Goal: Information Seeking & Learning: Learn about a topic

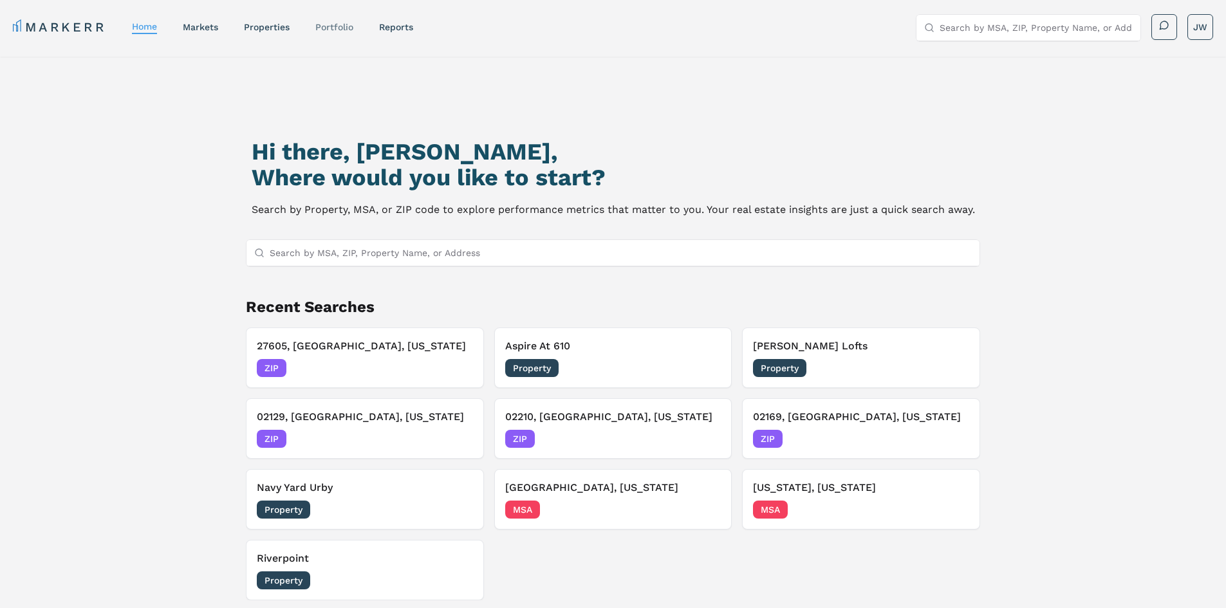
click at [342, 25] on link "Portfolio" at bounding box center [334, 27] width 38 height 10
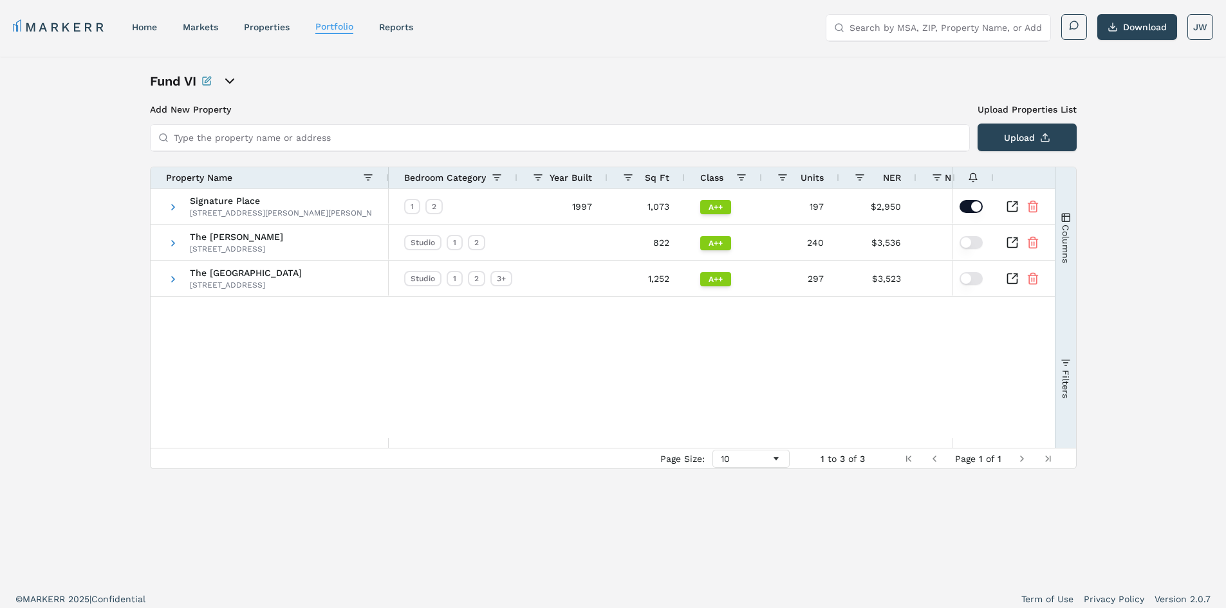
click at [232, 83] on icon "open portfolio options" at bounding box center [230, 81] width 8 height 4
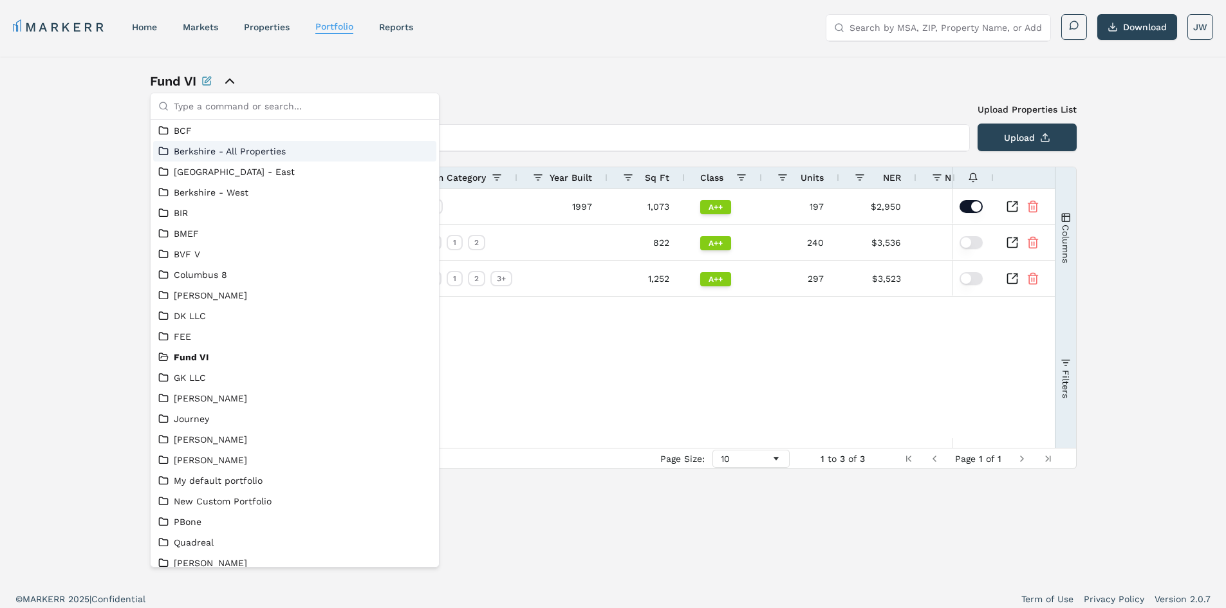
scroll to position [220, 0]
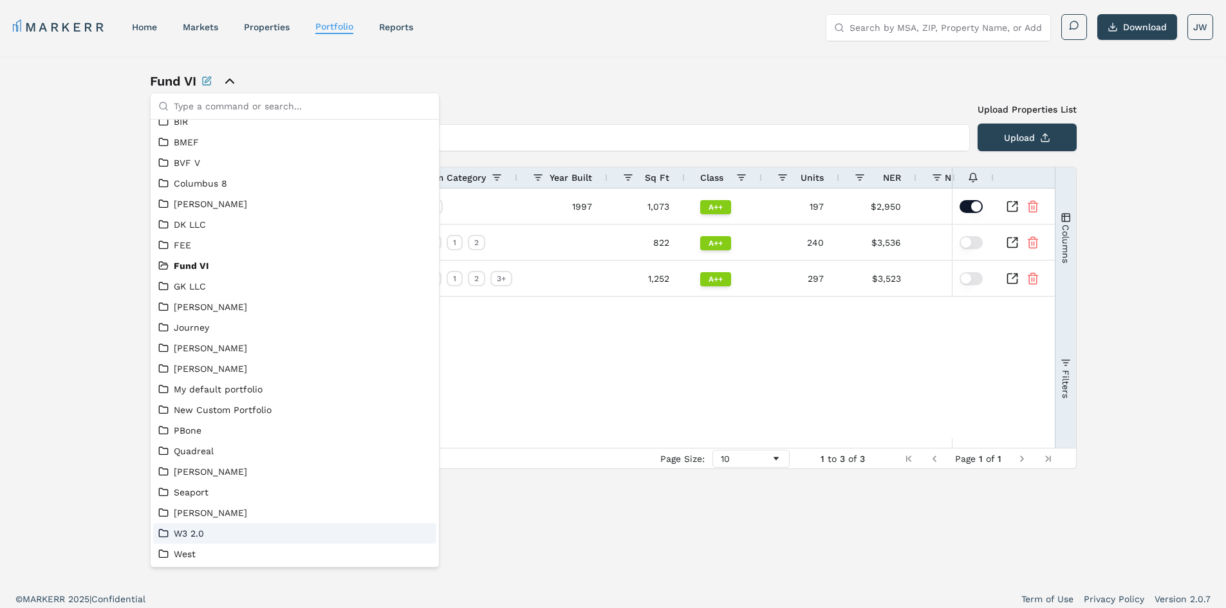
click at [216, 536] on link "W3 2.0" at bounding box center [294, 533] width 273 height 13
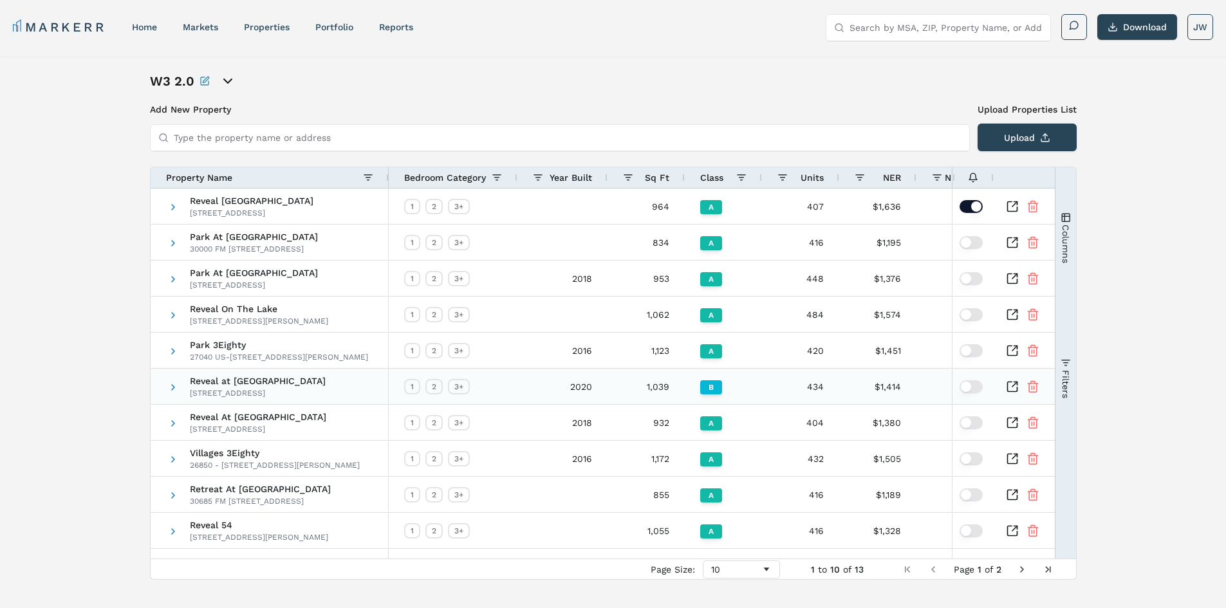
scroll to position [21, 0]
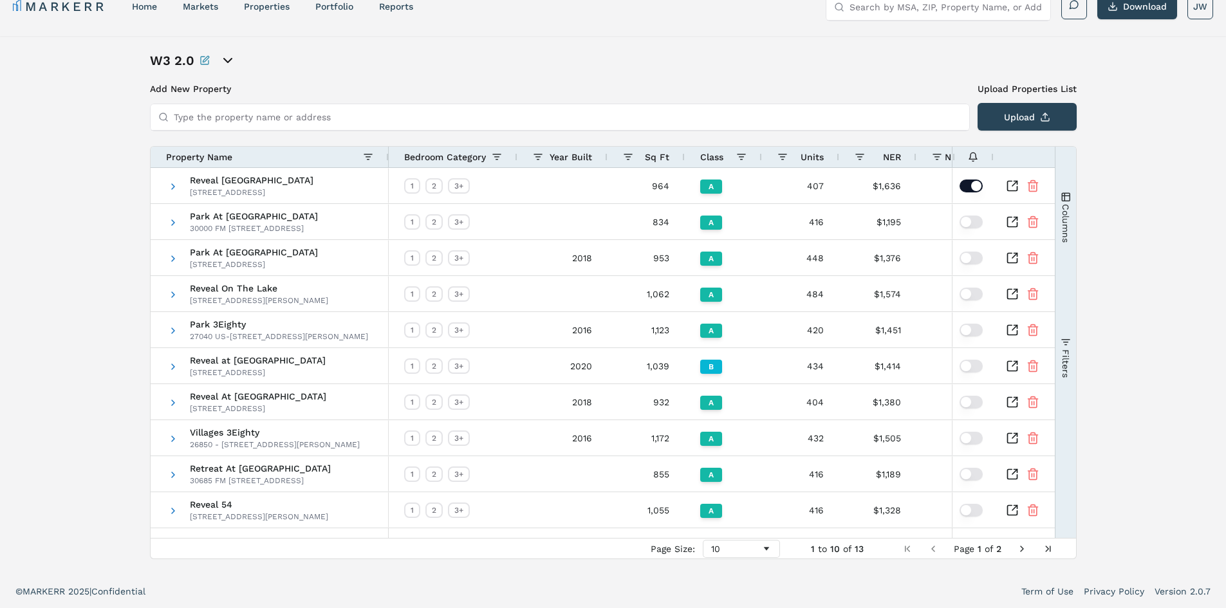
click at [232, 61] on icon "open portfolio options" at bounding box center [227, 60] width 15 height 15
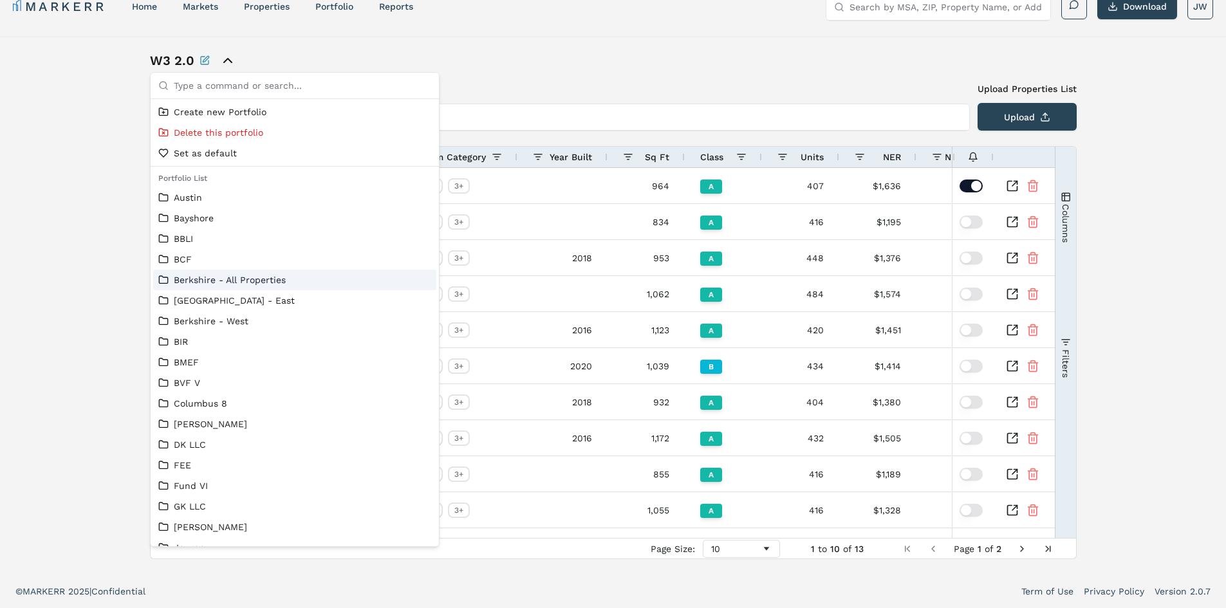
click at [303, 276] on link "Berkshire - All Properties" at bounding box center [294, 280] width 273 height 13
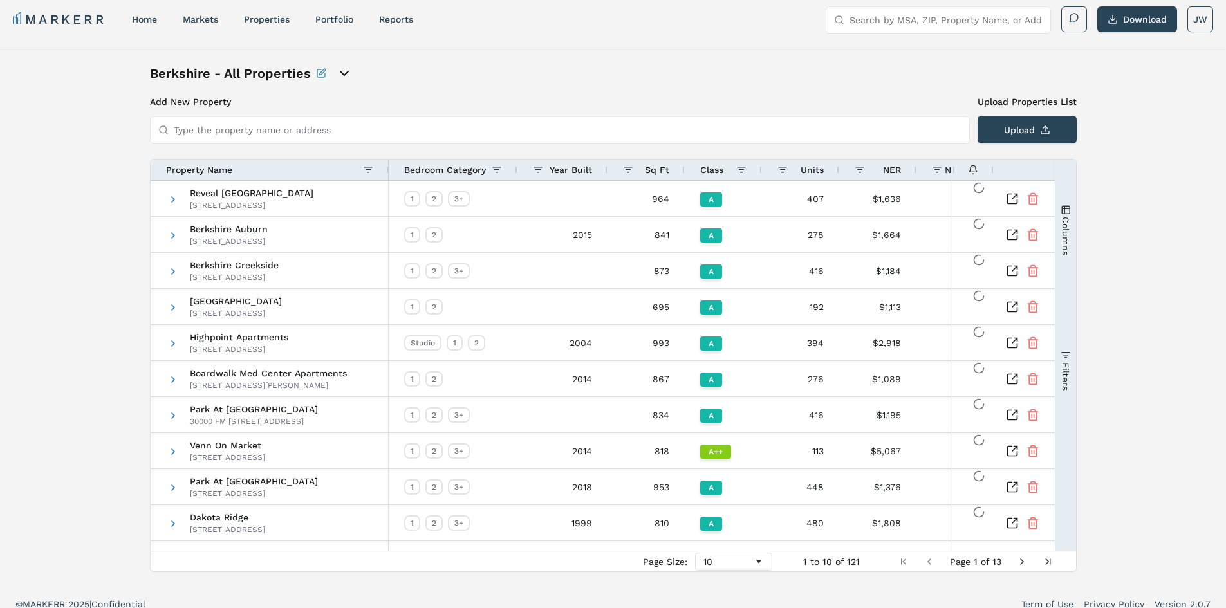
scroll to position [21, 0]
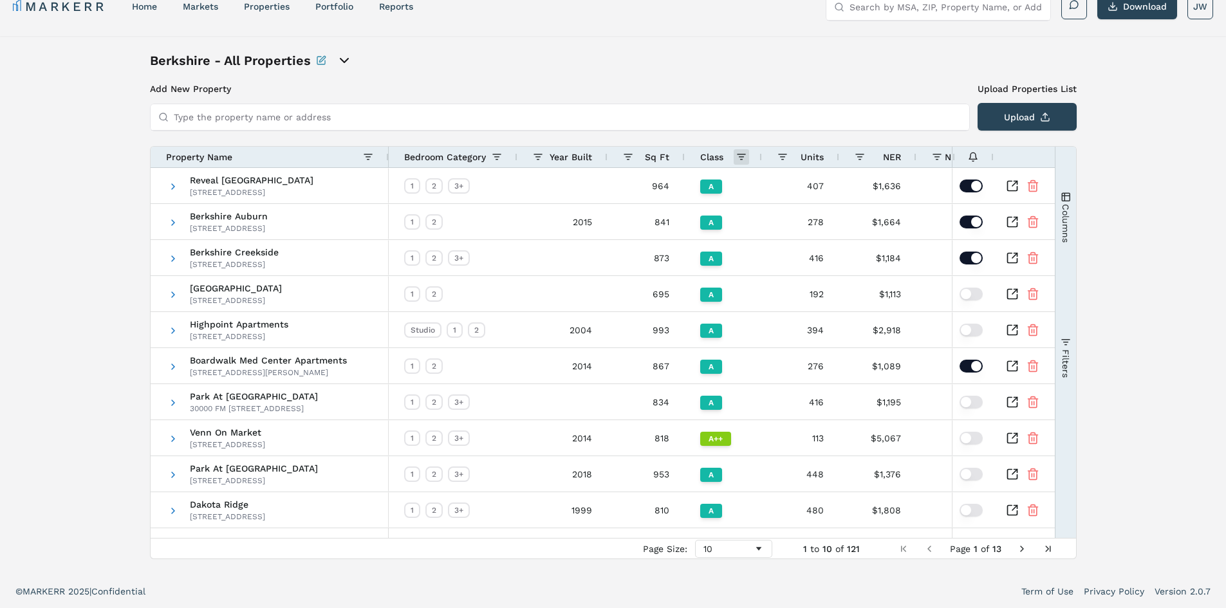
click at [737, 160] on span at bounding box center [741, 157] width 10 height 10
click at [745, 205] on div "(Select All)" at bounding box center [811, 211] width 138 height 18
click at [749, 232] on input "Filter List" at bounding box center [747, 228] width 10 height 10
checkbox input "false"
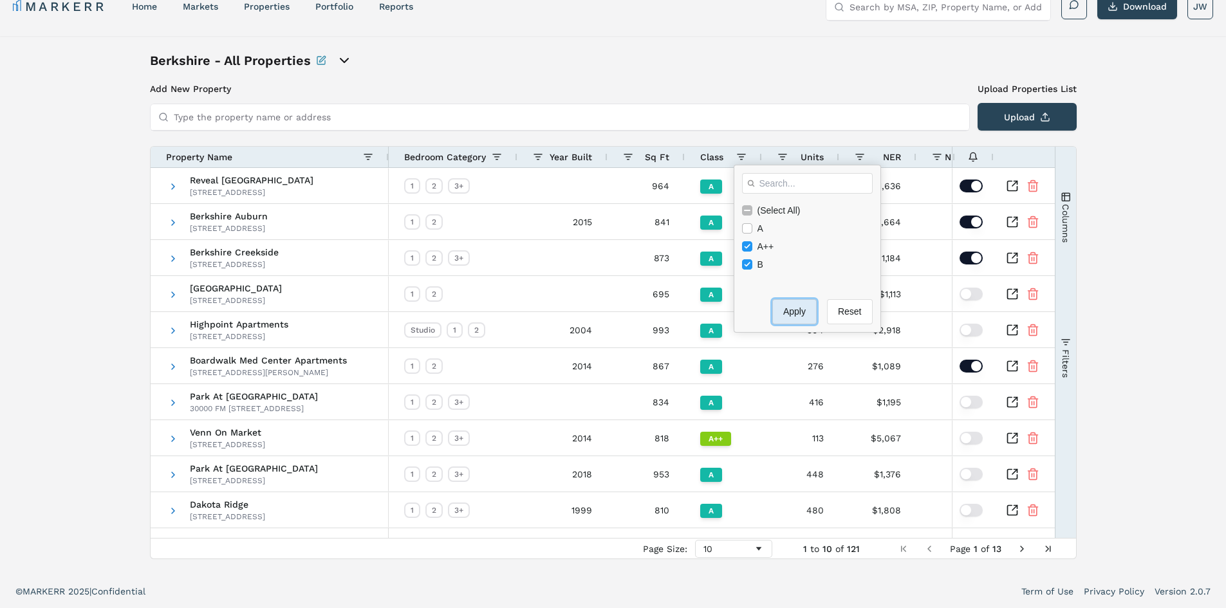
click at [789, 314] on button "Apply" at bounding box center [795, 311] width 44 height 25
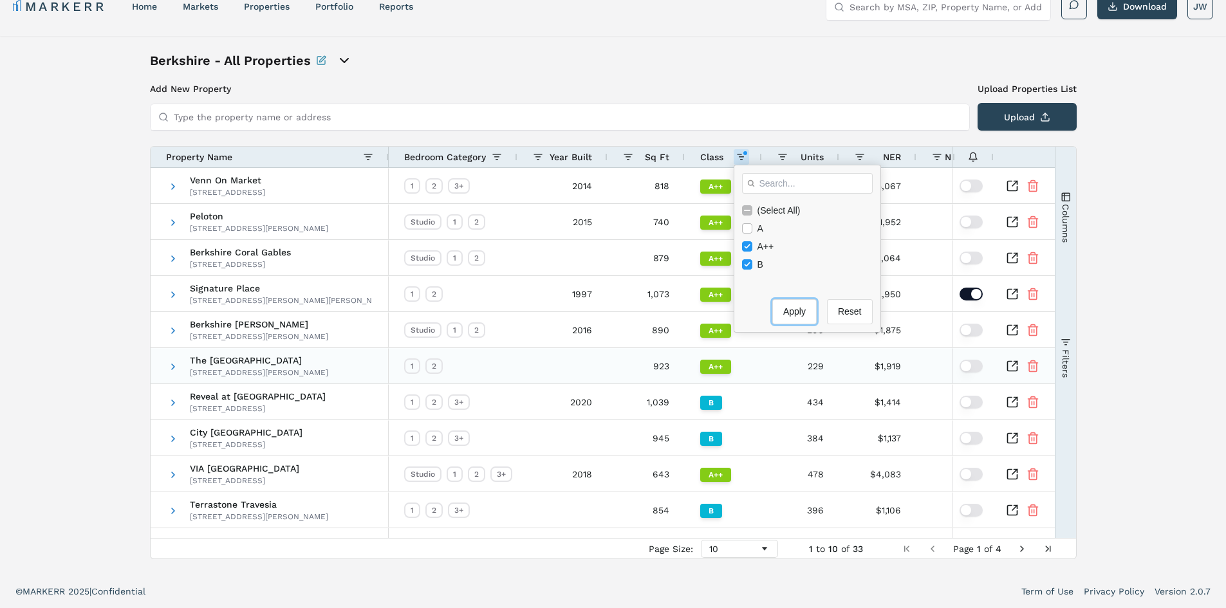
scroll to position [0, 0]
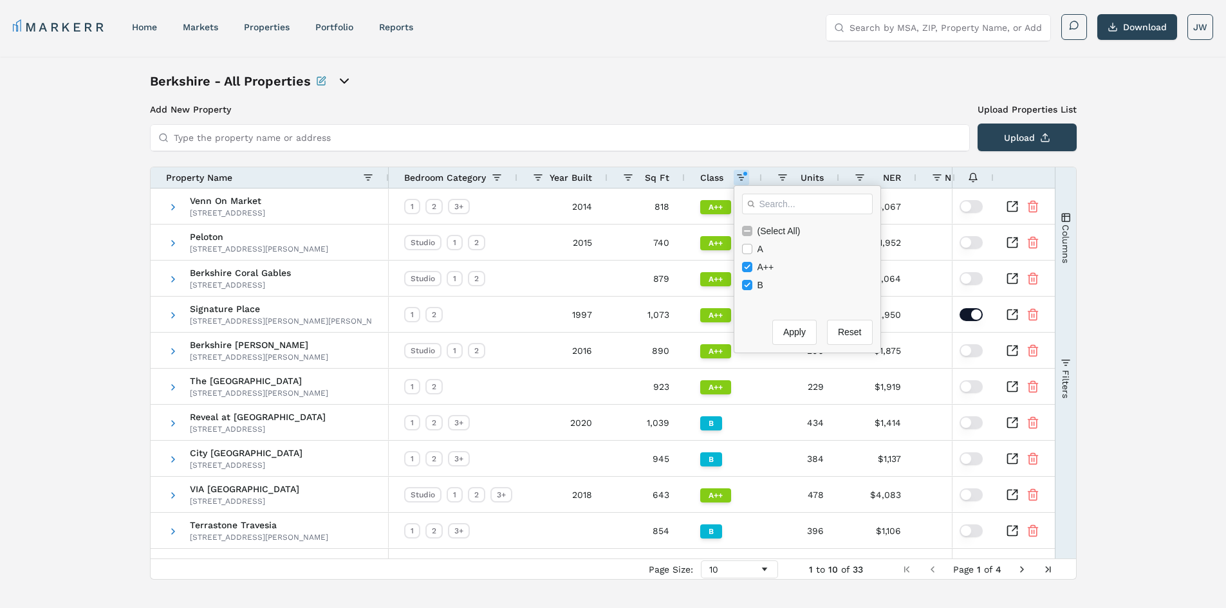
click at [702, 145] on input "Type the property name or address" at bounding box center [568, 138] width 788 height 26
click at [742, 179] on span at bounding box center [741, 178] width 10 height 10
drag, startPoint x: 747, startPoint y: 286, endPoint x: 814, endPoint y: 344, distance: 89.5
click at [747, 286] on input "Filter List" at bounding box center [747, 285] width 10 height 10
checkbox input "false"
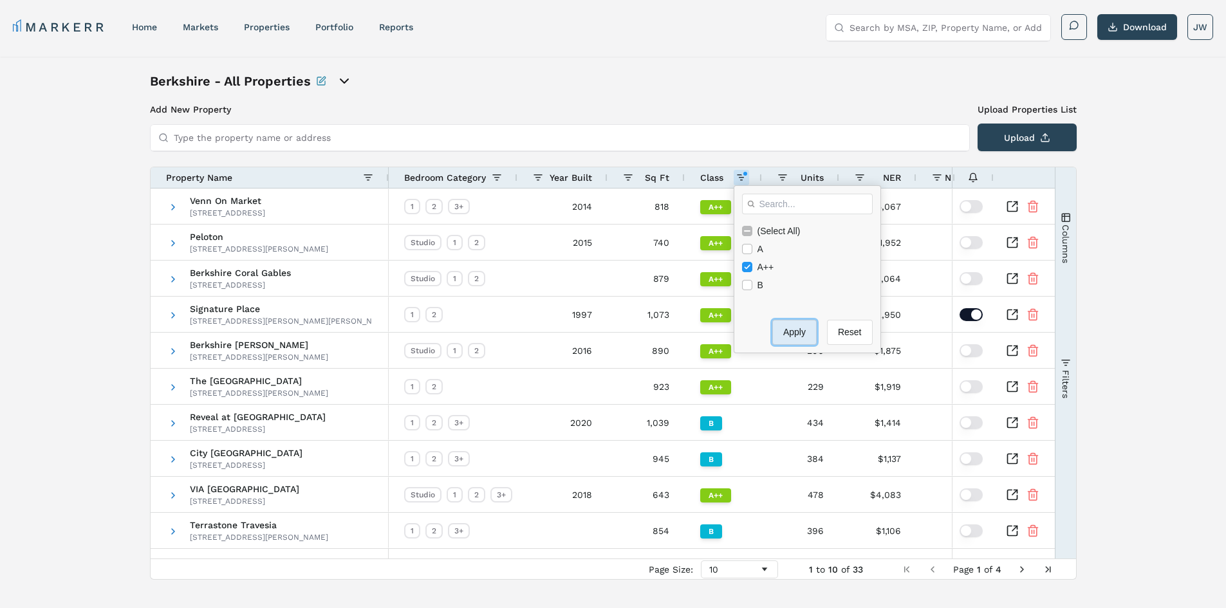
click at [783, 333] on button "Apply" at bounding box center [795, 332] width 44 height 25
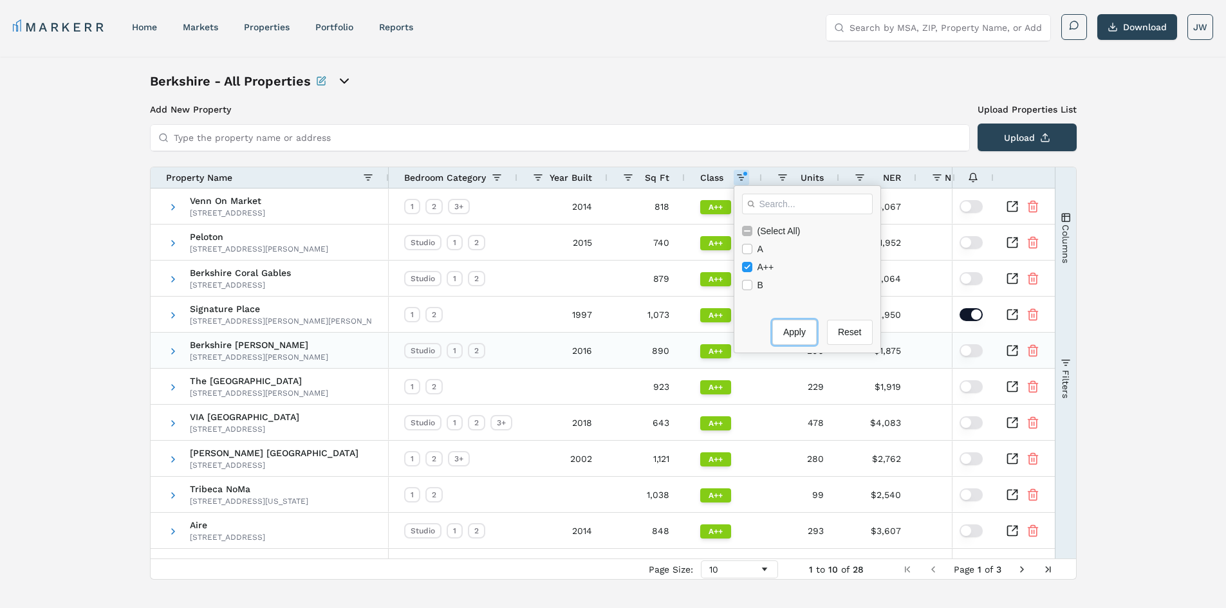
scroll to position [21, 0]
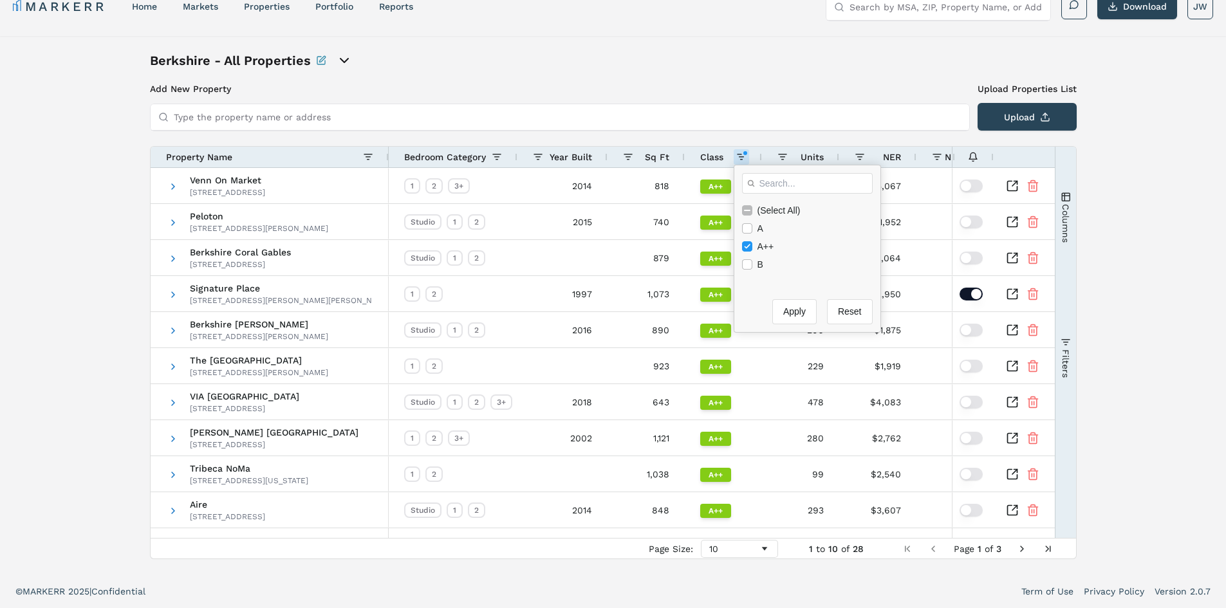
click at [117, 322] on div "Berkshire - All Properties Add New Property Upload Properties List Type the pro…" at bounding box center [613, 305] width 1226 height 539
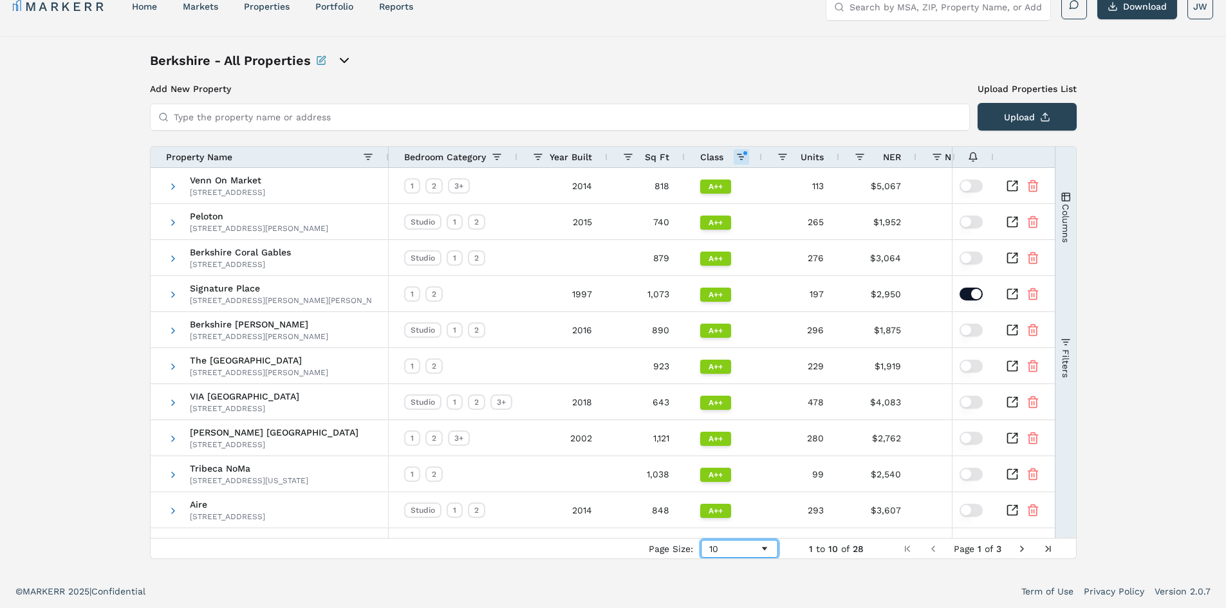
click at [756, 545] on div "10" at bounding box center [734, 549] width 50 height 10
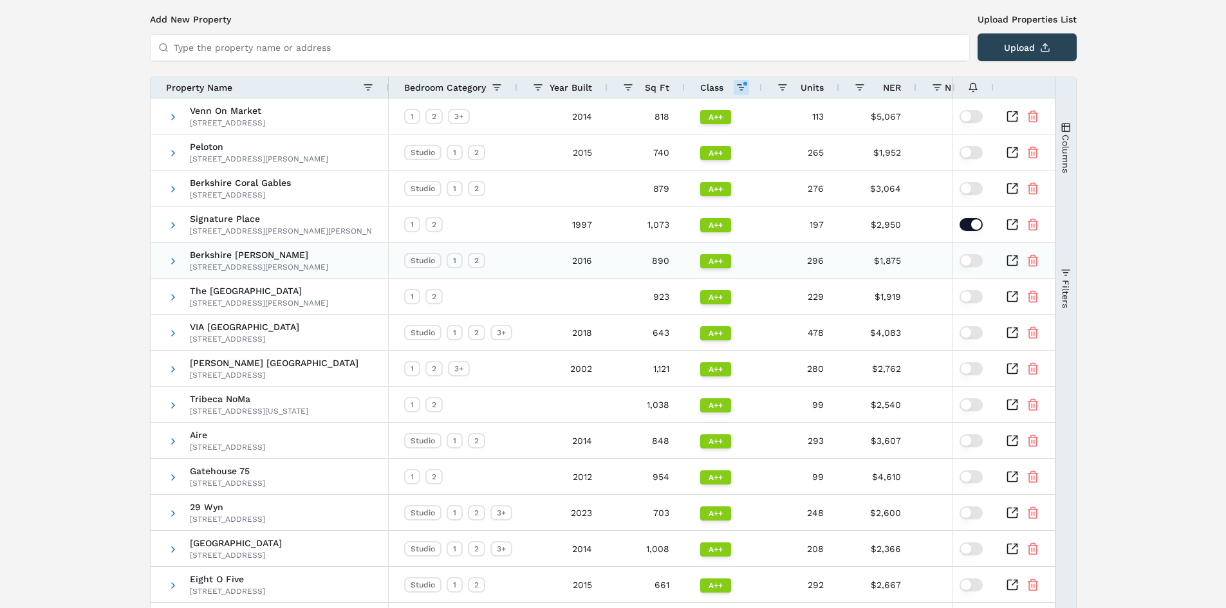
scroll to position [0, 0]
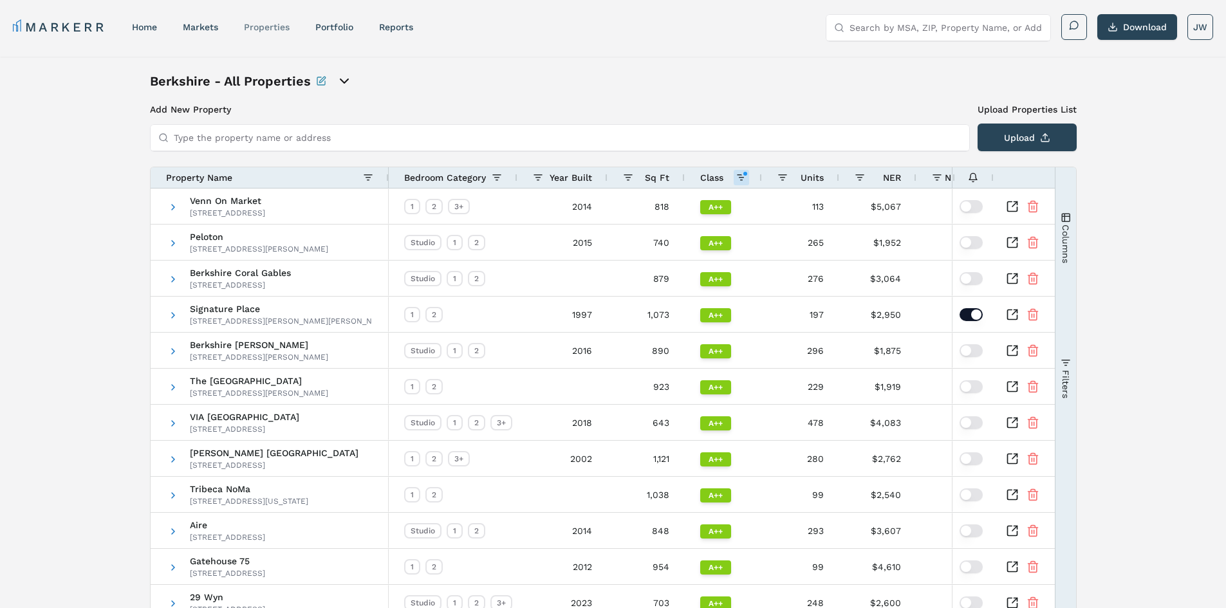
click at [265, 30] on link "properties" at bounding box center [267, 27] width 46 height 10
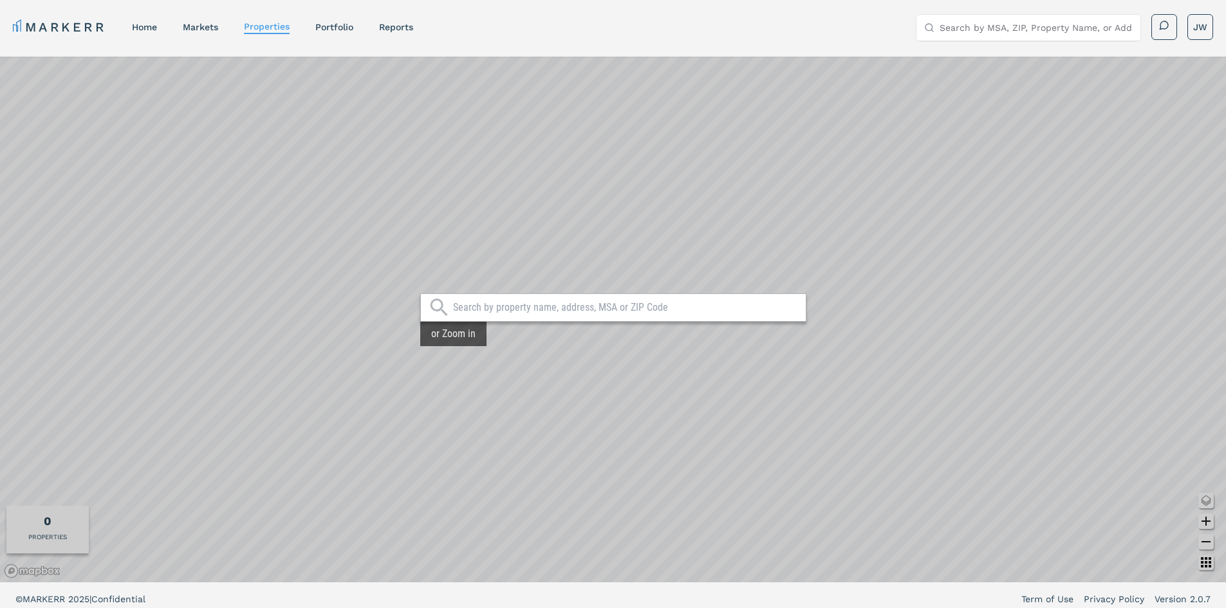
click at [590, 313] on input "text" at bounding box center [626, 307] width 346 height 13
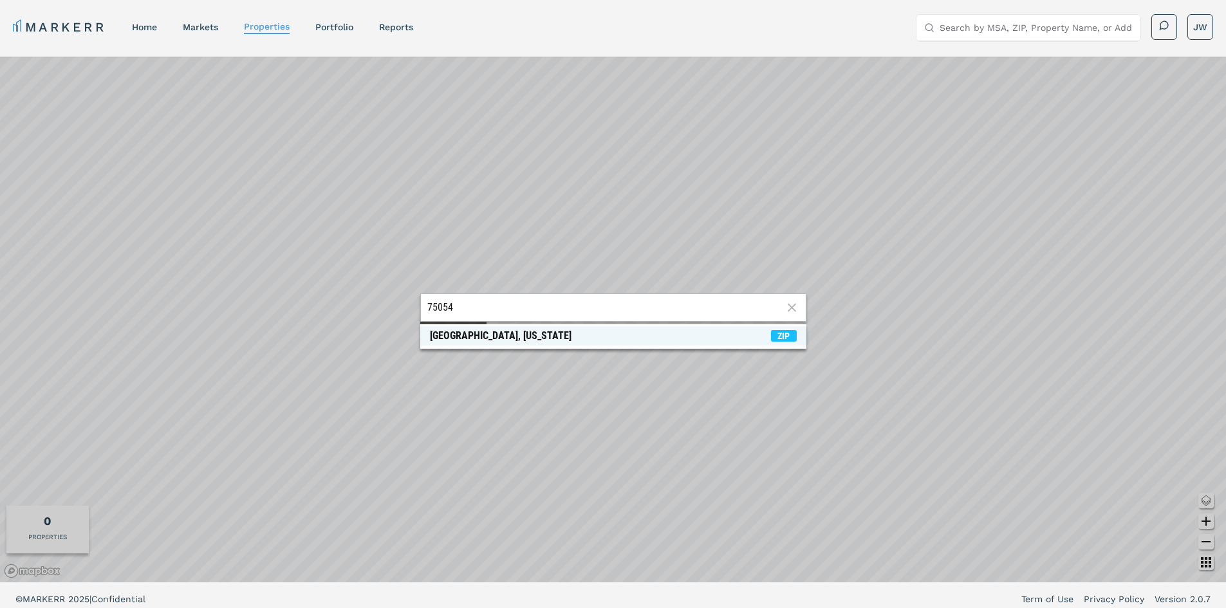
type input "75054"
click at [502, 335] on div "[GEOGRAPHIC_DATA], [US_STATE]" at bounding box center [501, 336] width 142 height 13
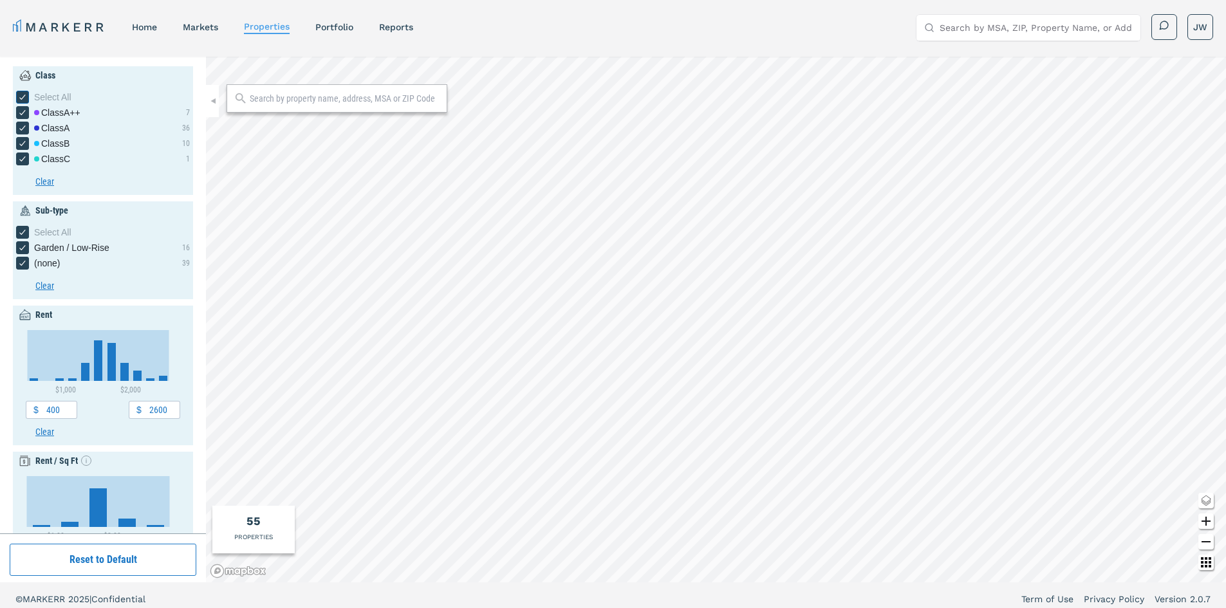
click at [20, 92] on icon "[object Object] checkbox input" at bounding box center [22, 97] width 10 height 10
click at [20, 92] on input "Select All" at bounding box center [20, 95] width 8 height 8
checkbox input "false"
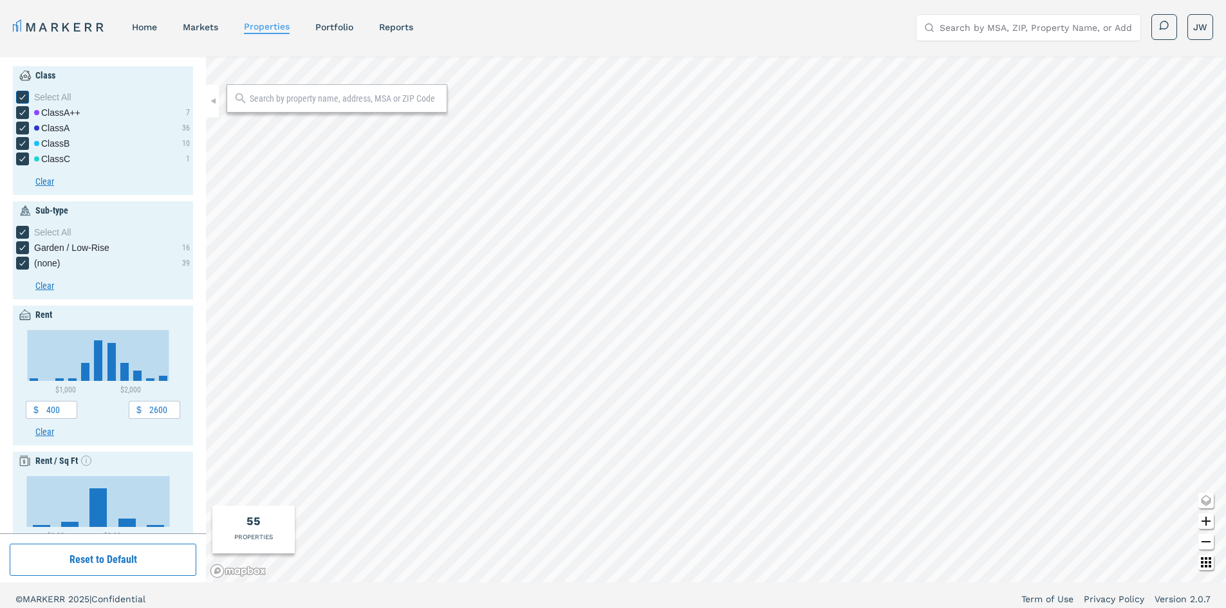
checkbox input "false"
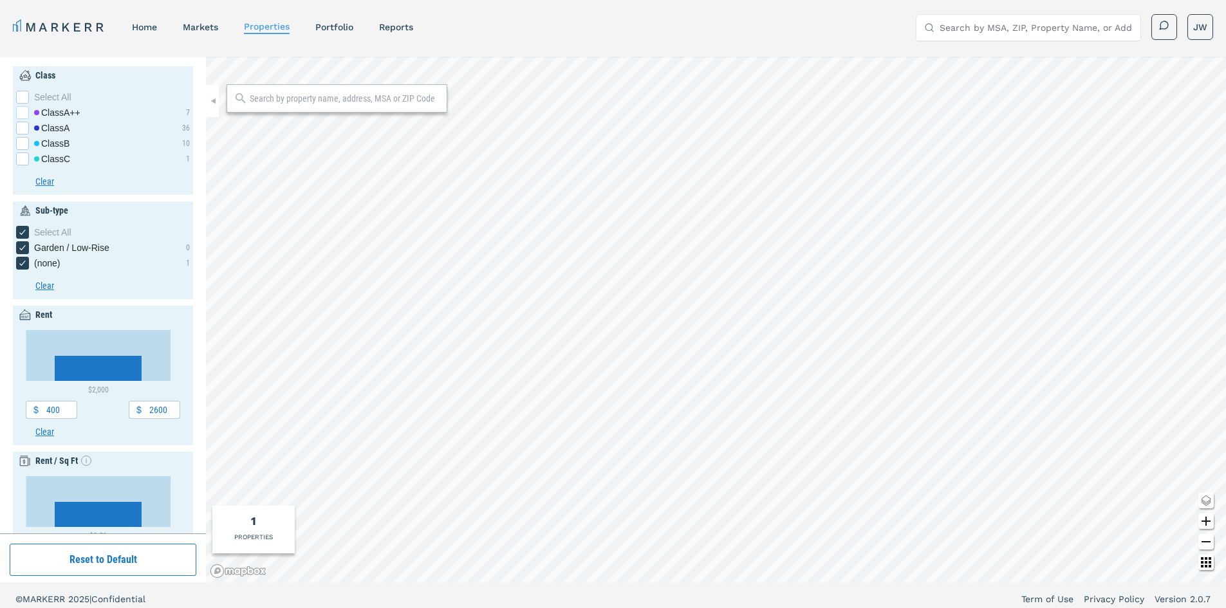
click at [24, 112] on div "[object Object] checkbox input" at bounding box center [22, 112] width 13 height 13
click at [24, 112] on input "Class A++" at bounding box center [20, 110] width 8 height 8
checkbox input "true"
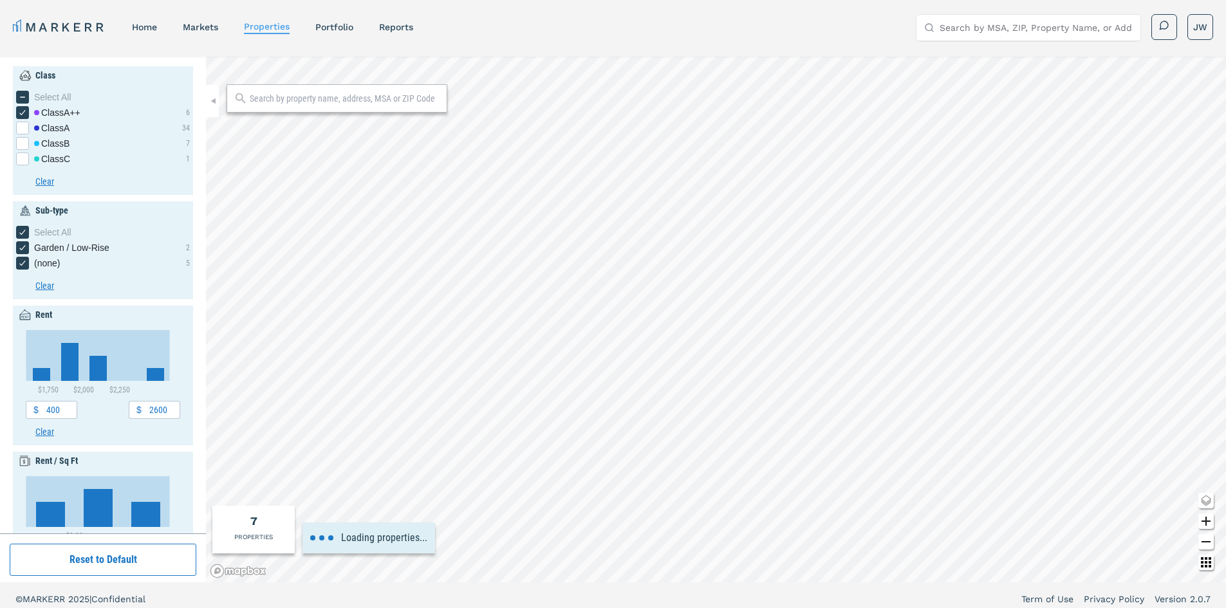
type input "3.5"
type input "1950"
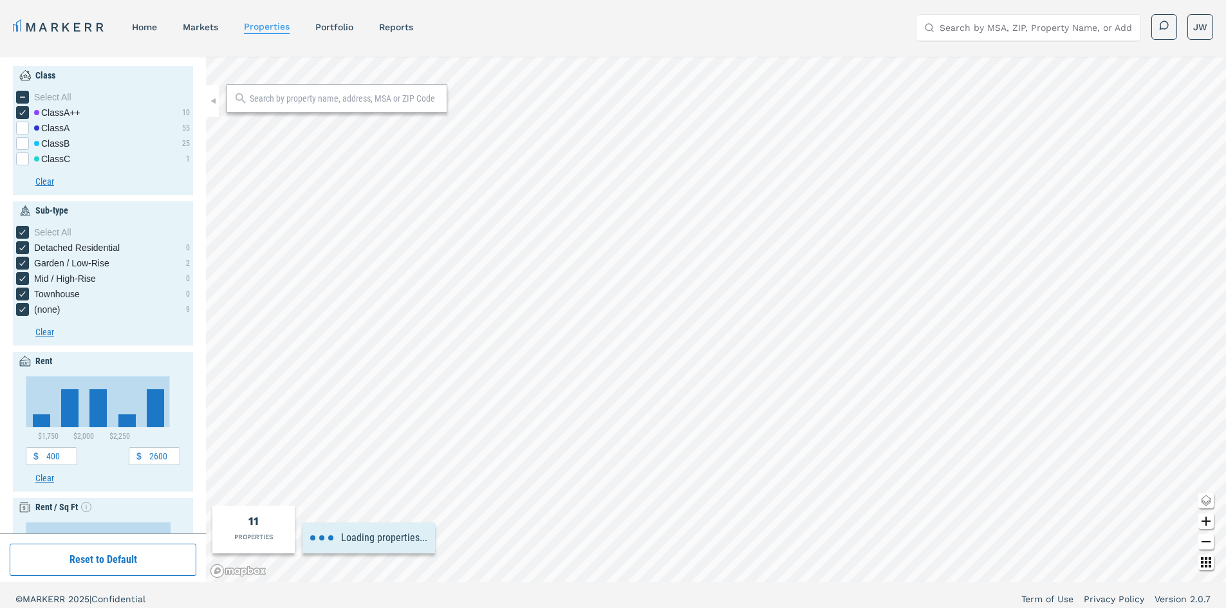
type input "3"
type input "1970"
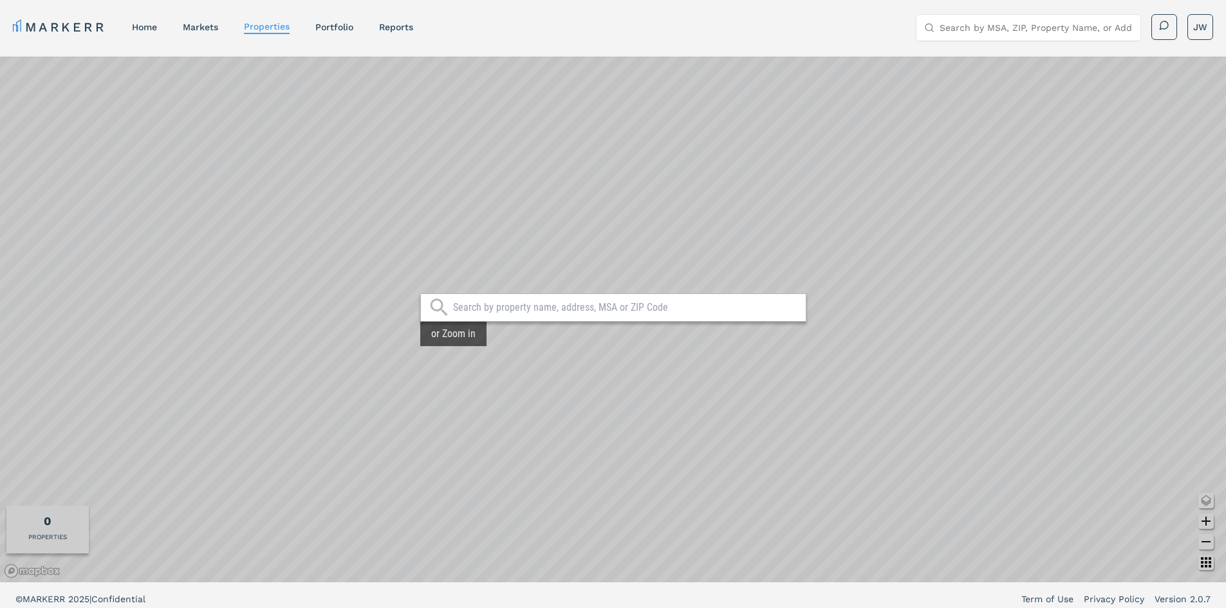
click at [498, 306] on input "text" at bounding box center [626, 307] width 346 height 13
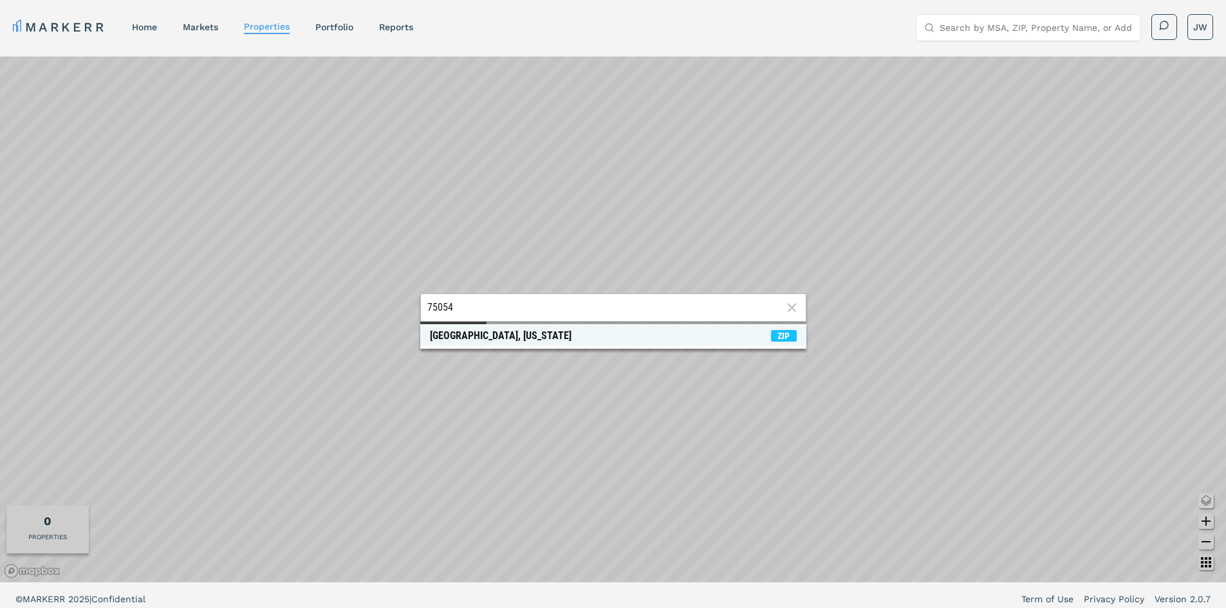
type input "75054"
click at [456, 330] on div "[GEOGRAPHIC_DATA], [US_STATE]" at bounding box center [501, 336] width 142 height 13
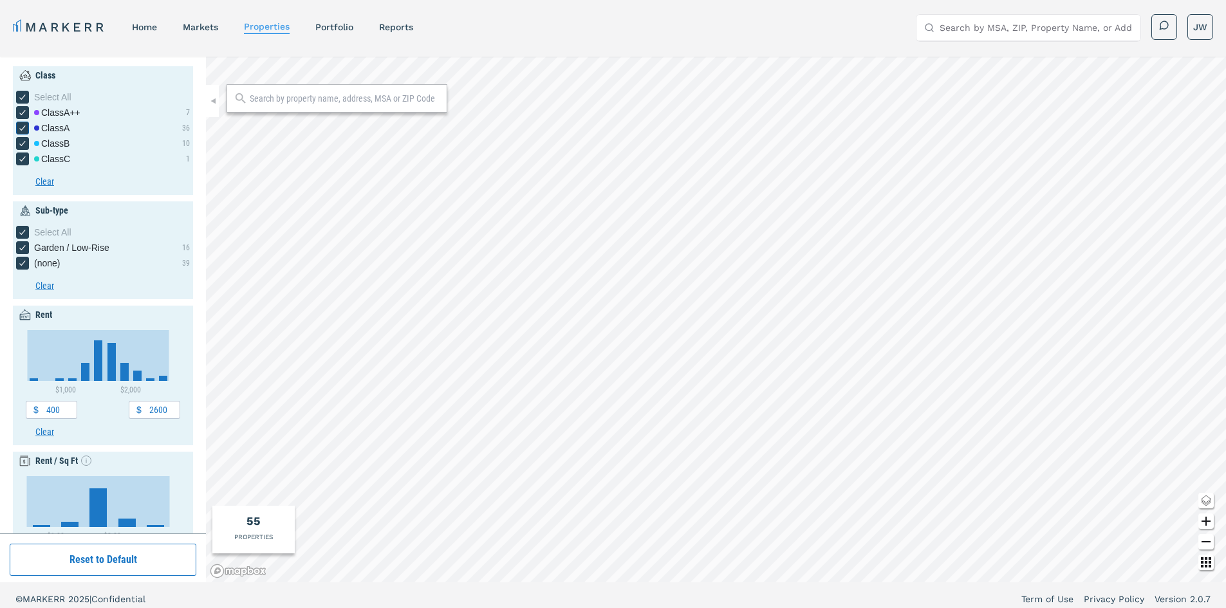
click at [18, 123] on icon "[object Object] checkbox input" at bounding box center [22, 128] width 10 height 10
click at [18, 123] on input "Class A" at bounding box center [20, 126] width 8 height 8
checkbox input "false"
click at [27, 142] on icon "[object Object] checkbox input" at bounding box center [22, 143] width 10 height 10
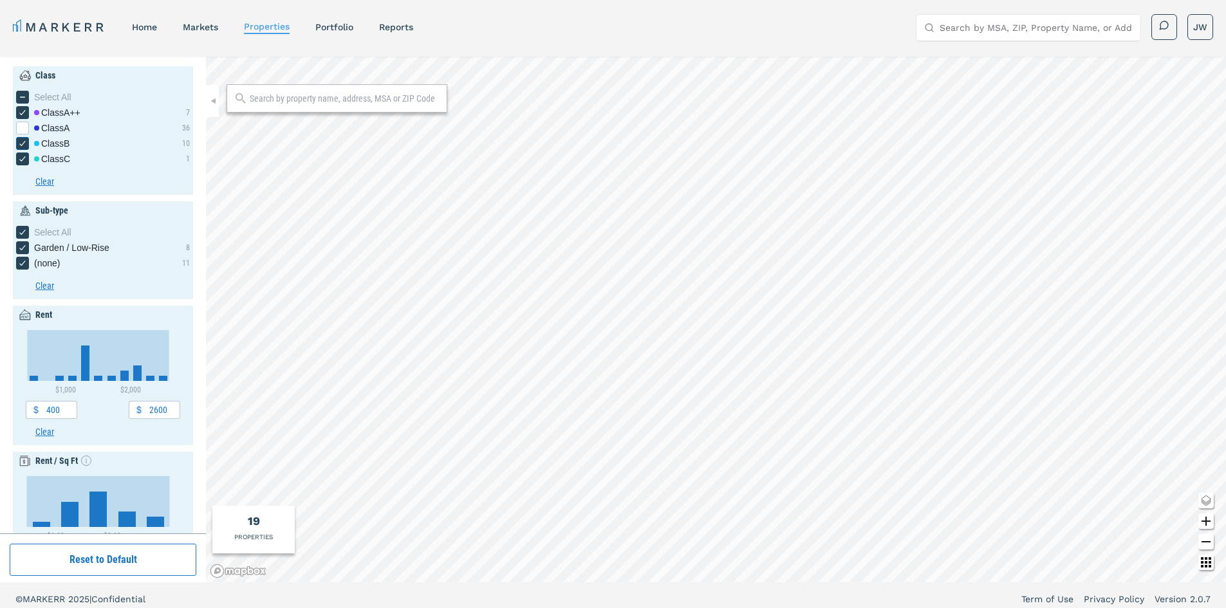
click at [24, 142] on input "Class B" at bounding box center [20, 141] width 8 height 8
click at [27, 142] on div "[object Object] checkbox input" at bounding box center [22, 143] width 13 height 13
click at [24, 142] on input "Class B" at bounding box center [20, 141] width 8 height 8
checkbox input "true"
click at [24, 157] on icon "[object Object] checkbox input" at bounding box center [22, 159] width 10 height 10
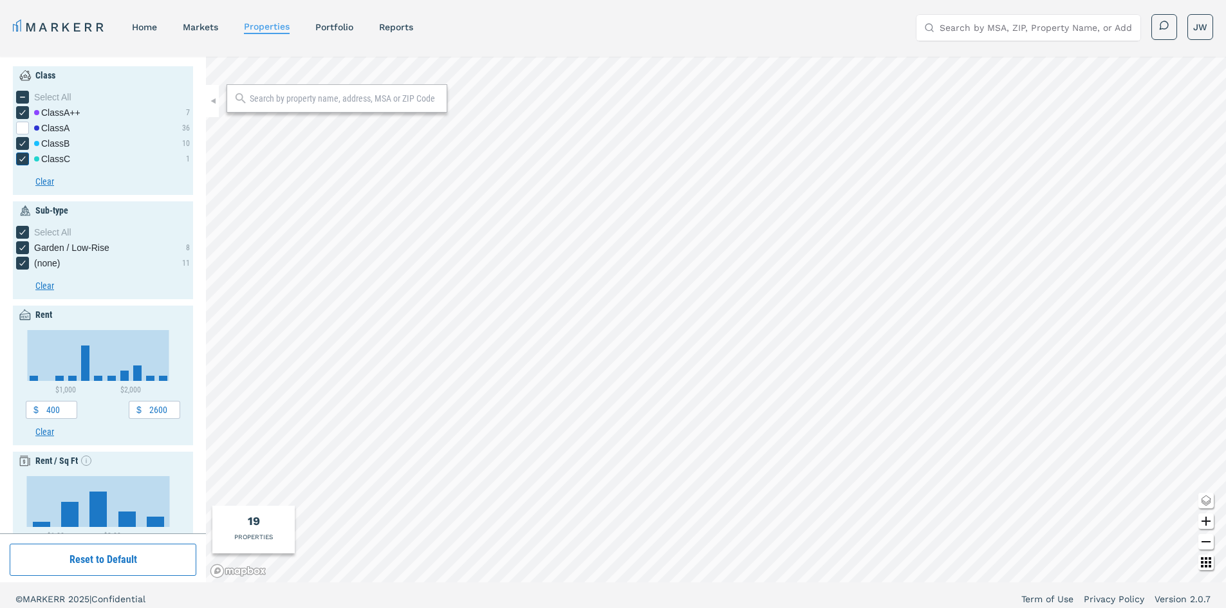
click at [24, 157] on input "Class C" at bounding box center [20, 157] width 8 height 8
checkbox input "false"
click at [20, 145] on icon "[object Object] checkbox input" at bounding box center [22, 143] width 10 height 10
click at [20, 145] on input "Class B" at bounding box center [20, 141] width 8 height 8
checkbox input "false"
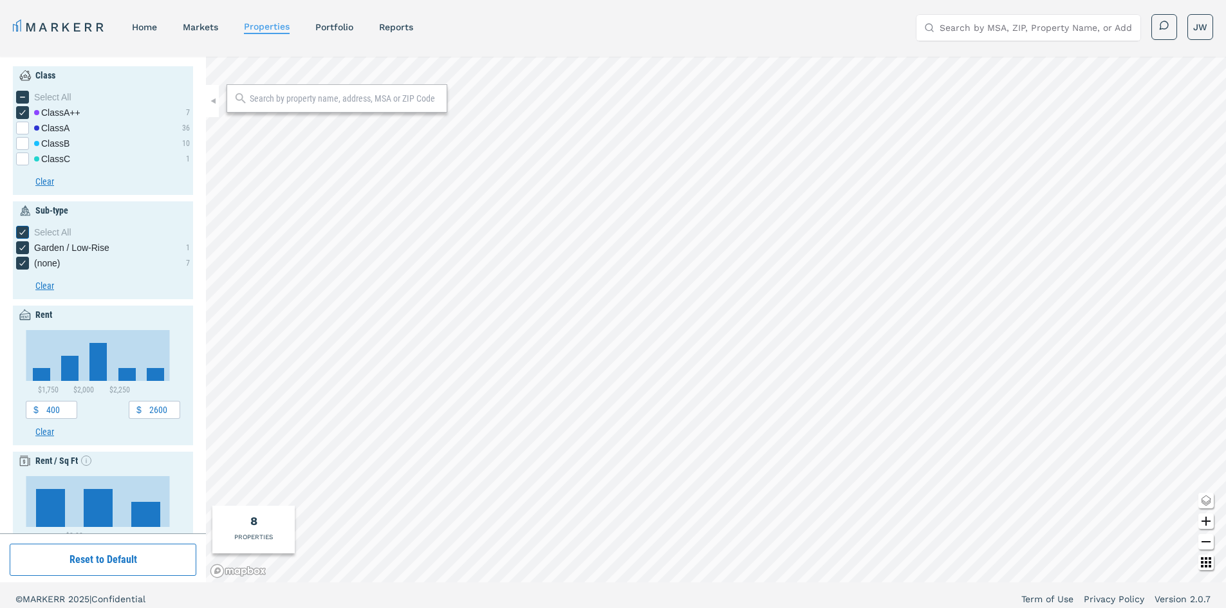
click at [20, 232] on icon "[object Object] checkbox input" at bounding box center [22, 232] width 10 height 10
click at [20, 232] on input "Select All" at bounding box center [20, 230] width 8 height 8
checkbox input "false"
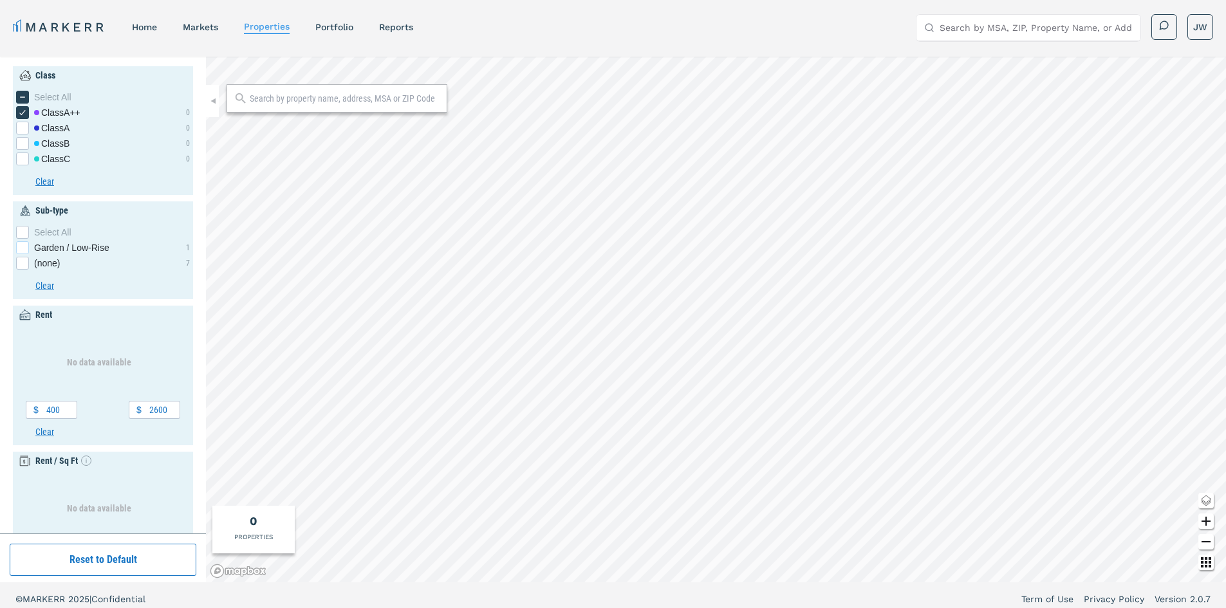
click at [24, 250] on div "Garden / Low-Rise checkbox input" at bounding box center [22, 247] width 13 height 13
click at [24, 250] on input "Garden / Low-Rise" at bounding box center [20, 245] width 8 height 8
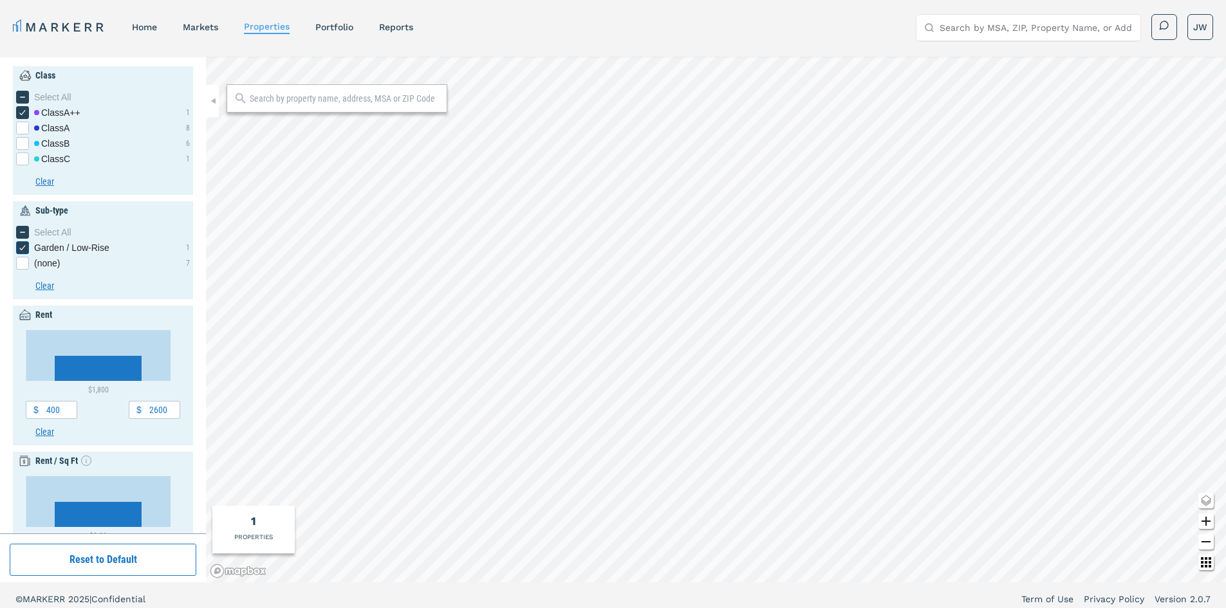
click at [24, 250] on icon "Garden / Low-Rise checkbox input" at bounding box center [22, 248] width 10 height 10
click at [24, 250] on input "Garden / Low-Rise" at bounding box center [20, 245] width 8 height 8
checkbox input "false"
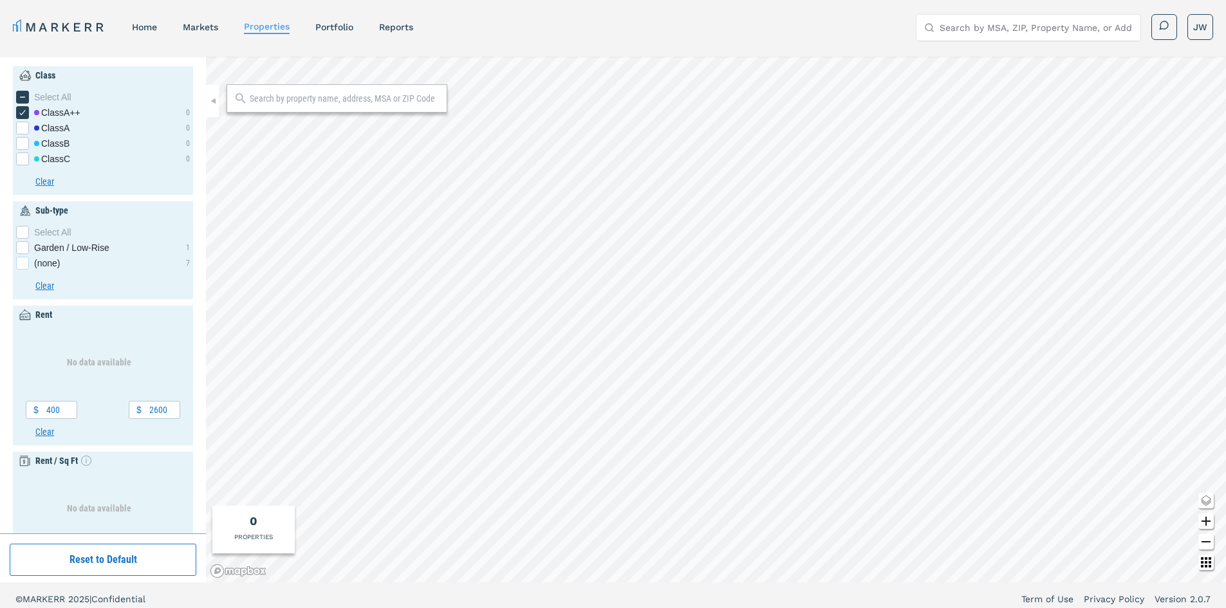
click at [23, 264] on div "(none) checkbox input" at bounding box center [22, 263] width 13 height 13
click at [23, 264] on input "(none)" at bounding box center [20, 261] width 8 height 8
click at [23, 264] on icon "(none) checkbox input" at bounding box center [22, 263] width 6 height 5
click at [23, 264] on input "(none)" at bounding box center [20, 261] width 8 height 8
click at [22, 266] on div "(none) checkbox input" at bounding box center [22, 263] width 13 height 13
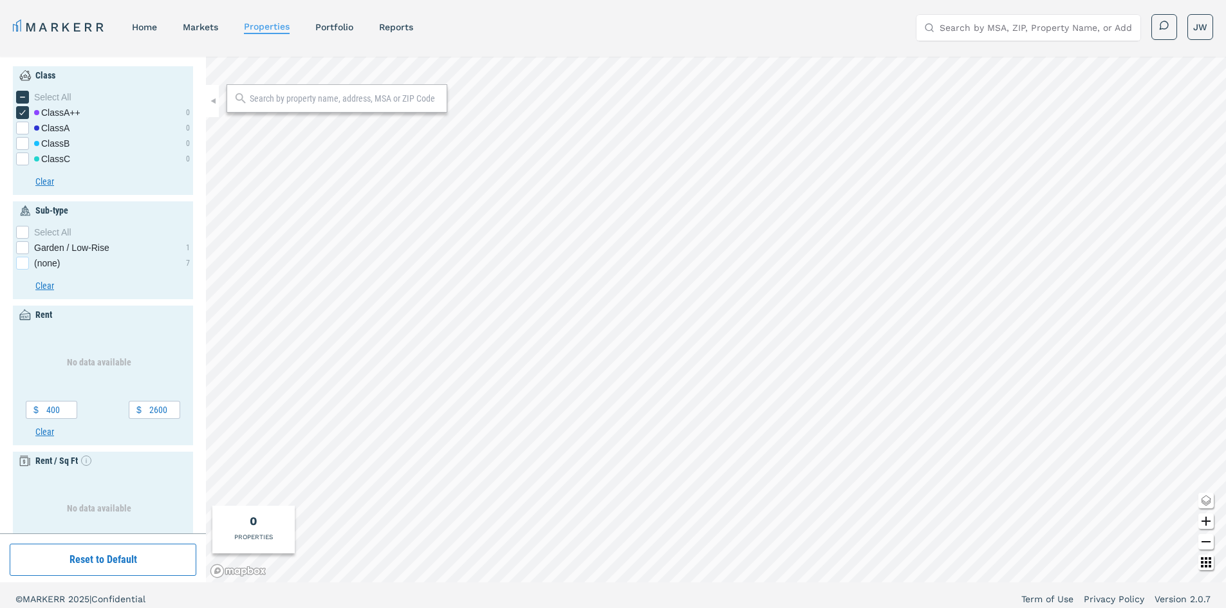
click at [22, 265] on input "(none)" at bounding box center [20, 261] width 8 height 8
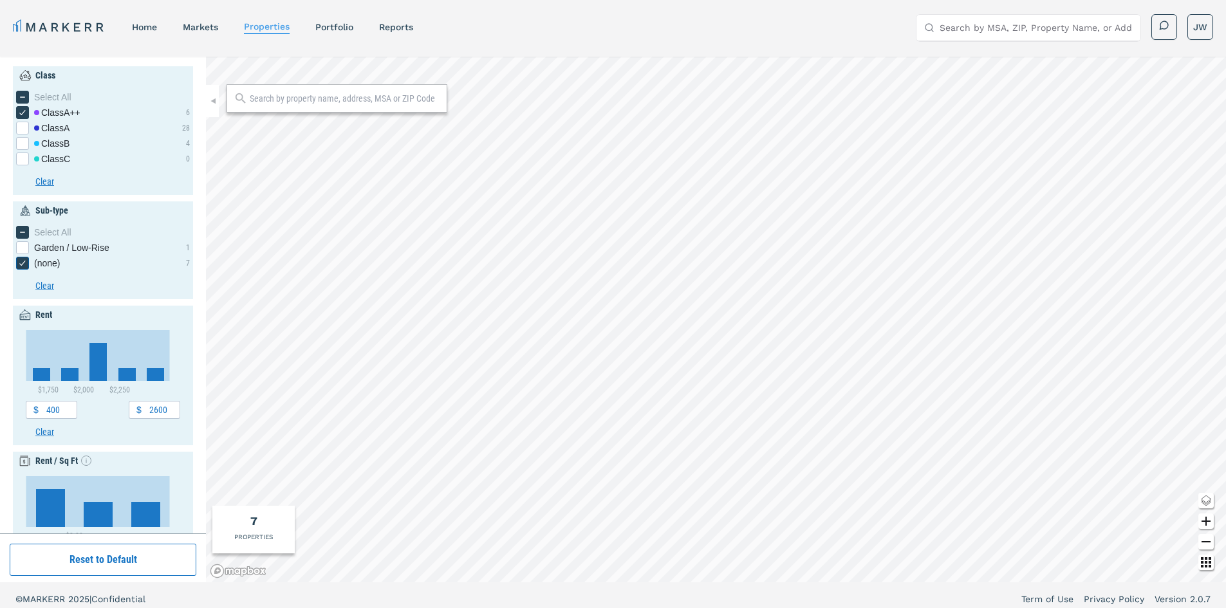
click at [21, 265] on icon "(none) checkbox input" at bounding box center [22, 263] width 6 height 5
click at [21, 265] on input "(none)" at bounding box center [20, 261] width 8 height 8
checkbox input "false"
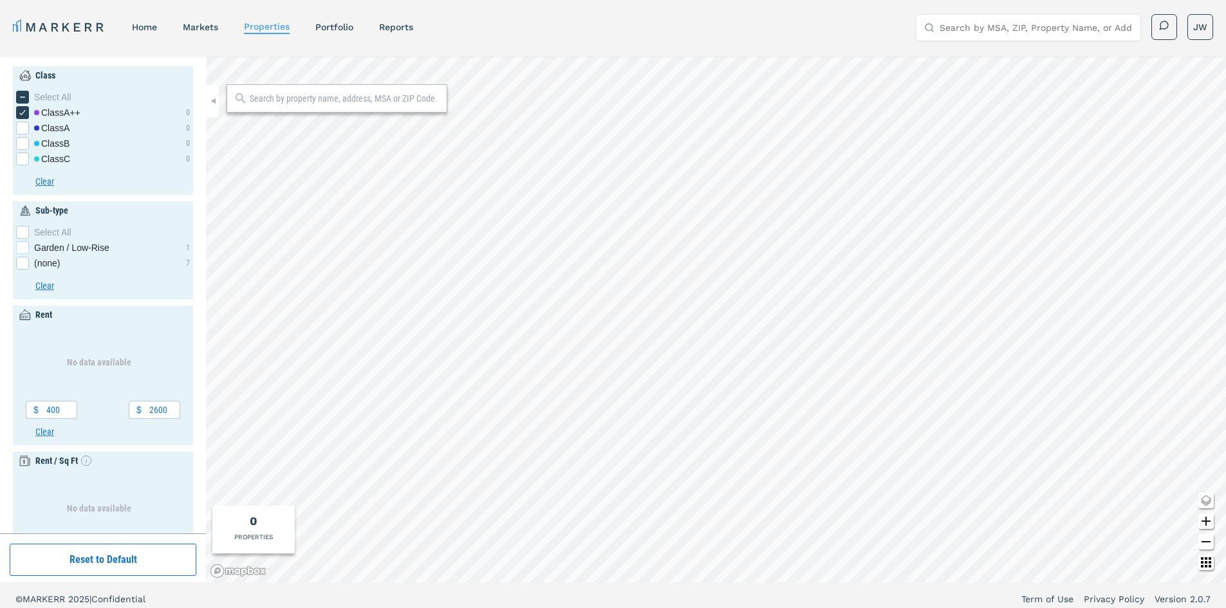
click at [24, 250] on div "Garden / Low-Rise checkbox input" at bounding box center [22, 247] width 13 height 13
click at [24, 250] on input "Garden / Low-Rise" at bounding box center [20, 245] width 8 height 8
click at [24, 250] on icon "Garden / Low-Rise checkbox input" at bounding box center [22, 248] width 10 height 10
click at [24, 250] on input "Garden / Low-Rise" at bounding box center [20, 245] width 8 height 8
click at [22, 251] on div "Garden / Low-Rise checkbox input" at bounding box center [22, 247] width 13 height 13
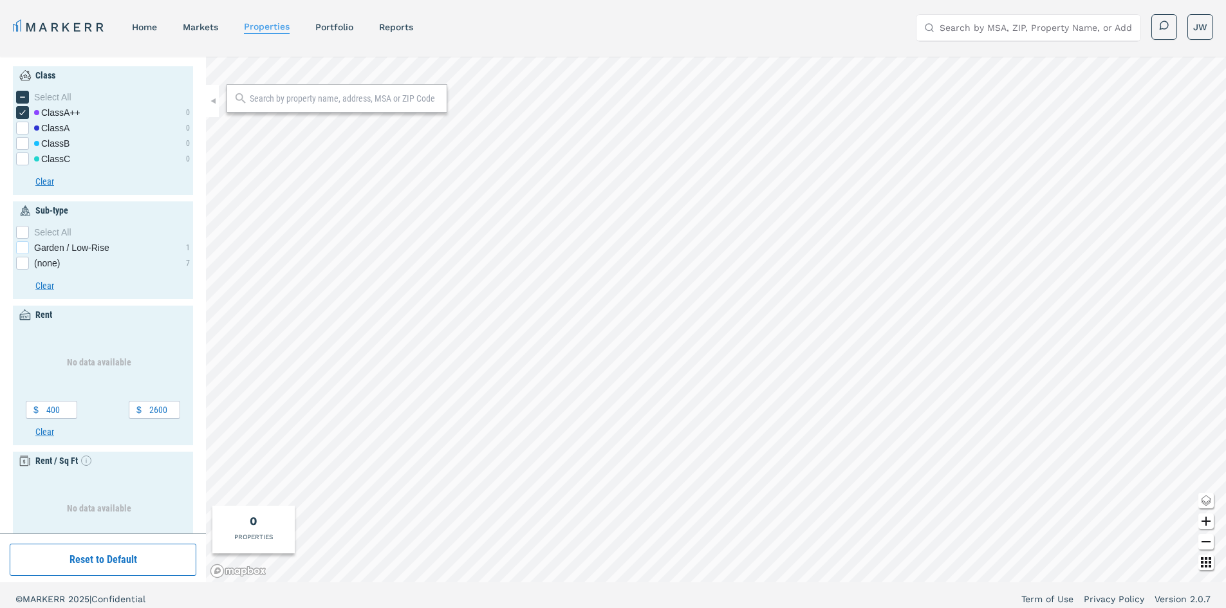
click at [22, 250] on input "Garden / Low-Rise" at bounding box center [20, 245] width 8 height 8
checkbox input "true"
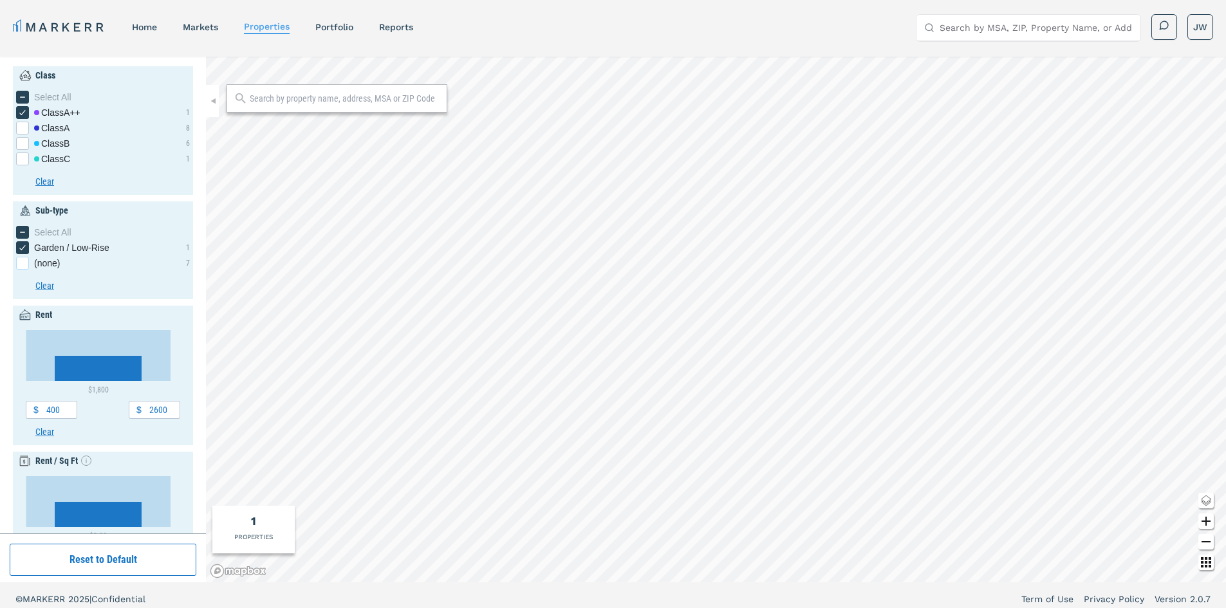
click at [24, 259] on div "(none) checkbox input" at bounding box center [22, 263] width 13 height 13
click at [24, 259] on input "(none)" at bounding box center [20, 261] width 8 height 8
checkbox input "true"
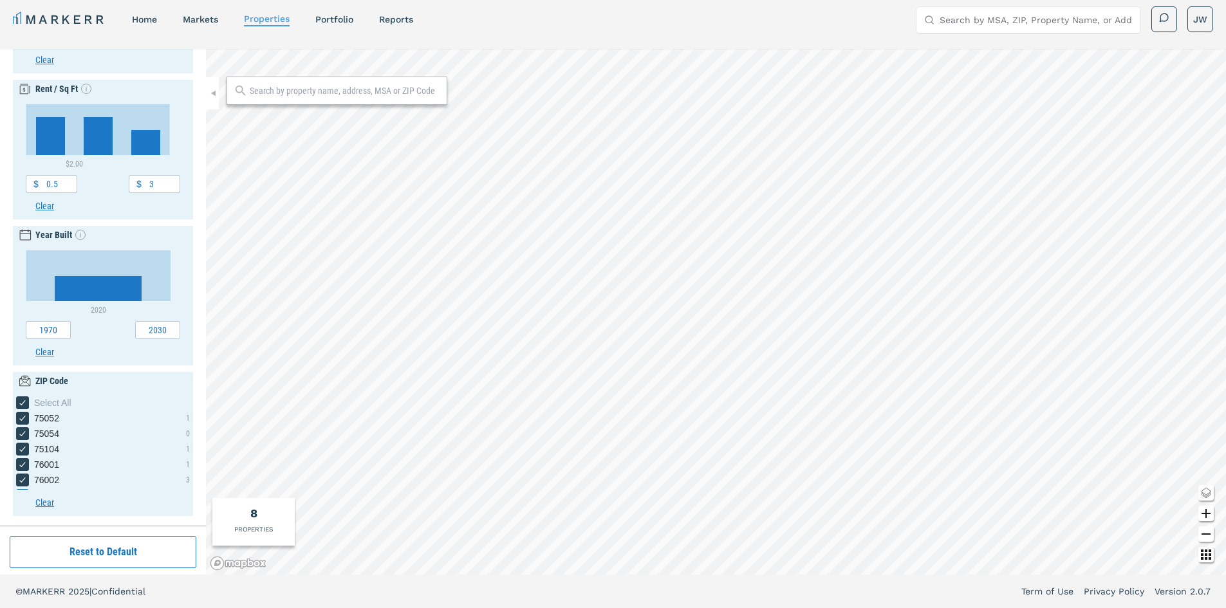
scroll to position [31, 0]
click at [23, 420] on icon "75104 checkbox input" at bounding box center [22, 418] width 10 height 10
click at [23, 420] on input "75104" at bounding box center [20, 416] width 8 height 8
checkbox input "false"
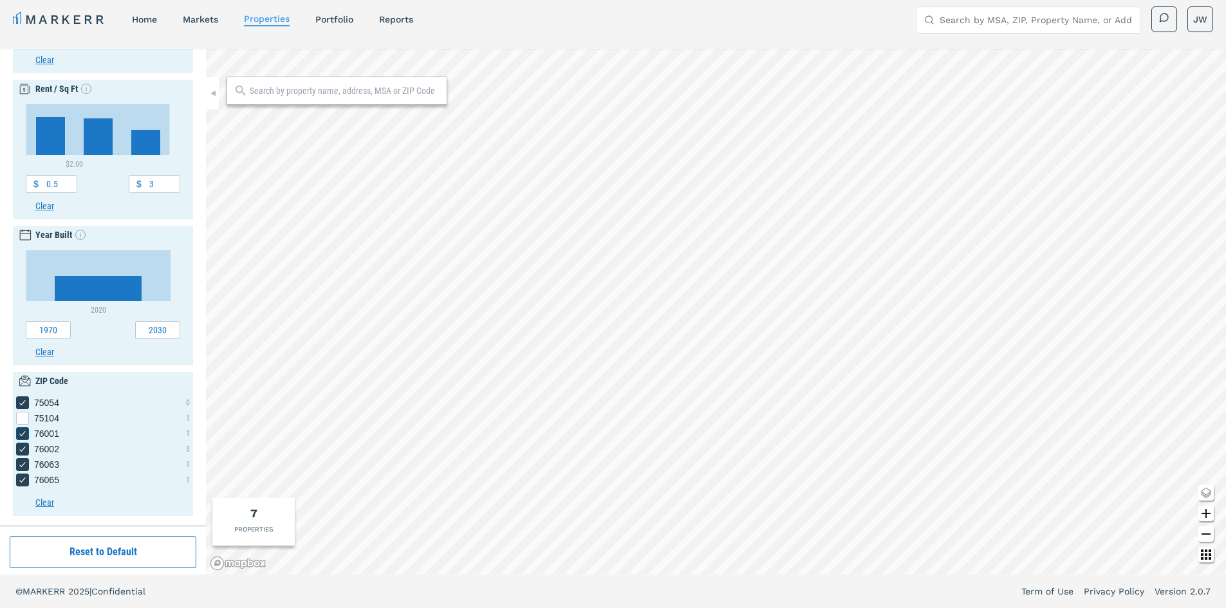
click at [24, 431] on icon "76001 checkbox input" at bounding box center [22, 434] width 10 height 10
click at [24, 431] on input "76001" at bounding box center [20, 431] width 8 height 8
checkbox input "false"
click at [22, 447] on icon "76002 checkbox input" at bounding box center [22, 449] width 10 height 10
click at [22, 447] on input "76002" at bounding box center [20, 447] width 8 height 8
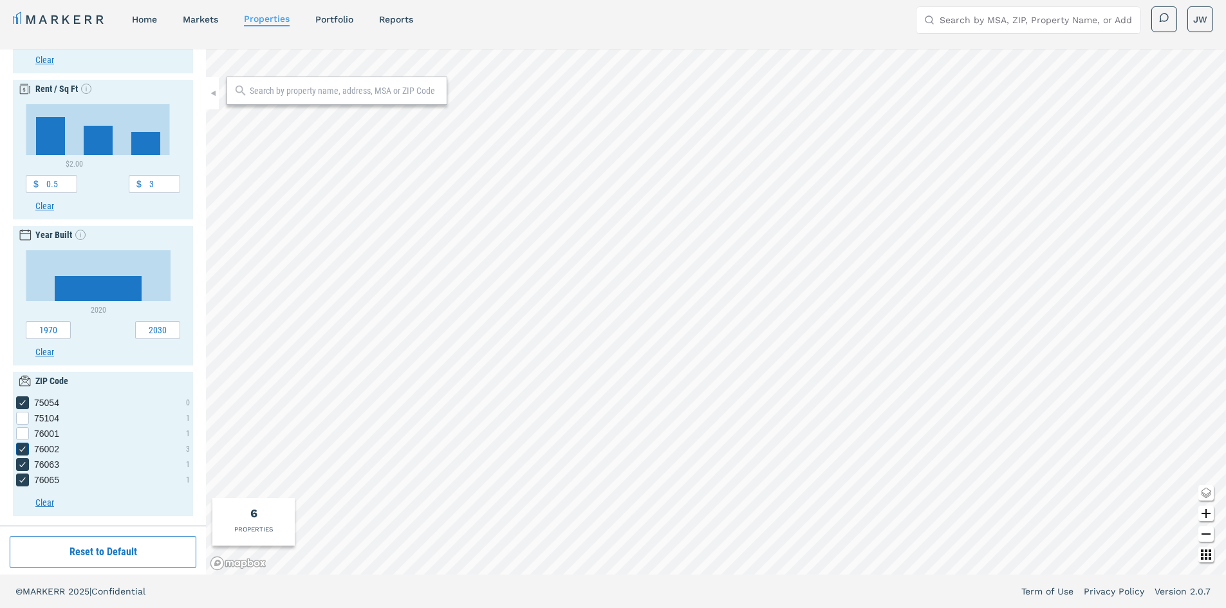
checkbox input "false"
click at [23, 464] on icon "76063 checkbox input" at bounding box center [22, 465] width 10 height 10
click at [23, 464] on input "76063" at bounding box center [20, 462] width 8 height 8
checkbox input "false"
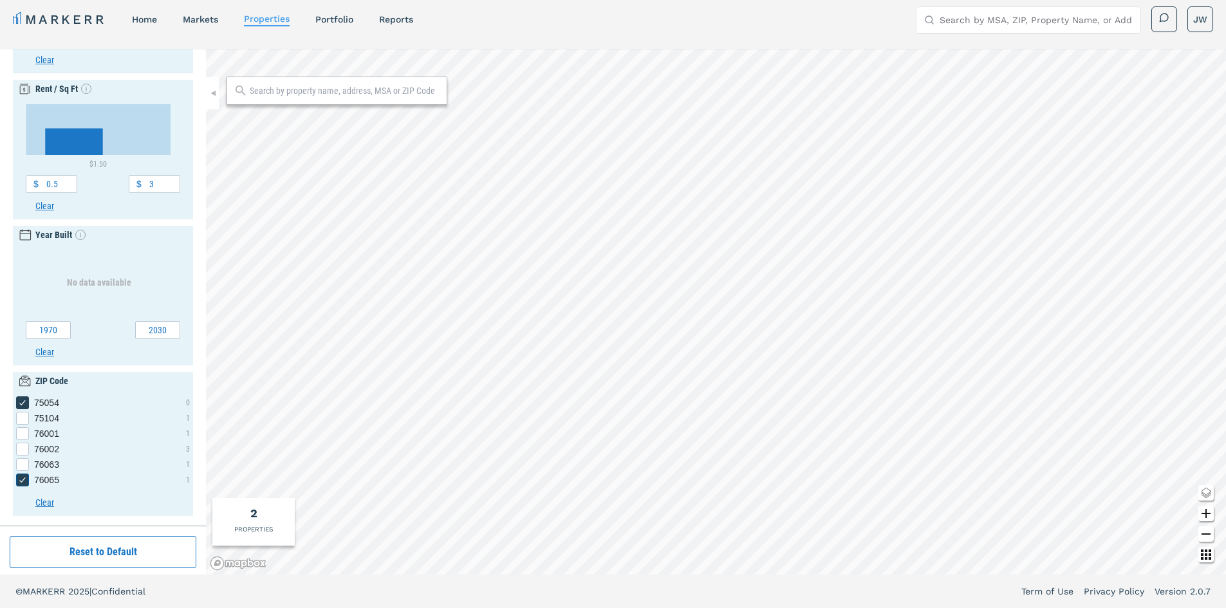
click at [21, 481] on icon "76065 checkbox input" at bounding box center [22, 480] width 10 height 10
click at [21, 481] on input "76065" at bounding box center [20, 478] width 8 height 8
checkbox input "false"
click at [19, 415] on icon "75052 checkbox input" at bounding box center [22, 418] width 10 height 10
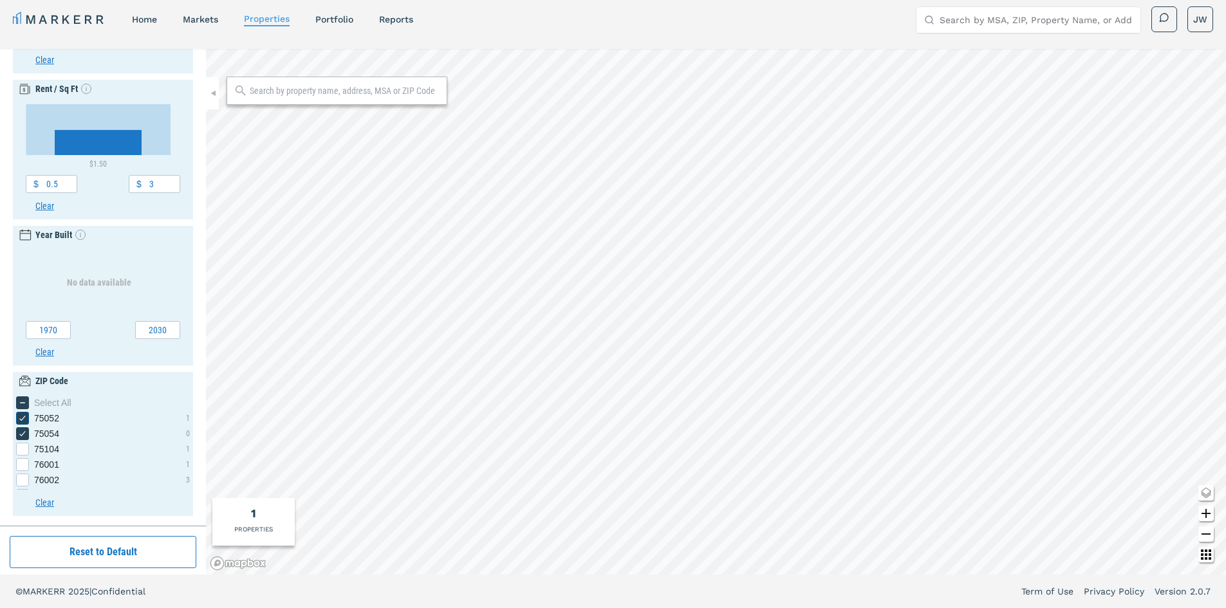
click at [19, 415] on input "75052" at bounding box center [20, 416] width 8 height 8
checkbox input "false"
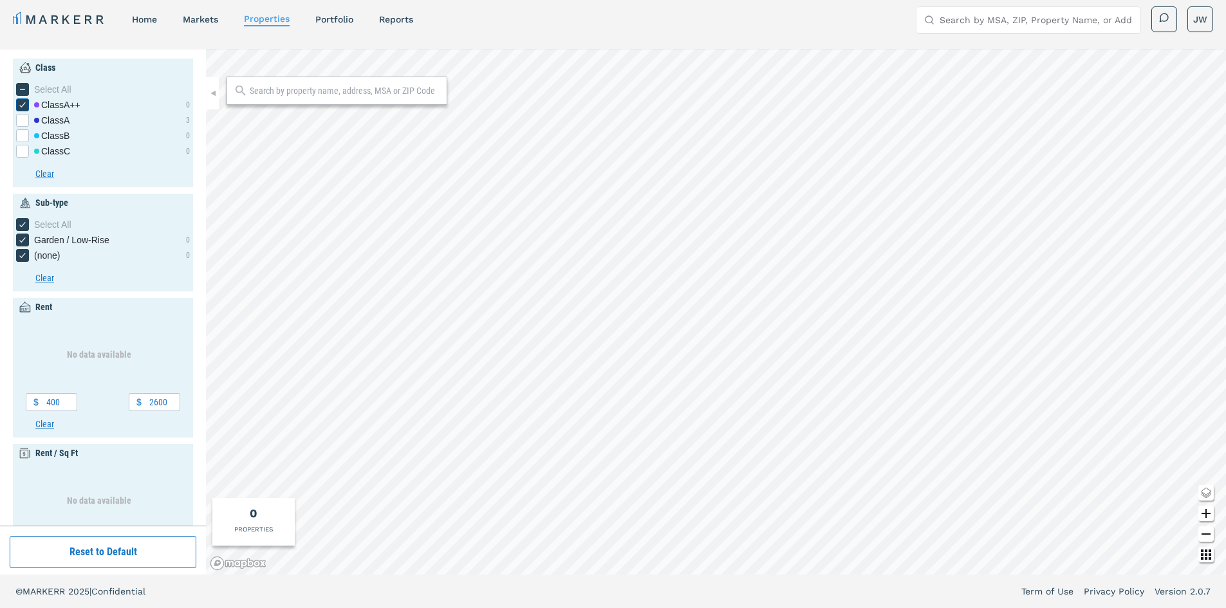
click at [20, 104] on icon "[object Object] checkbox input" at bounding box center [22, 105] width 10 height 10
click at [20, 104] on input "Class A++" at bounding box center [20, 102] width 8 height 8
checkbox input "false"
click at [22, 133] on div "[object Object] checkbox input" at bounding box center [22, 135] width 13 height 13
click at [22, 133] on input "Class B" at bounding box center [20, 133] width 8 height 8
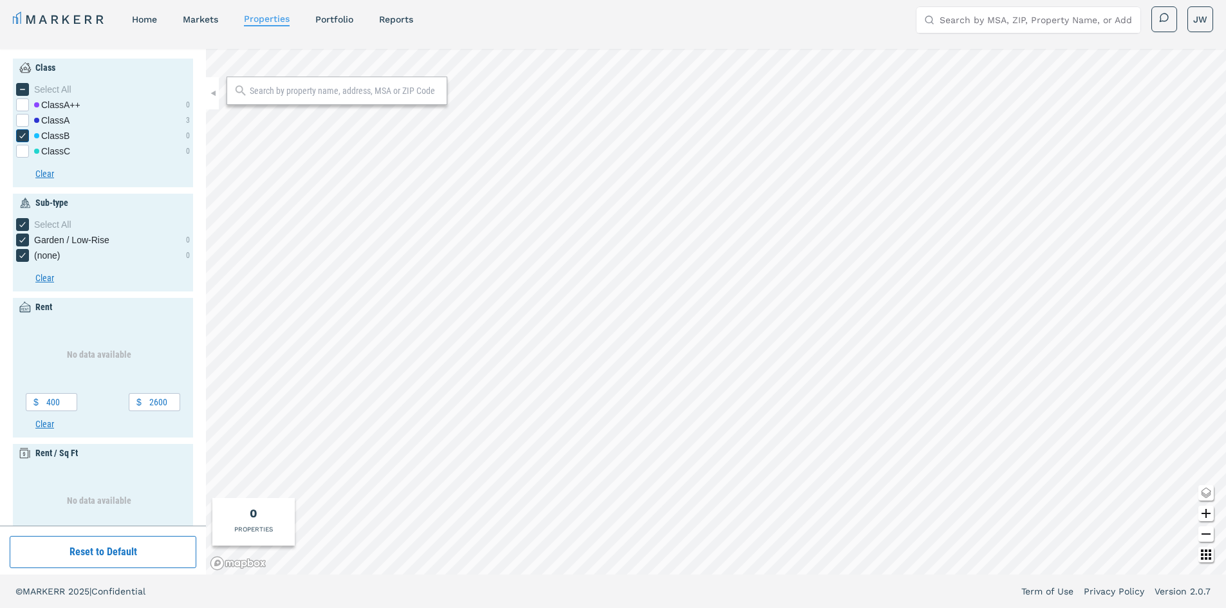
click at [22, 135] on icon "[object Object] checkbox input" at bounding box center [22, 136] width 10 height 10
click at [22, 135] on input "Class B" at bounding box center [20, 133] width 8 height 8
checkbox input "false"
click at [24, 123] on div "[object Object] checkbox input" at bounding box center [22, 120] width 13 height 13
click at [24, 122] on input "Class A" at bounding box center [20, 118] width 8 height 8
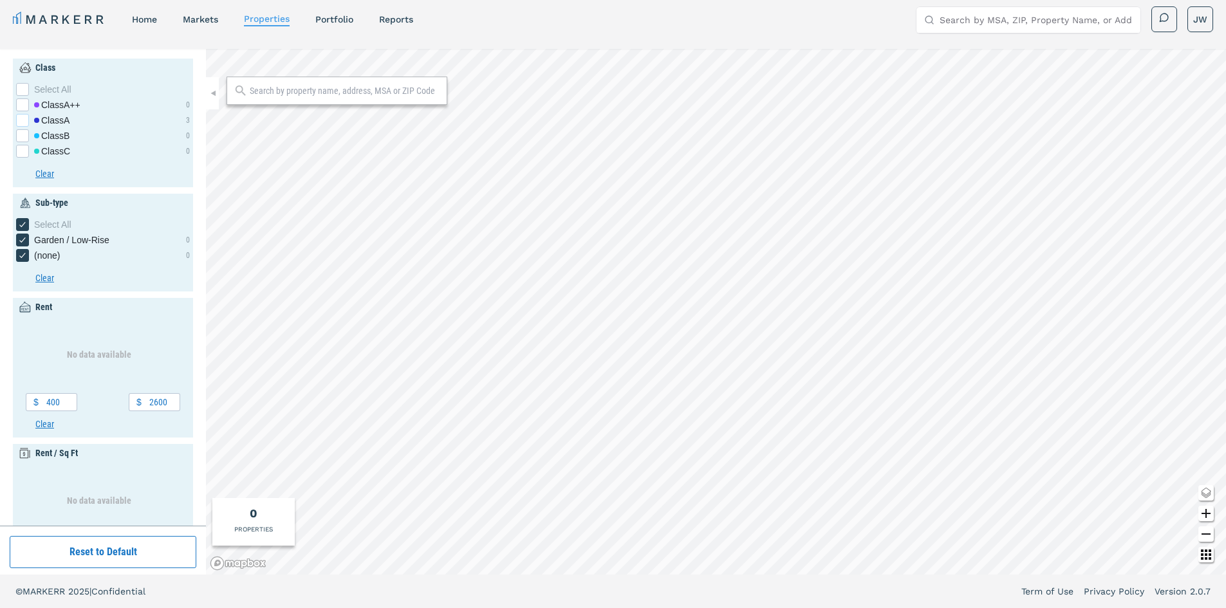
checkbox input "true"
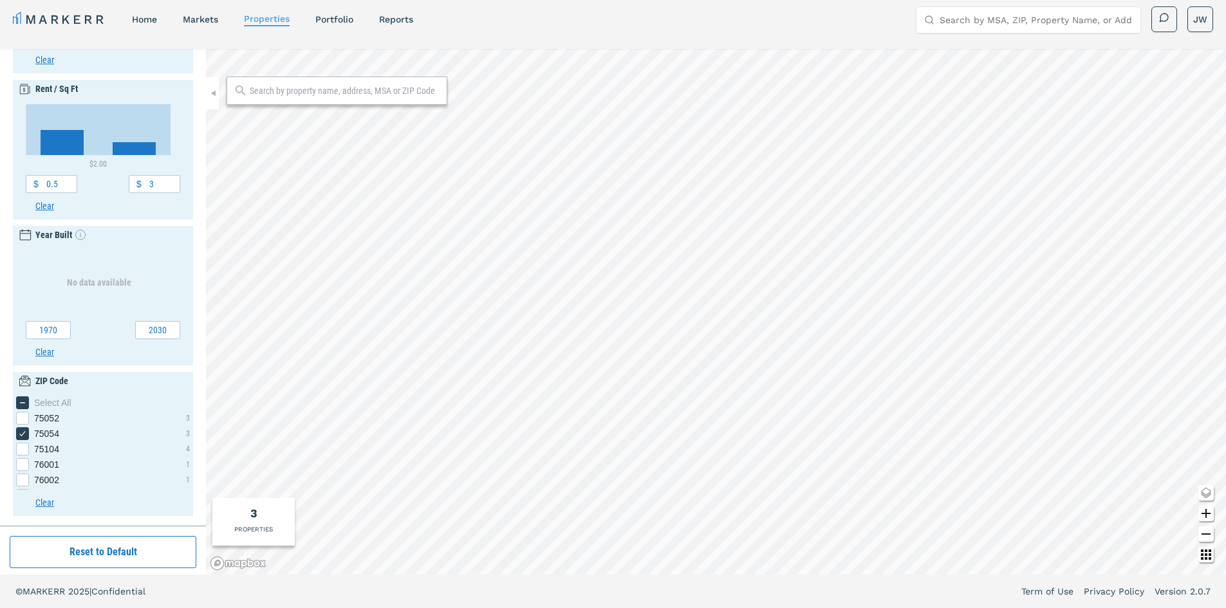
scroll to position [42, 0]
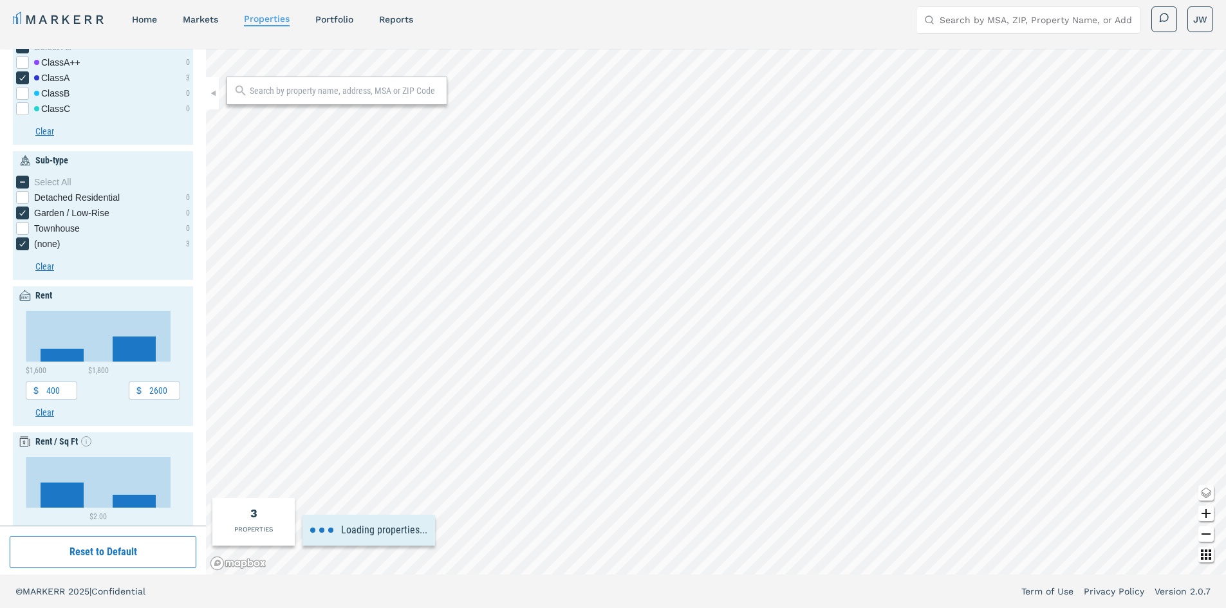
checkbox input "false"
type input "3.5"
type input "1950"
type input "3000"
type input "5"
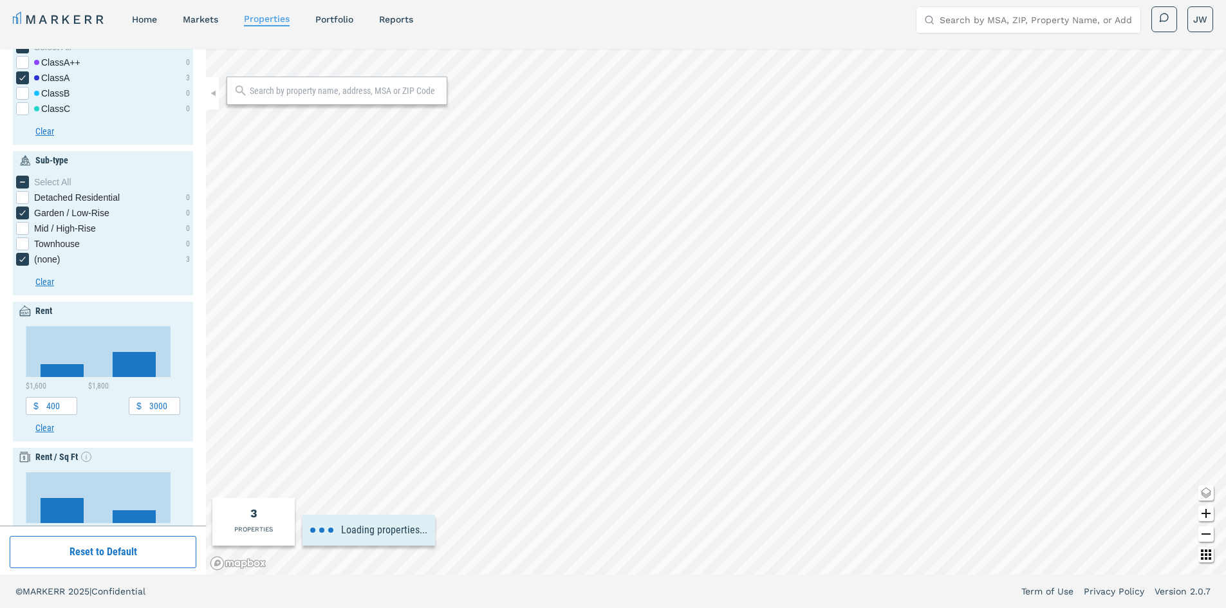
type input "1000"
type input "2600"
type input "1.2"
type input "3"
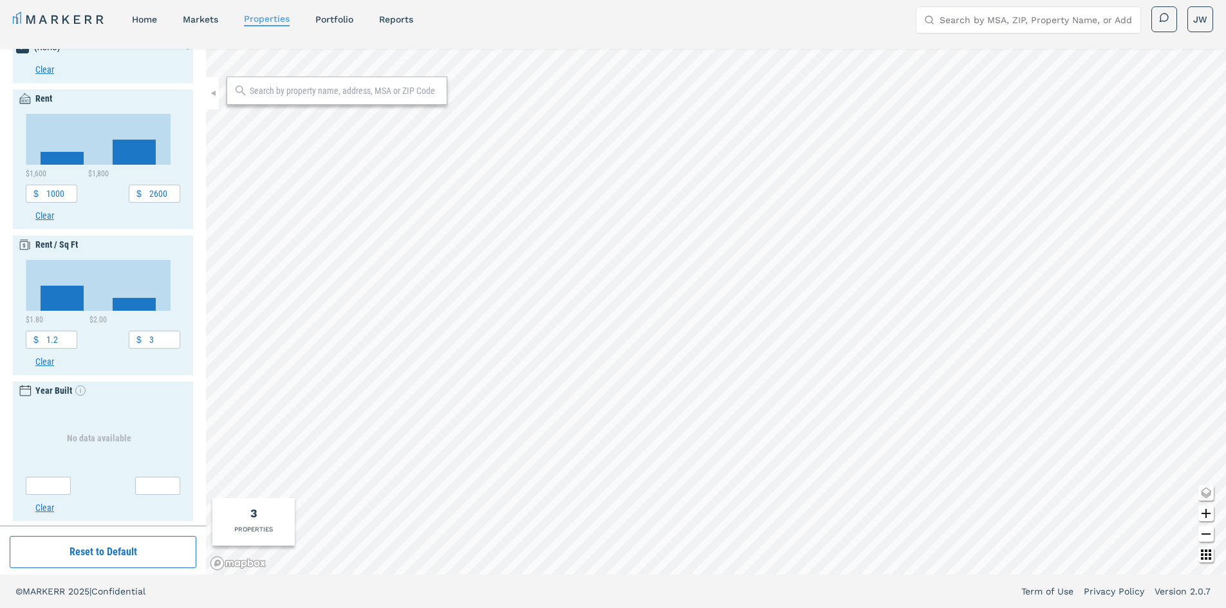
scroll to position [0, 0]
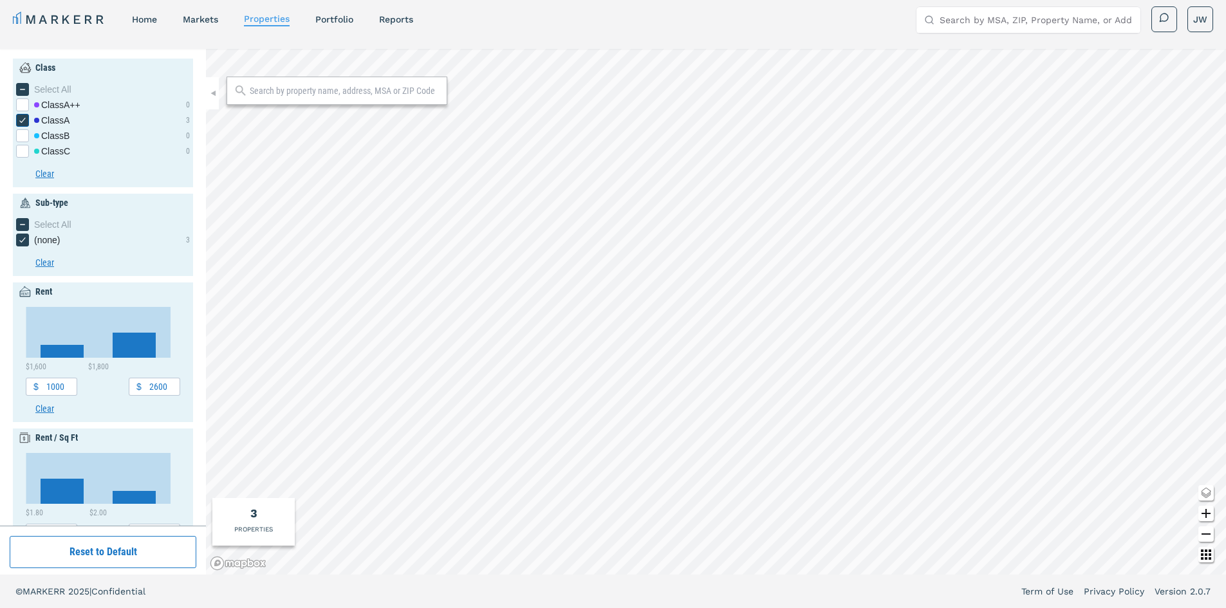
click at [19, 118] on icon "[object Object] checkbox input" at bounding box center [22, 120] width 10 height 10
click at [19, 118] on input "Class A" at bounding box center [20, 118] width 8 height 8
checkbox input "false"
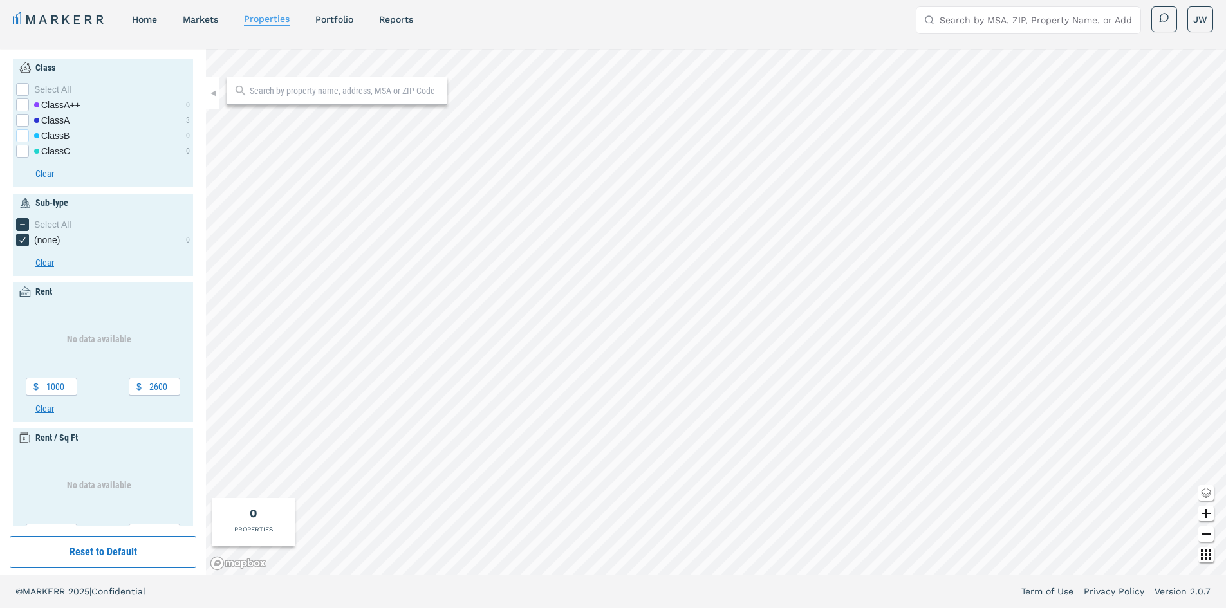
click at [21, 137] on div "[object Object] checkbox input" at bounding box center [22, 135] width 13 height 13
click at [21, 137] on input "Class B" at bounding box center [20, 133] width 8 height 8
checkbox input "true"
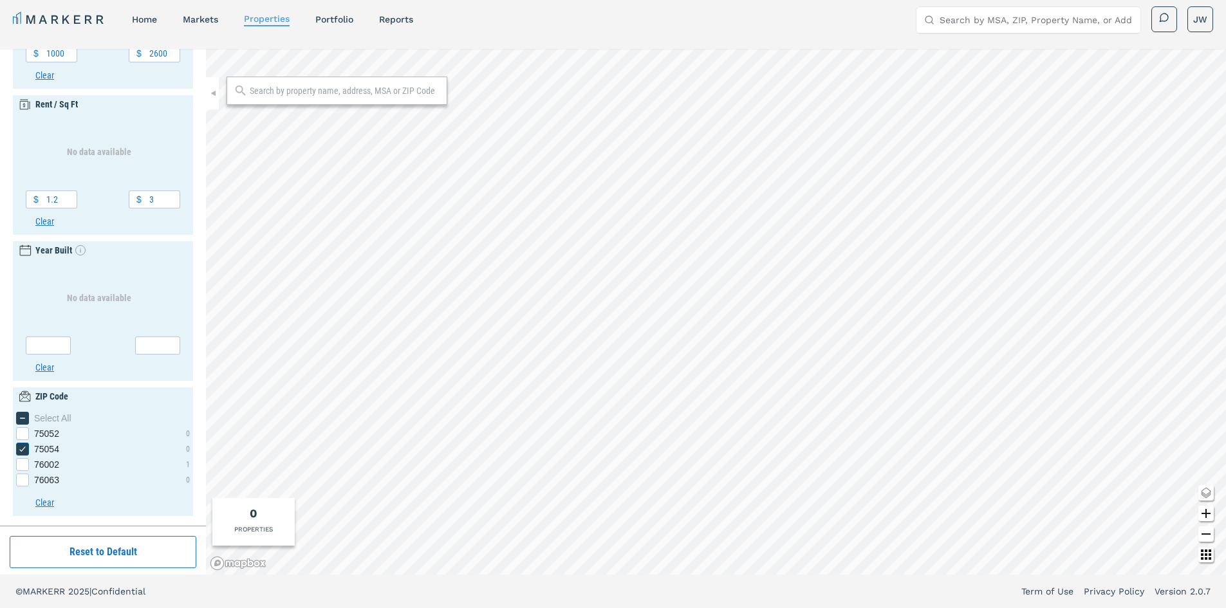
scroll to position [12, 0]
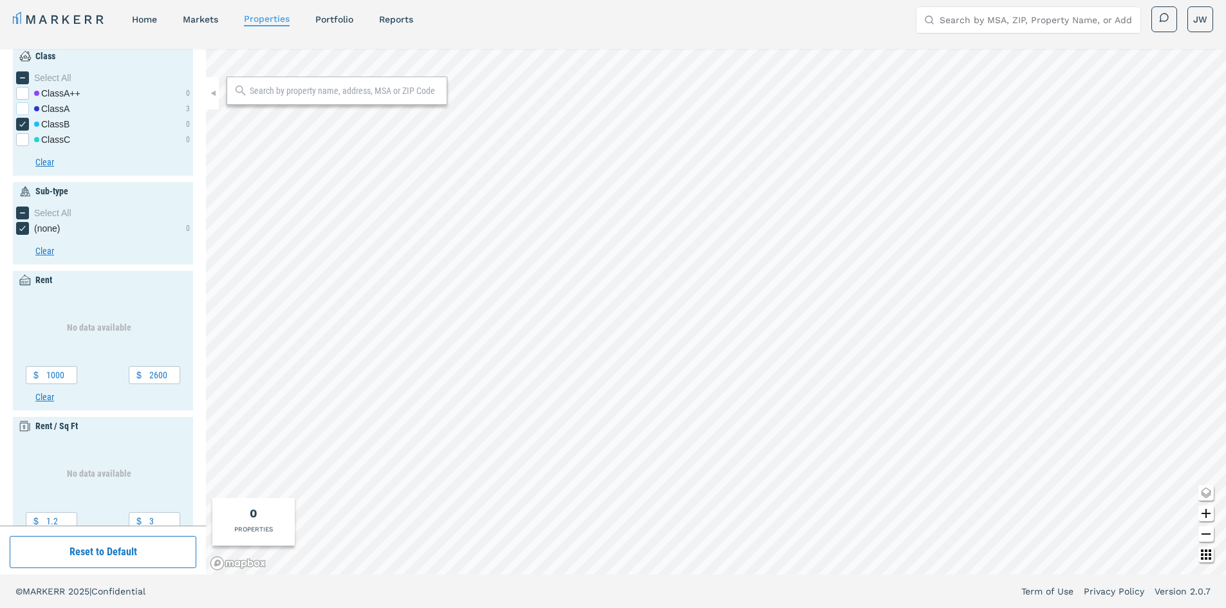
click at [23, 108] on div "[object Object] checkbox input" at bounding box center [22, 108] width 13 height 13
click at [23, 108] on input "Class A" at bounding box center [20, 106] width 8 height 8
checkbox input "true"
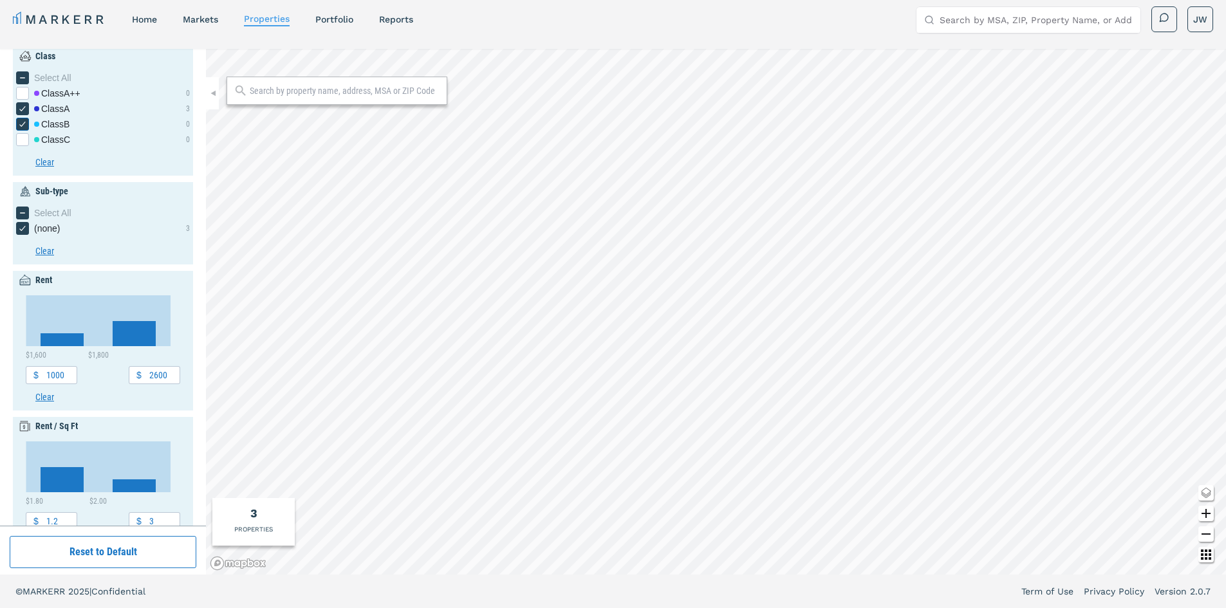
click at [25, 129] on div "[object Object] checkbox input" at bounding box center [22, 124] width 13 height 13
click at [24, 126] on input "Class B" at bounding box center [20, 122] width 8 height 8
checkbox input "false"
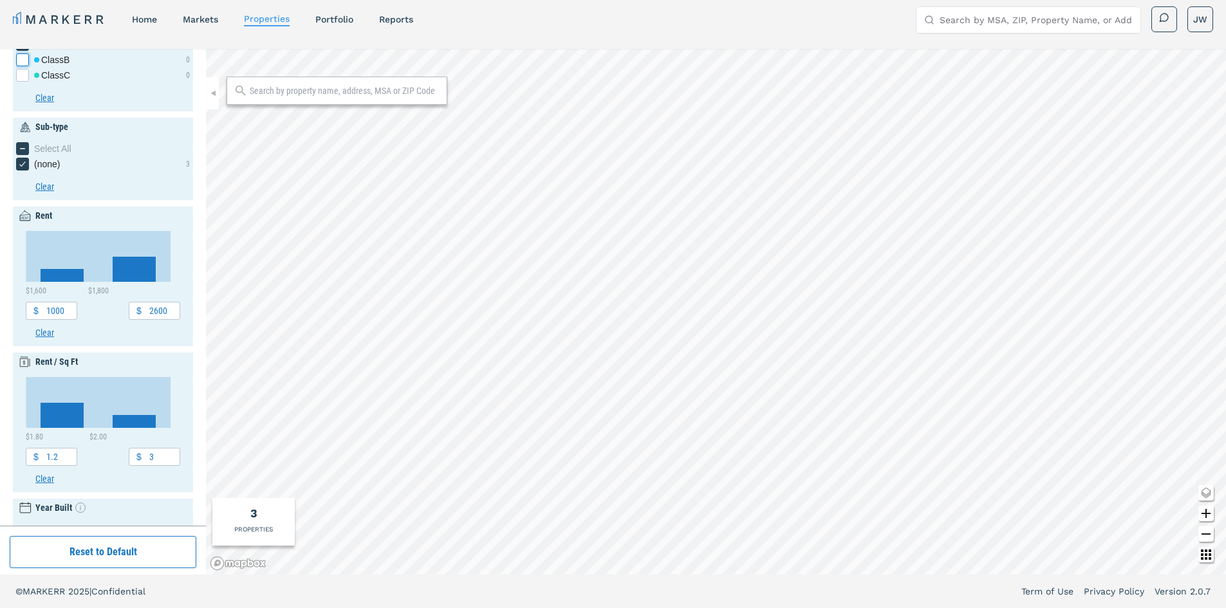
scroll to position [0, 0]
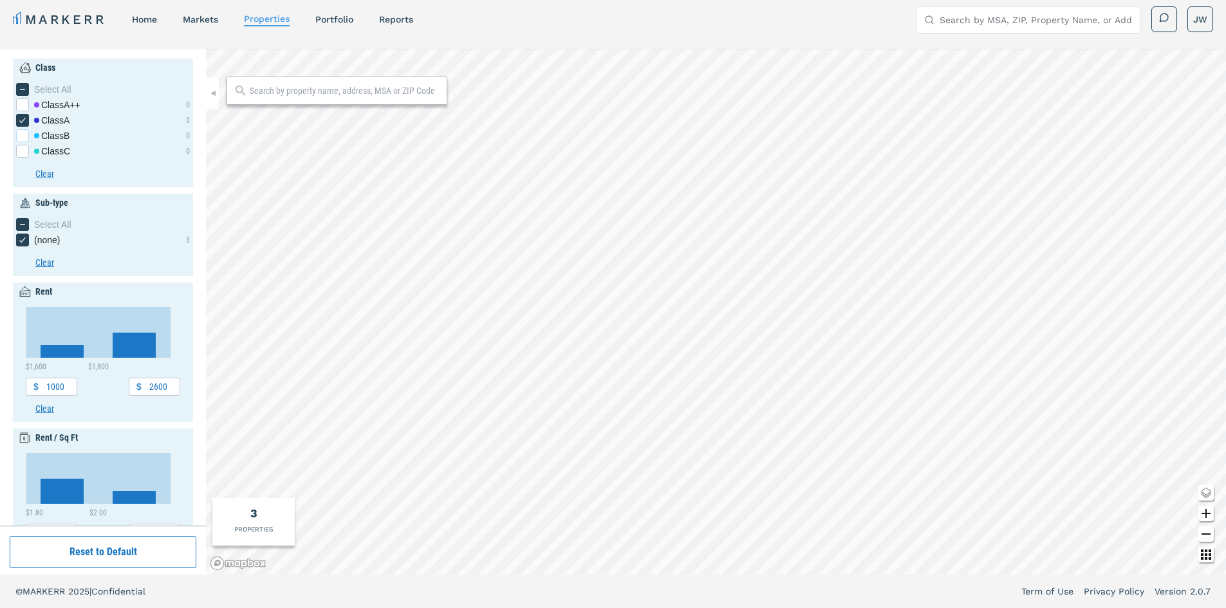
drag, startPoint x: 23, startPoint y: 101, endPoint x: 24, endPoint y: 137, distance: 36.1
click at [23, 107] on div "[object Object] checkbox input" at bounding box center [22, 104] width 13 height 13
click at [23, 107] on input "Class A++" at bounding box center [20, 102] width 8 height 8
checkbox input "true"
click at [23, 124] on icon "[object Object] checkbox input" at bounding box center [22, 120] width 10 height 10
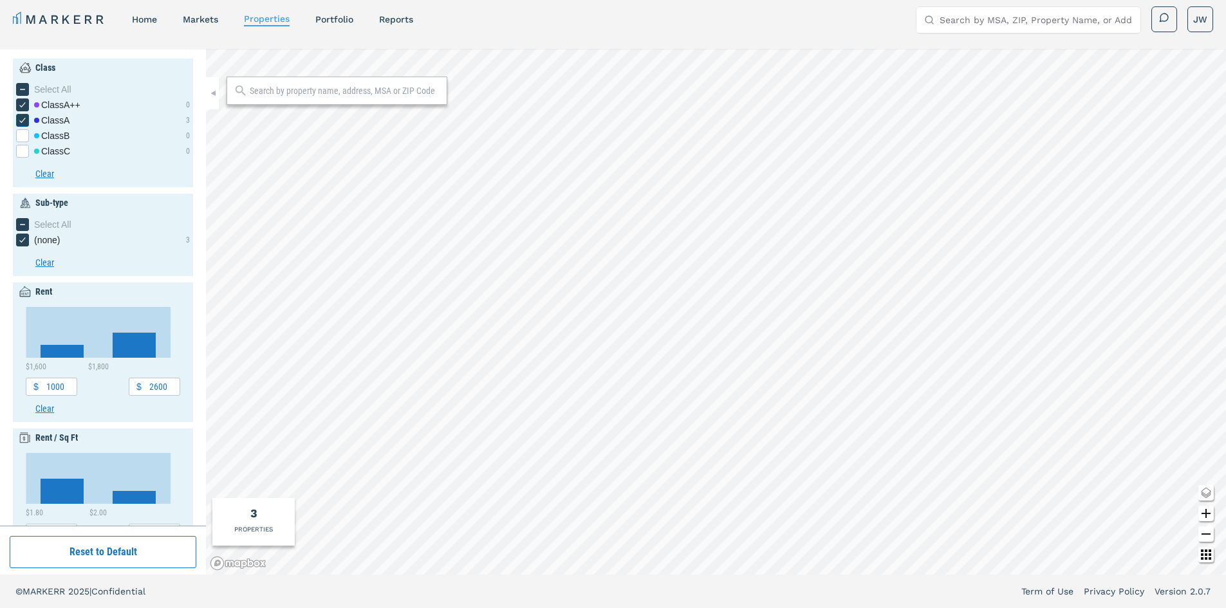
click at [23, 122] on input "Class A" at bounding box center [20, 118] width 8 height 8
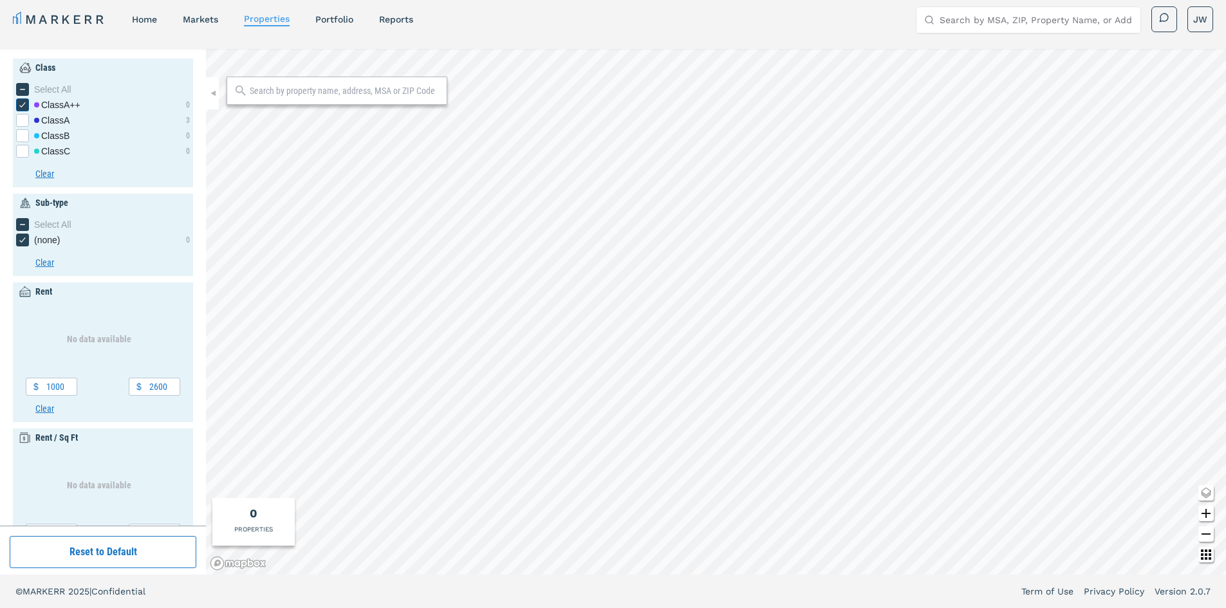
drag, startPoint x: 26, startPoint y: 120, endPoint x: 21, endPoint y: 104, distance: 16.3
click at [24, 117] on div "[object Object] checkbox input" at bounding box center [22, 120] width 13 height 13
click at [24, 117] on input "Class A" at bounding box center [20, 118] width 8 height 8
checkbox input "true"
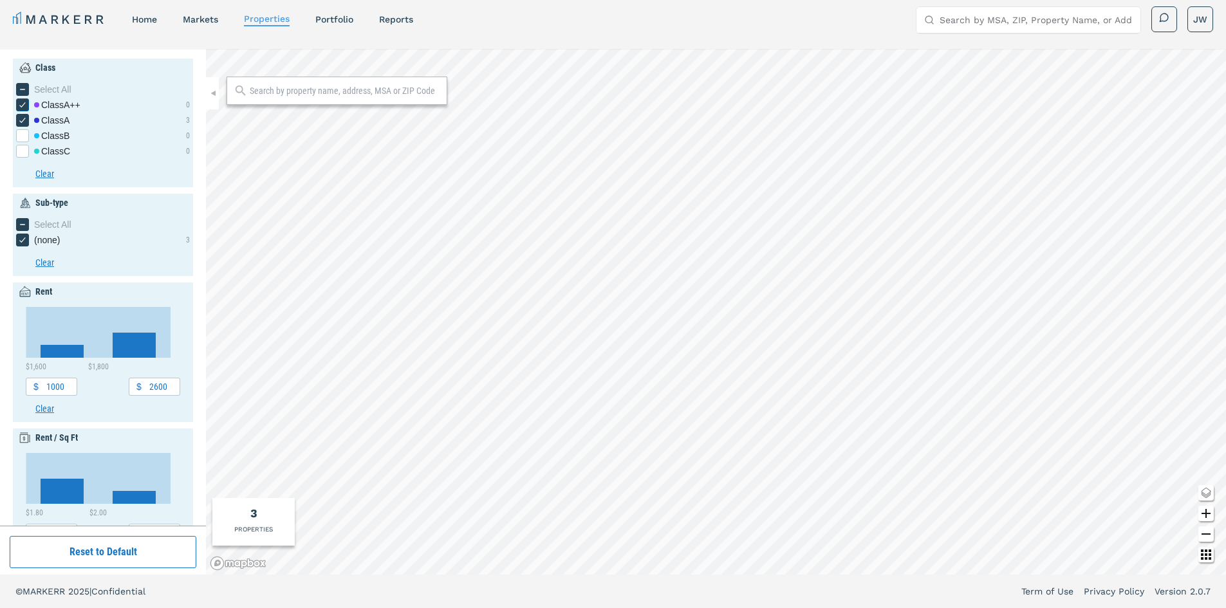
click at [21, 104] on icon "[object Object] checkbox input" at bounding box center [22, 105] width 10 height 10
click at [21, 104] on input "Class A++" at bounding box center [20, 102] width 8 height 8
checkbox input "false"
drag, startPoint x: 25, startPoint y: 131, endPoint x: 22, endPoint y: 121, distance: 10.8
click at [25, 131] on div "[object Object] checkbox input" at bounding box center [22, 135] width 13 height 13
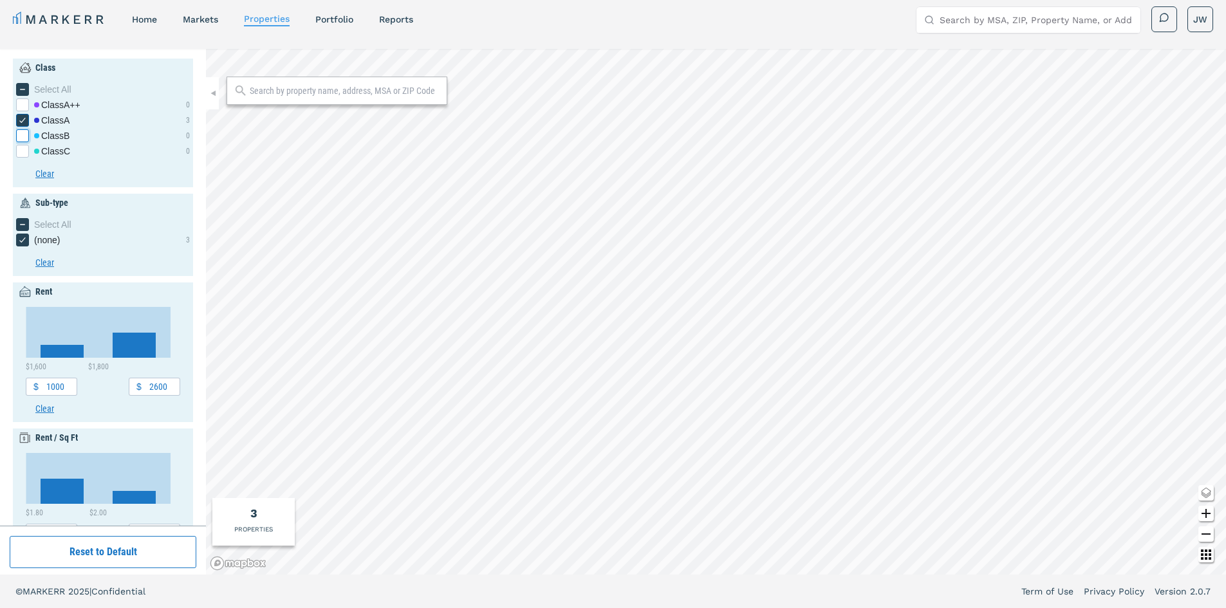
click at [24, 131] on input "Class B" at bounding box center [20, 133] width 8 height 8
checkbox input "true"
click at [23, 118] on icon "[object Object] checkbox input" at bounding box center [22, 120] width 10 height 10
click at [23, 118] on input "Class A" at bounding box center [20, 118] width 8 height 8
checkbox input "false"
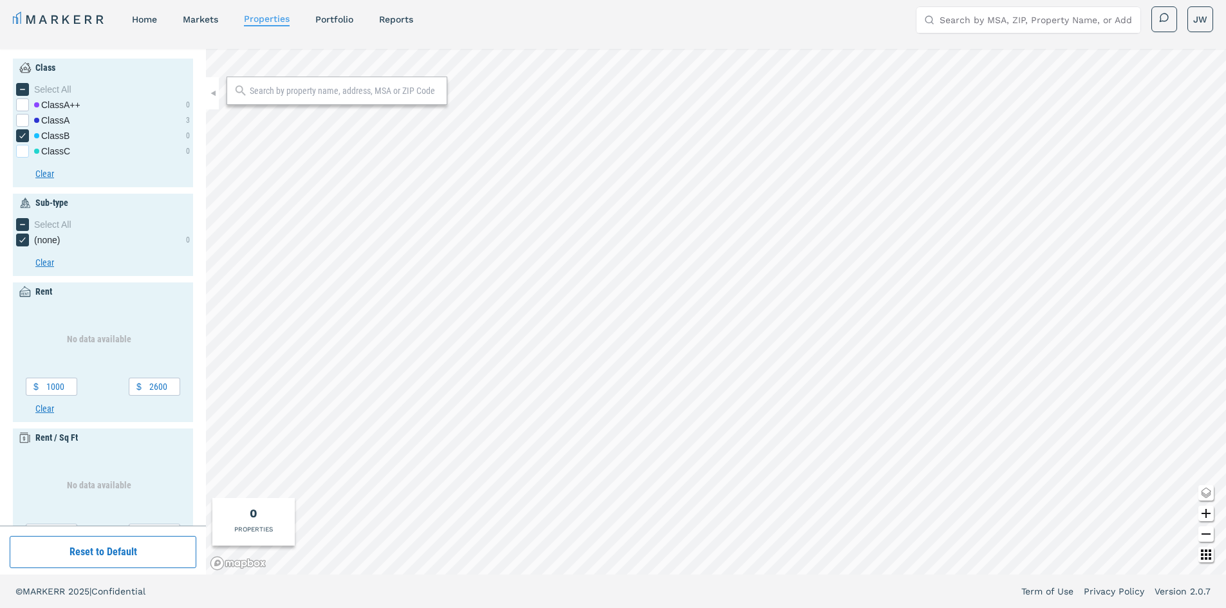
click at [17, 149] on div "[object Object] checkbox input" at bounding box center [22, 151] width 13 height 13
click at [17, 149] on input "Class C" at bounding box center [20, 149] width 8 height 8
checkbox input "true"
click at [21, 136] on icon "[object Object] checkbox input" at bounding box center [22, 136] width 10 height 10
click at [21, 136] on input "Class B" at bounding box center [20, 133] width 8 height 8
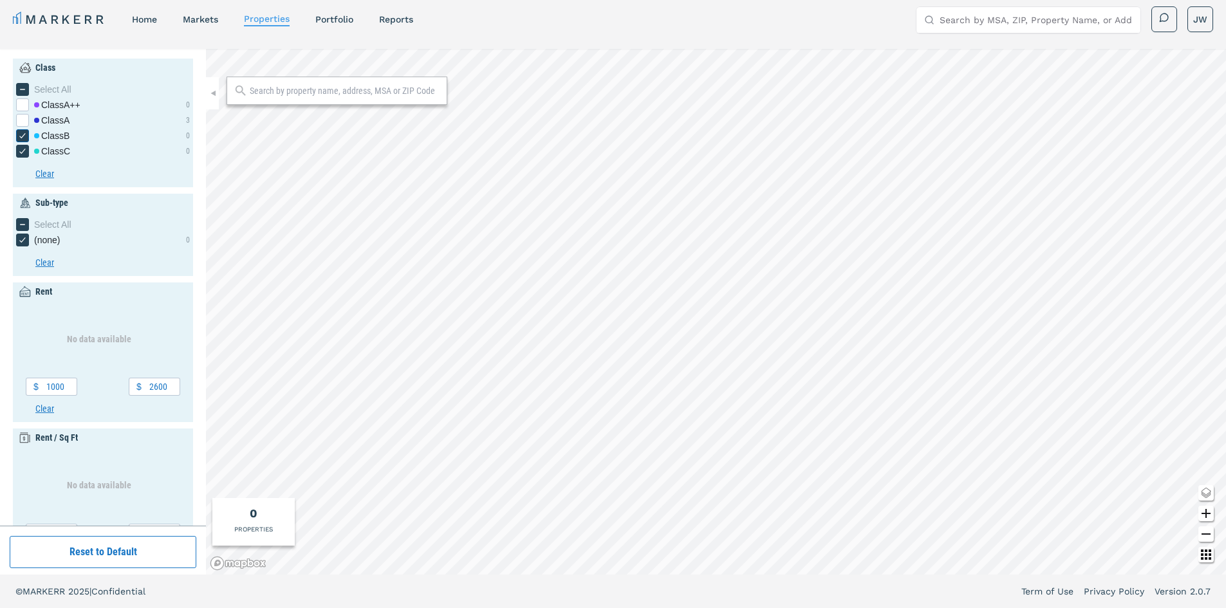
checkbox input "false"
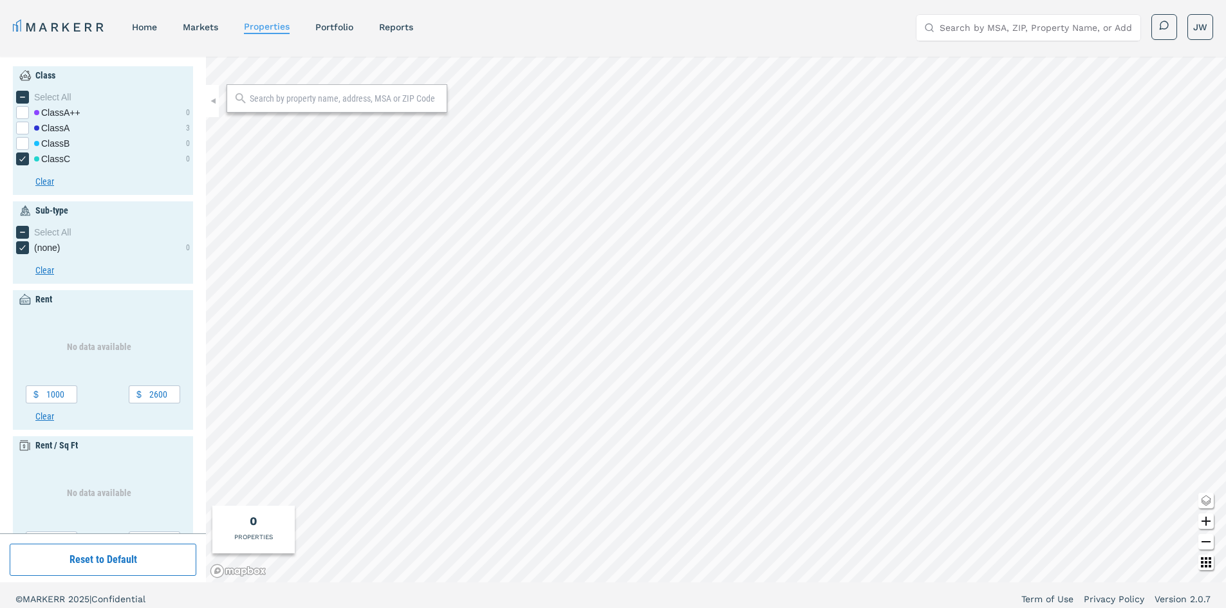
click at [288, 104] on input "text" at bounding box center [345, 98] width 191 height 13
type input "75243"
click at [305, 128] on div "75243, [GEOGRAPHIC_DATA], [US_STATE]" at bounding box center [311, 126] width 151 height 13
type input "600"
type input "3000"
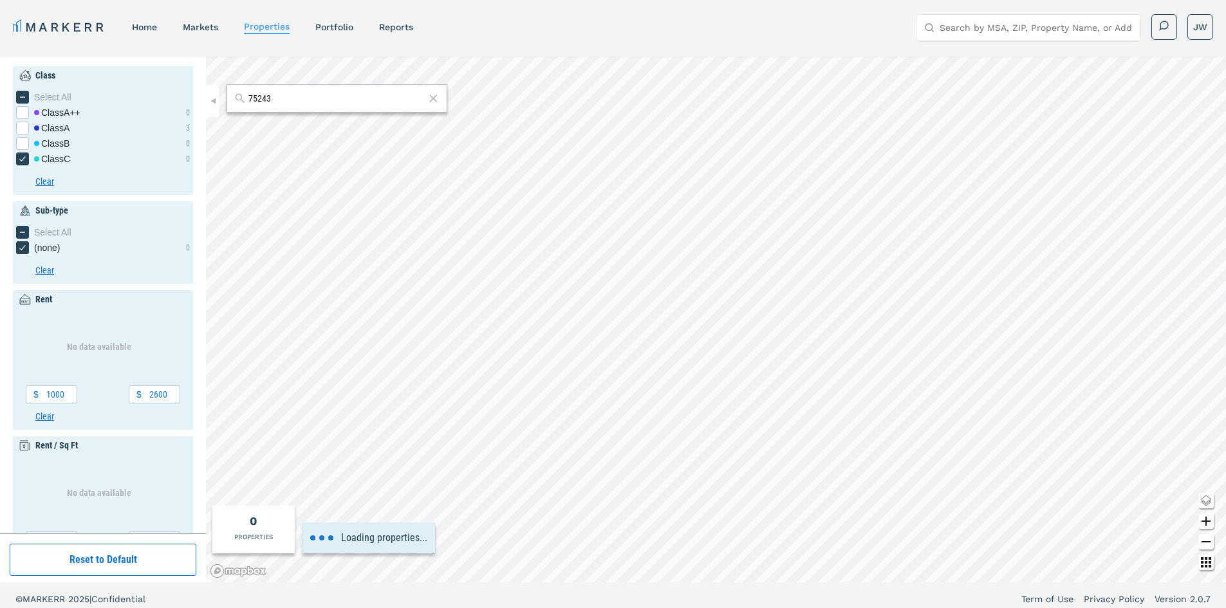
type input "0.5"
type input "4"
type input "1960"
type input "2020"
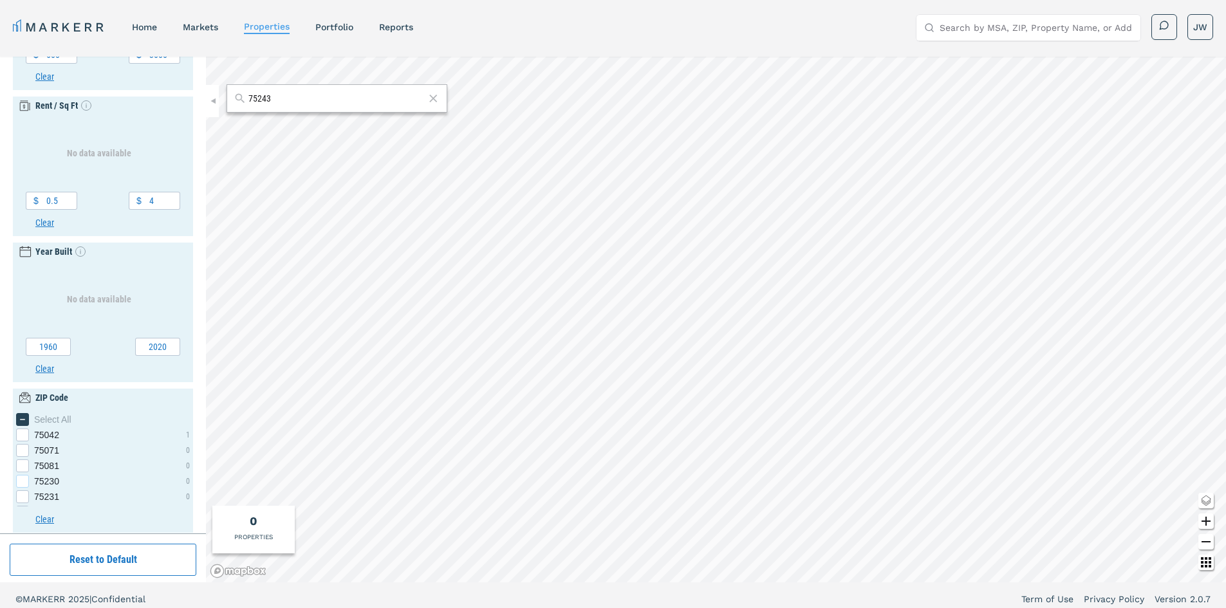
scroll to position [62, 0]
click at [23, 481] on div "75243 checkbox input" at bounding box center [22, 481] width 13 height 13
click at [23, 481] on input "75243" at bounding box center [20, 479] width 8 height 8
checkbox input "true"
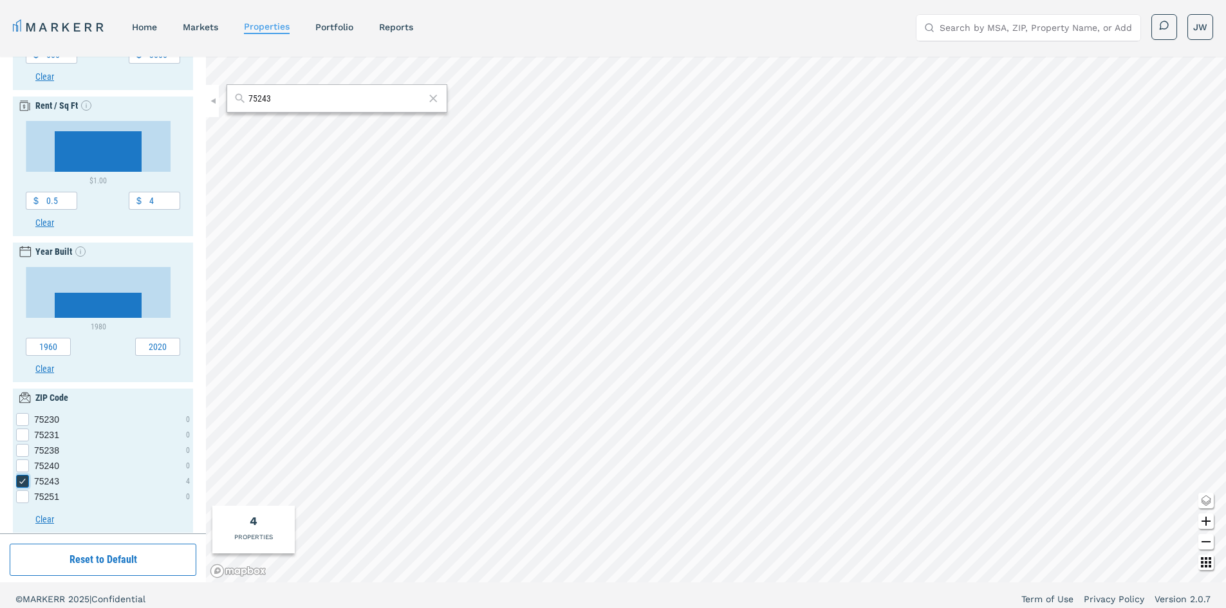
scroll to position [0, 0]
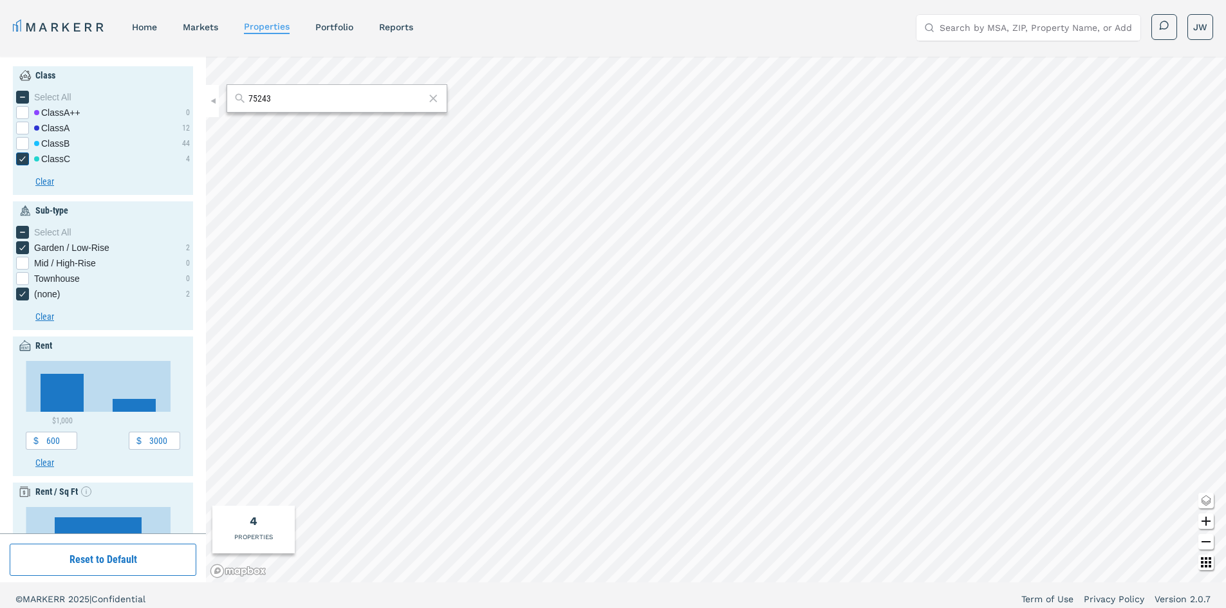
click at [19, 157] on icon "[object Object] checkbox input" at bounding box center [22, 159] width 10 height 10
click at [19, 157] on input "Class C" at bounding box center [20, 157] width 8 height 8
checkbox input "false"
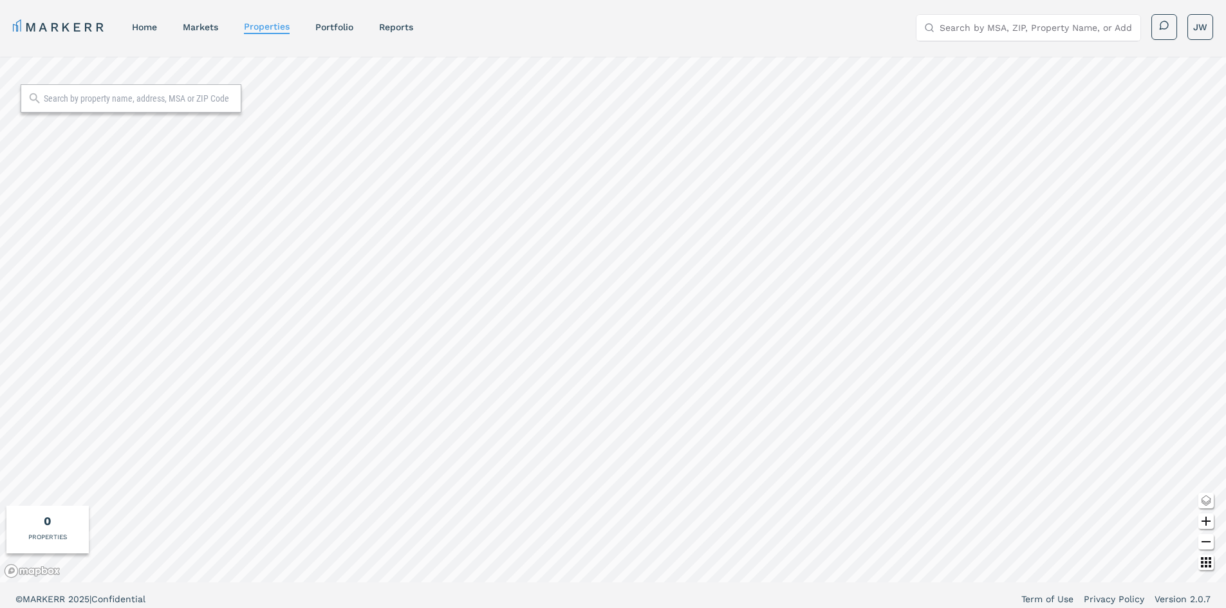
click at [152, 104] on input "text" at bounding box center [139, 98] width 191 height 13
click at [127, 106] on div at bounding box center [131, 98] width 221 height 28
click at [129, 104] on input "text" at bounding box center [139, 98] width 191 height 13
type input "75243"
click at [127, 120] on span "75243, [GEOGRAPHIC_DATA], [US_STATE] ZIP" at bounding box center [131, 126] width 221 height 19
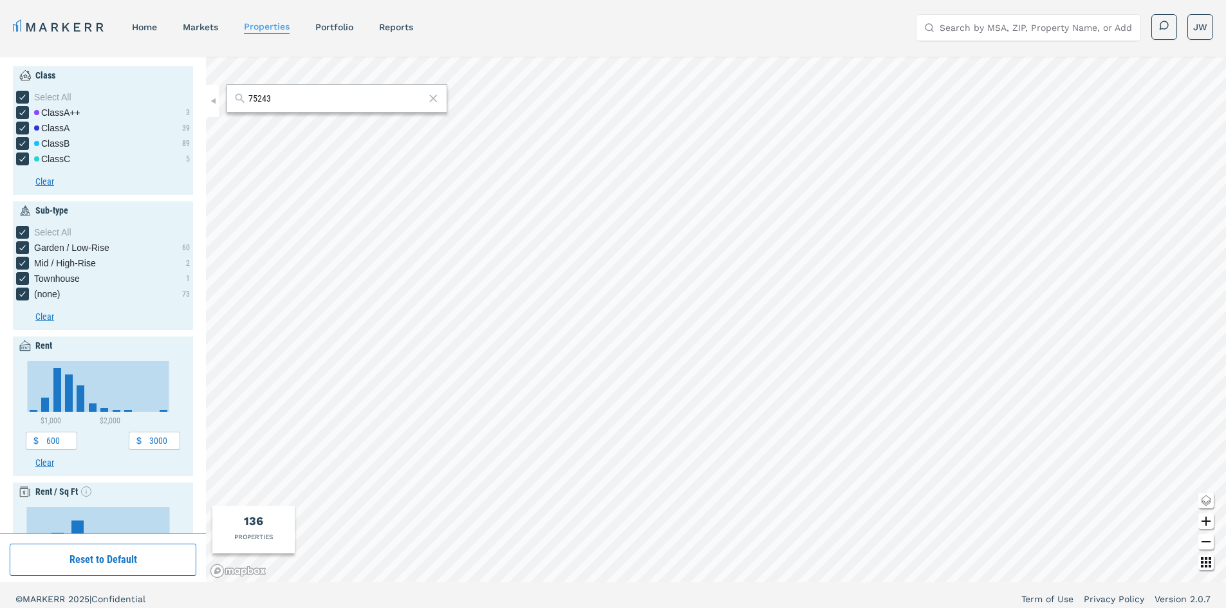
scroll to position [386, 0]
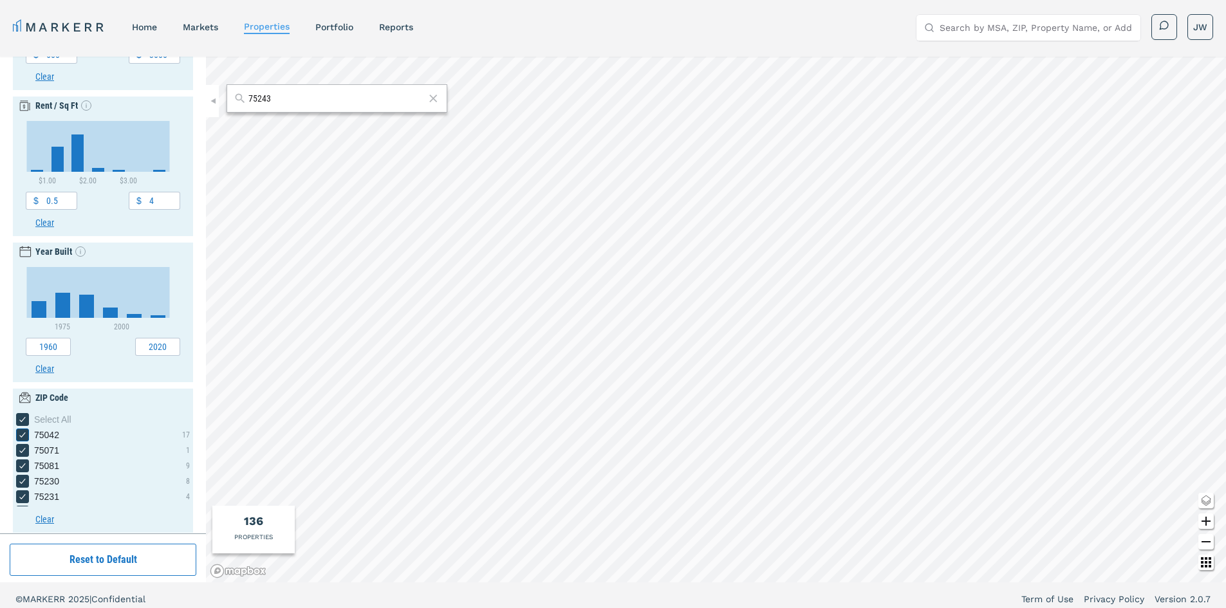
click at [19, 419] on icon "[object Object] checkbox input" at bounding box center [22, 420] width 10 height 10
click at [19, 419] on input "Select All" at bounding box center [20, 417] width 8 height 8
checkbox input "false"
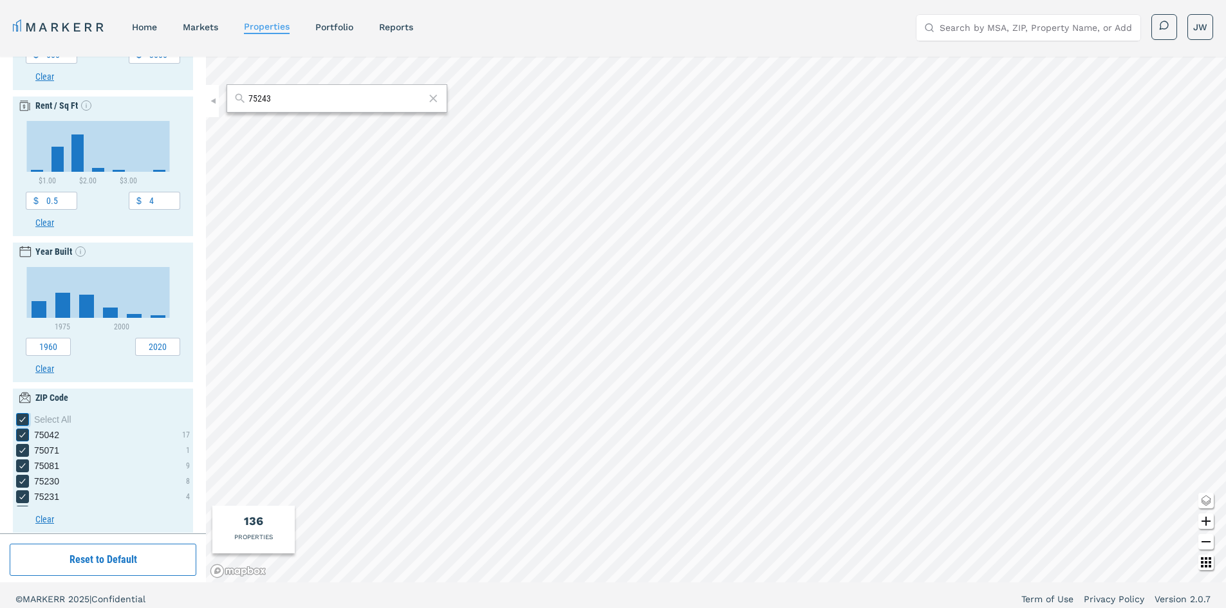
checkbox input "false"
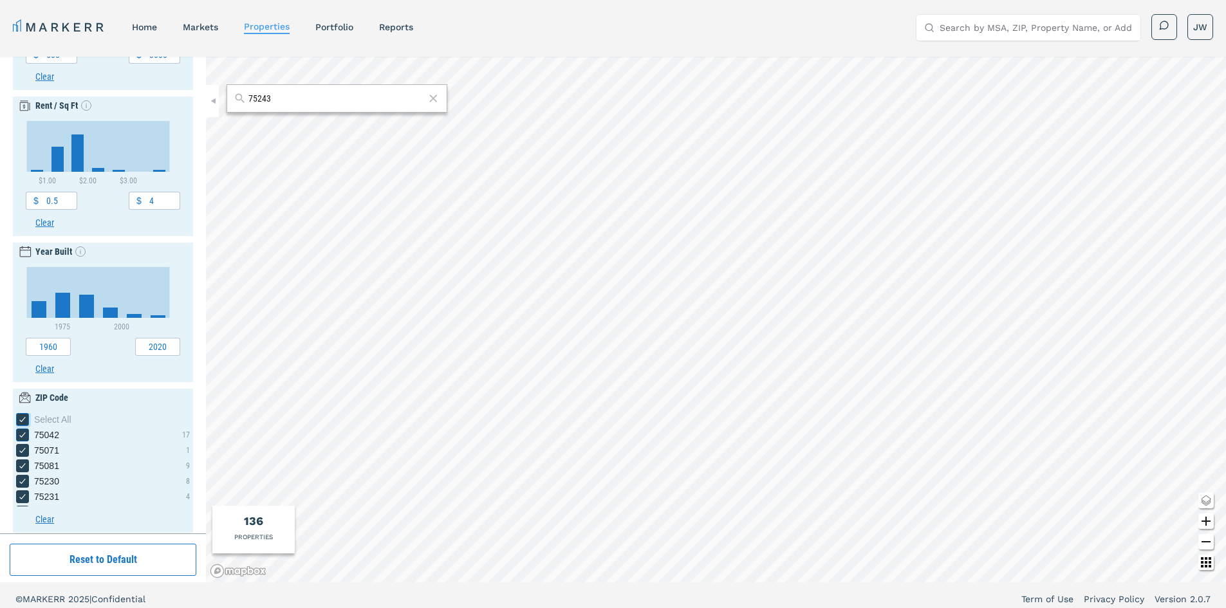
checkbox input "false"
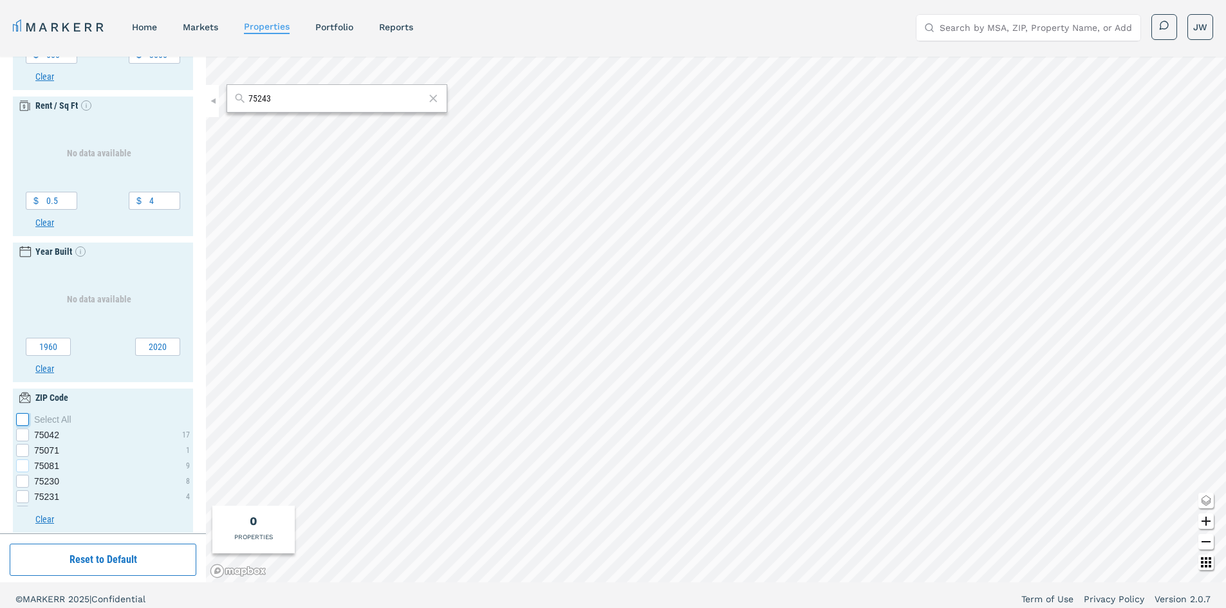
scroll to position [62, 0]
click at [24, 480] on div "75243 checkbox input" at bounding box center [22, 481] width 13 height 13
click at [24, 480] on input "75243" at bounding box center [20, 479] width 8 height 8
checkbox input "true"
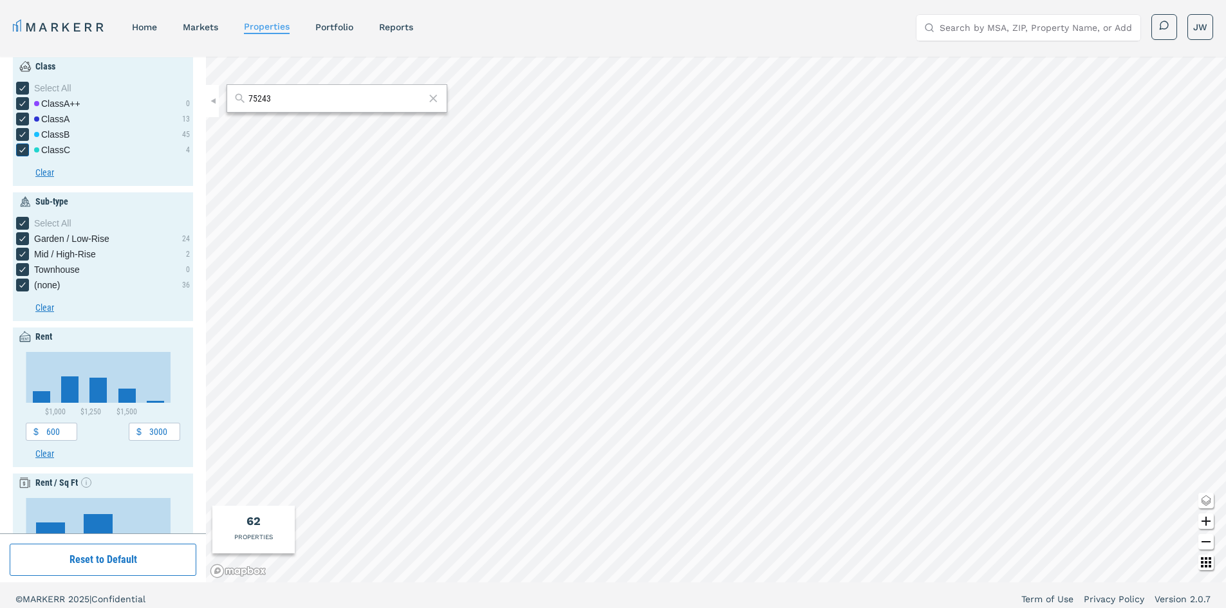
scroll to position [0, 0]
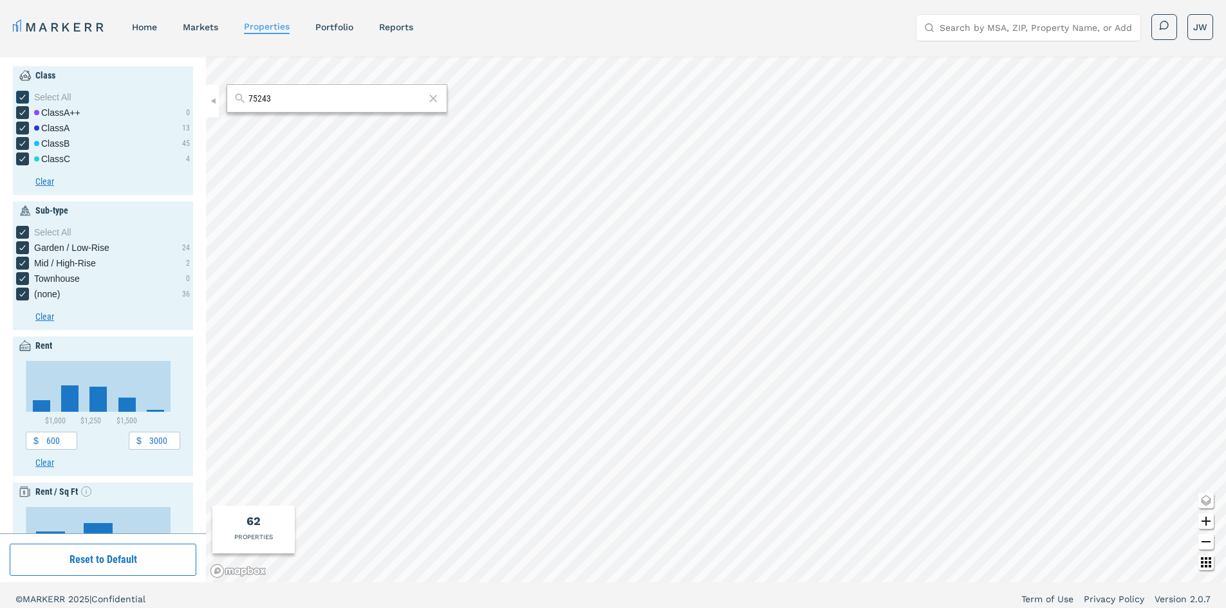
click at [18, 99] on icon "[object Object] checkbox input" at bounding box center [22, 97] width 10 height 10
click at [18, 99] on input "Select All" at bounding box center [20, 95] width 8 height 8
checkbox input "false"
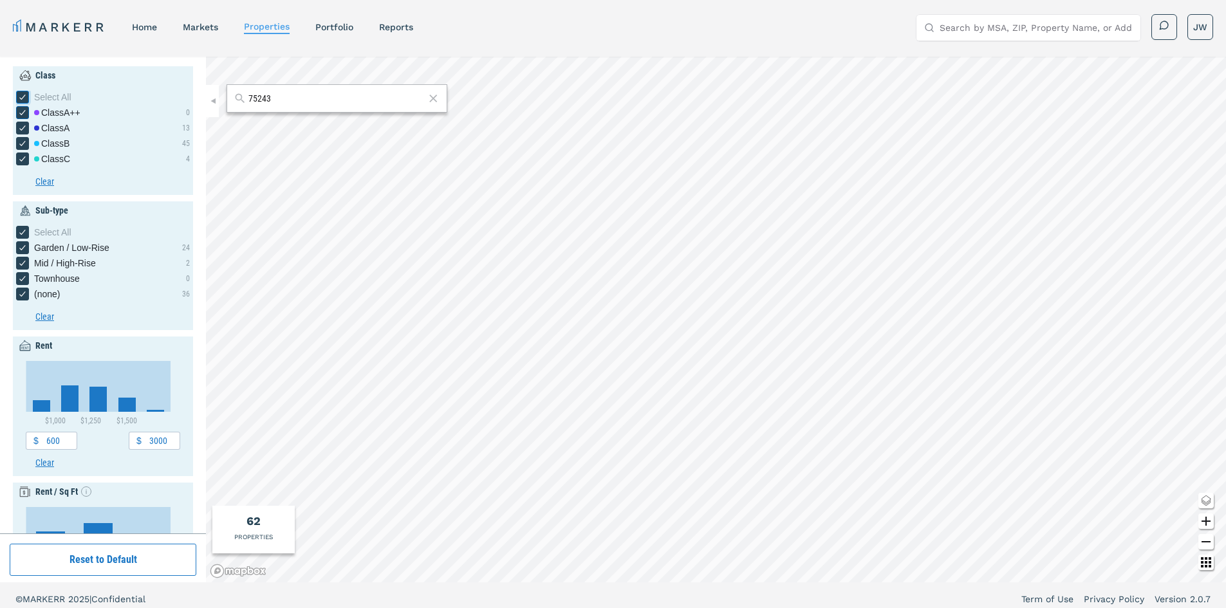
checkbox input "false"
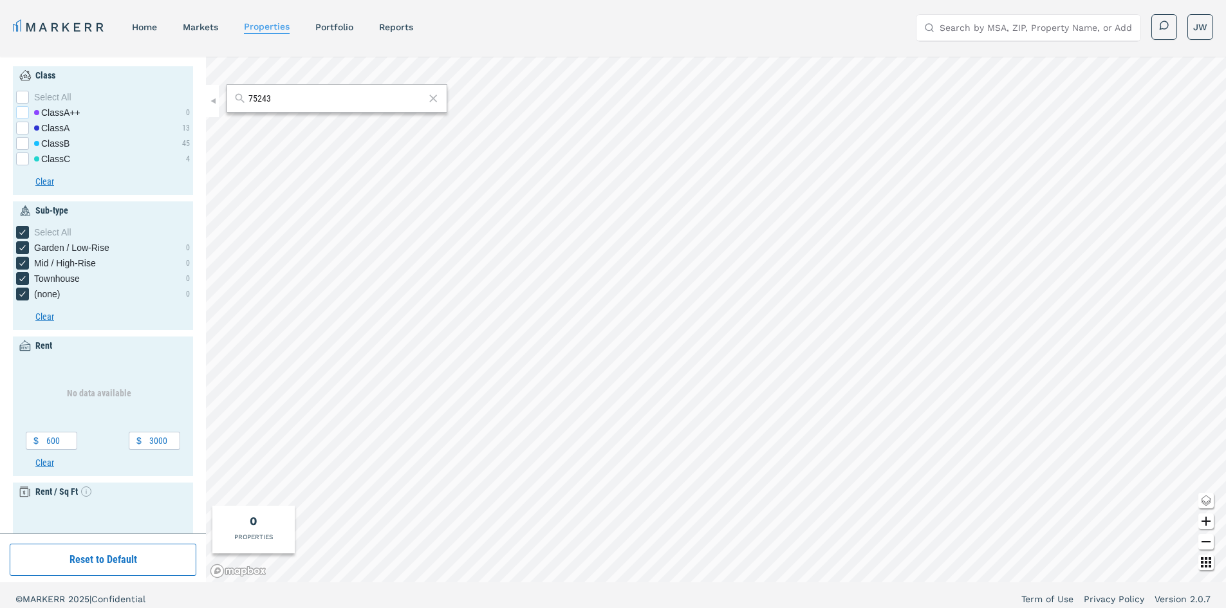
click at [19, 115] on div "[object Object] checkbox input" at bounding box center [22, 112] width 13 height 13
click at [19, 115] on input "Class A++" at bounding box center [20, 110] width 8 height 8
checkbox input "true"
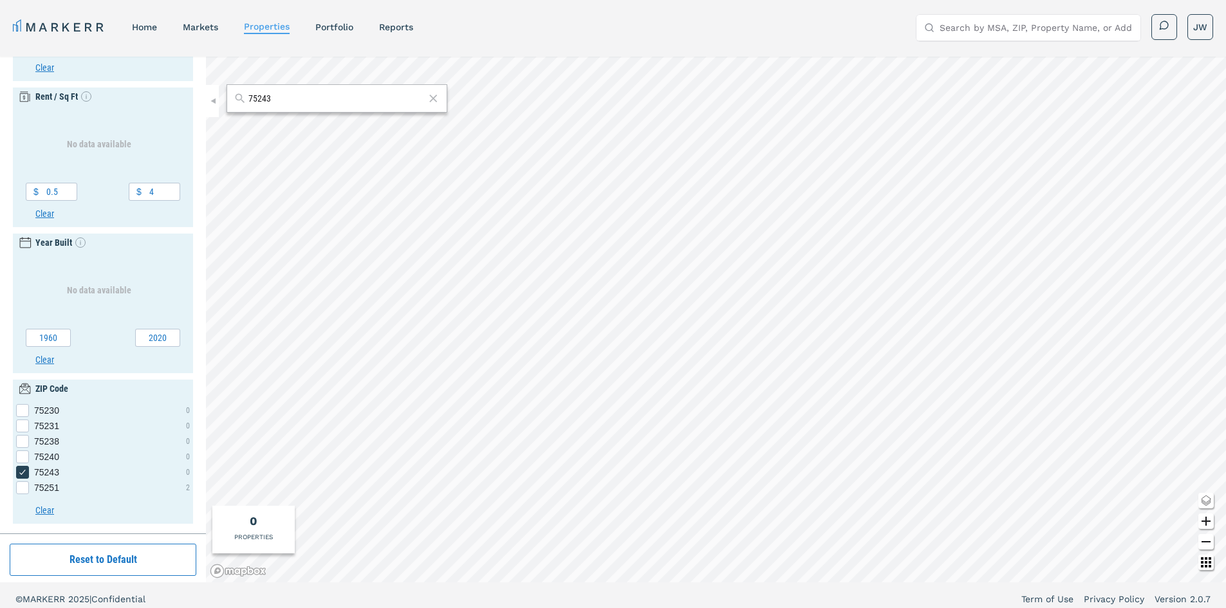
scroll to position [8, 0]
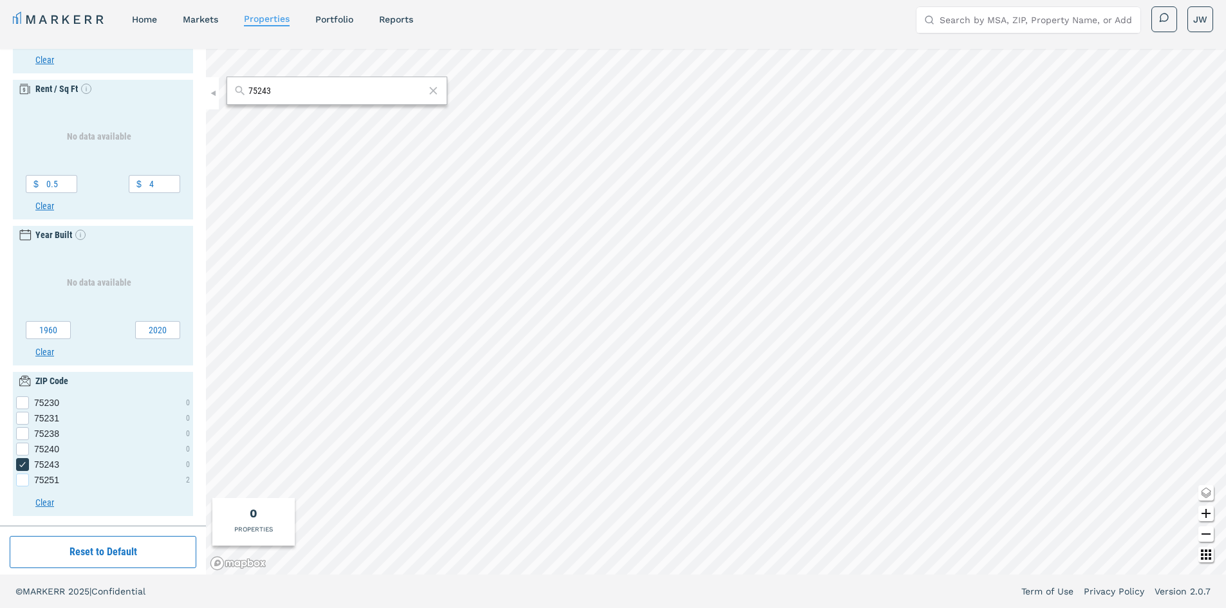
click at [23, 482] on div "75251 checkbox input" at bounding box center [22, 480] width 13 height 13
click at [23, 482] on input "75251" at bounding box center [20, 478] width 8 height 8
checkbox input "true"
click at [23, 464] on icon "75243 checkbox input" at bounding box center [22, 465] width 10 height 10
click at [23, 464] on input "75243" at bounding box center [20, 462] width 8 height 8
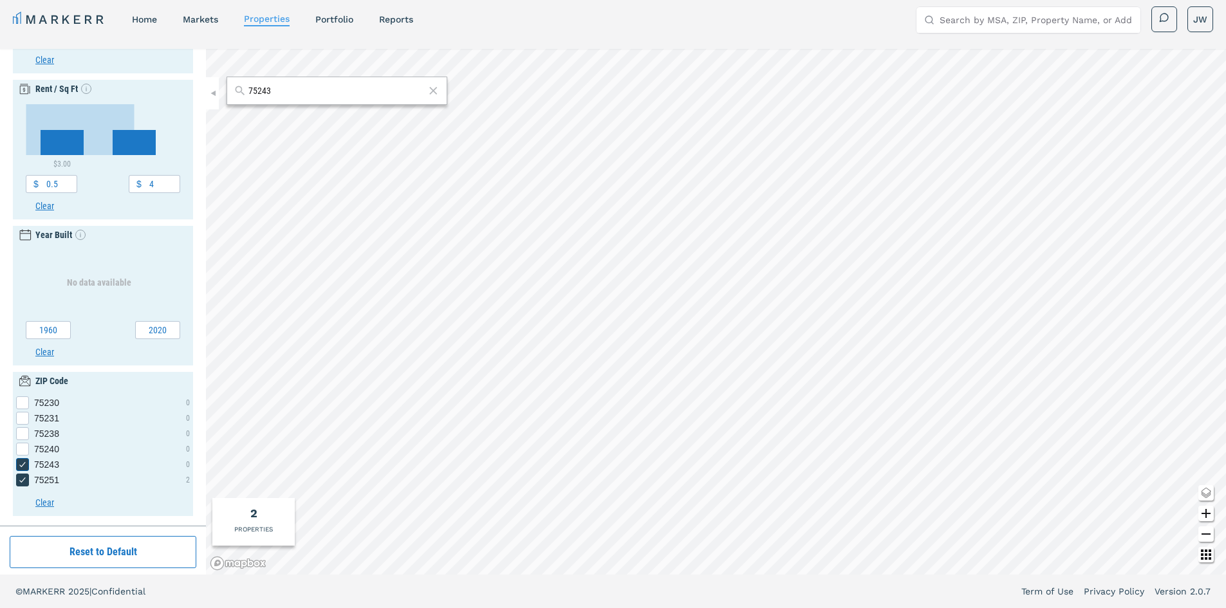
checkbox input "false"
type input "0"
type input "9000"
type input "5.5"
type input "1940"
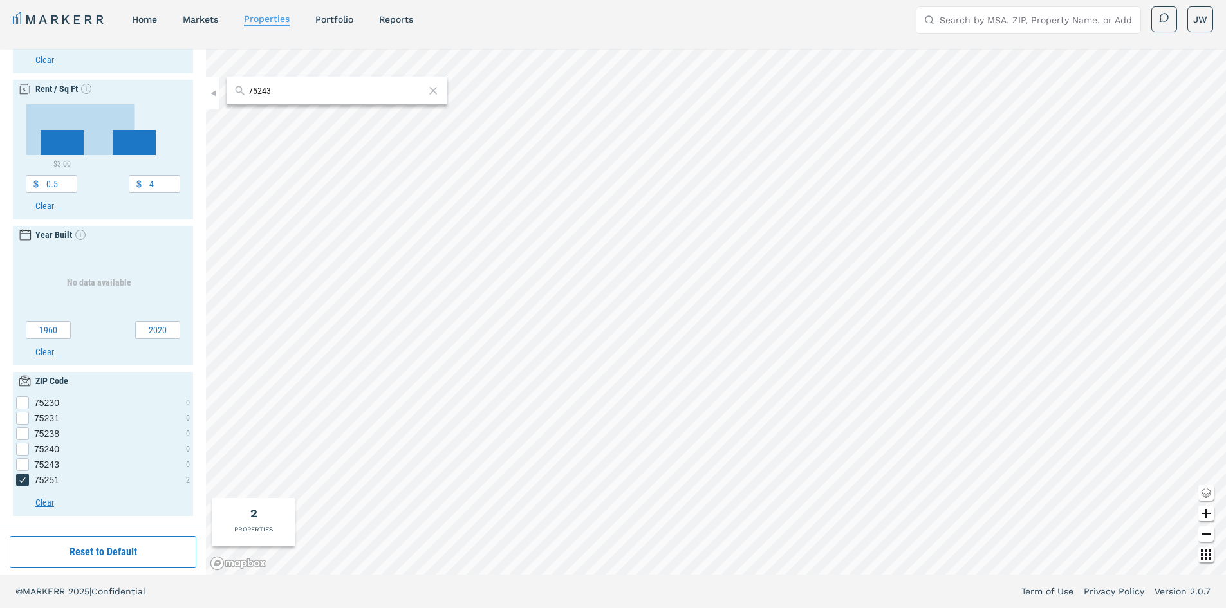
type input "2030"
click at [248, 518] on div "2 PROPERTIES" at bounding box center [253, 522] width 82 height 48
type input "9000"
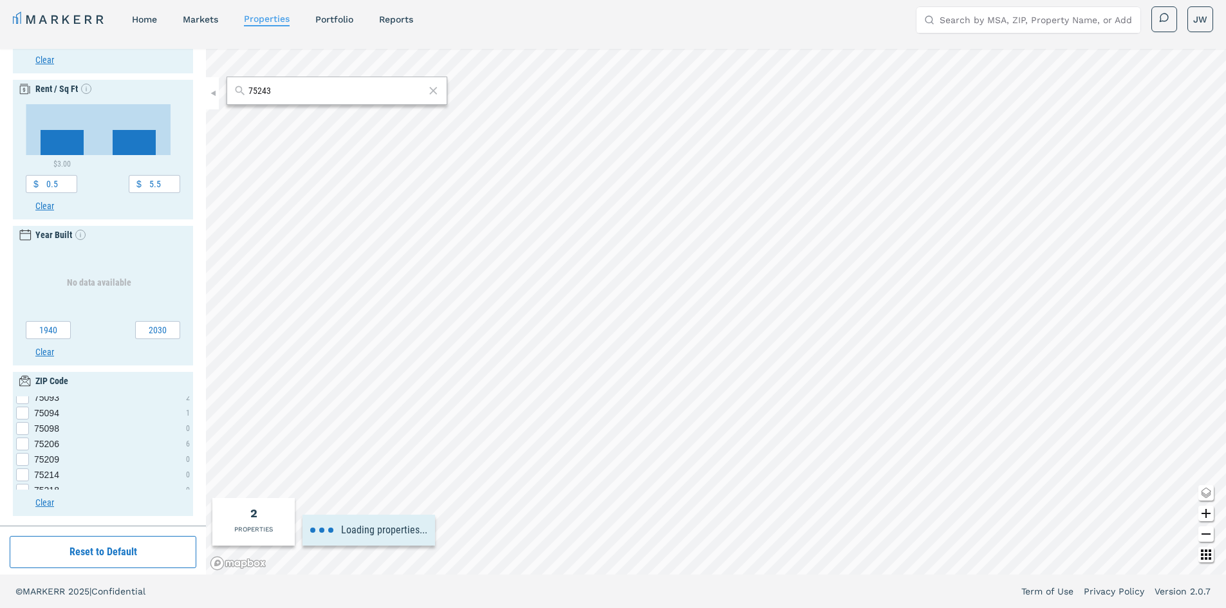
type input "500"
type input "4500"
type input "4.5"
type input "1960"
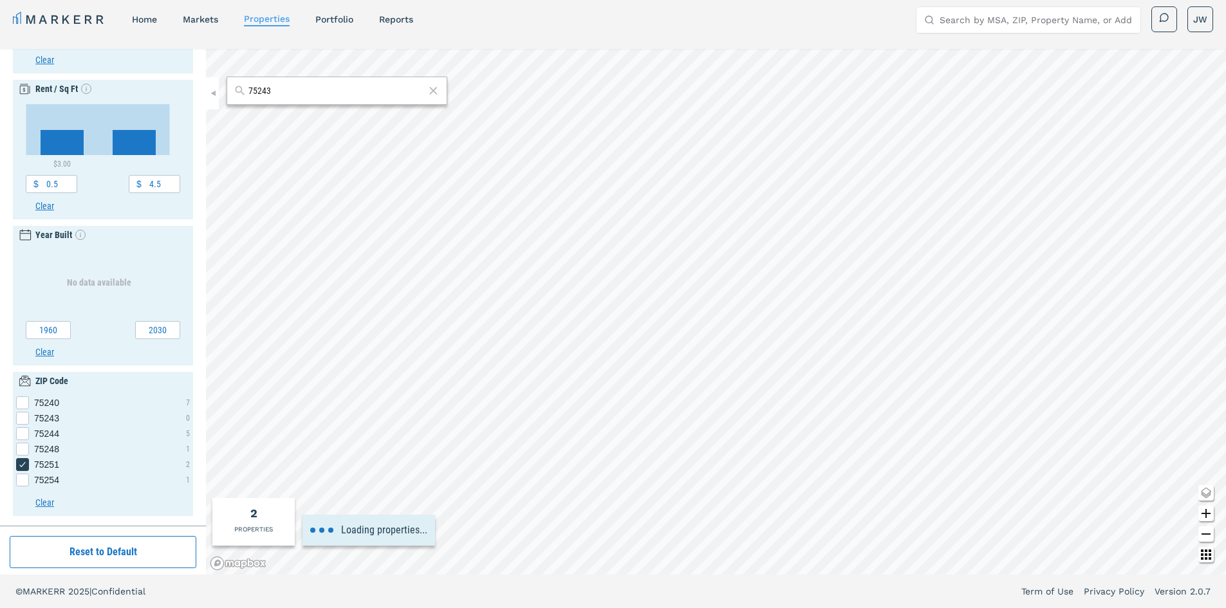
type input "1000"
type input "2400"
type input "1"
type input "4"
type input "2010"
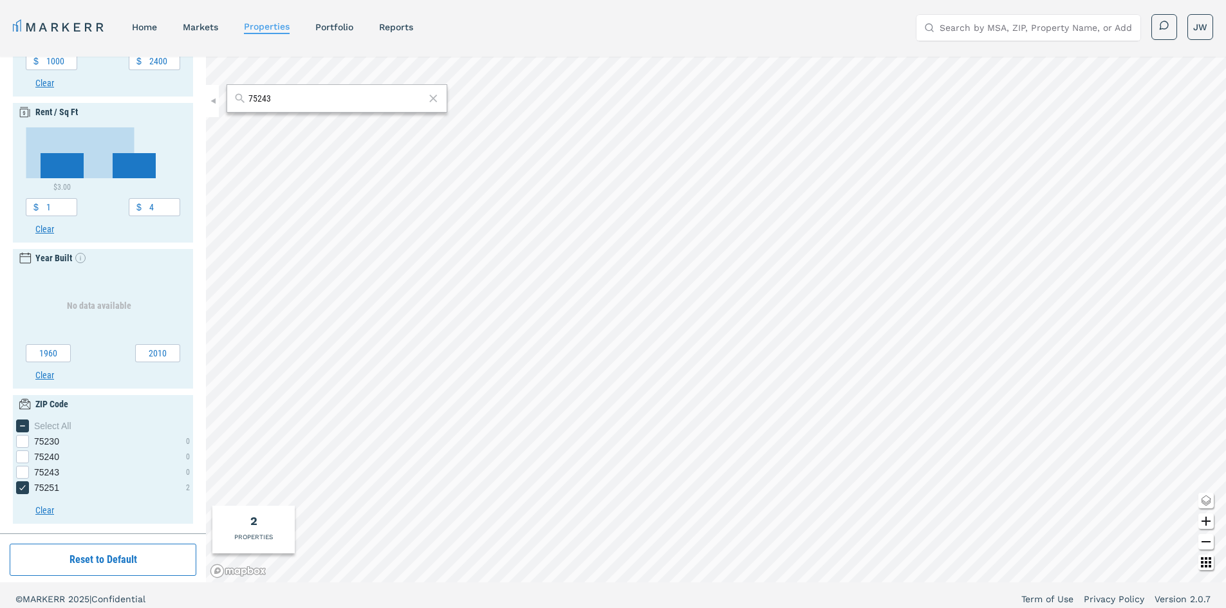
scroll to position [0, 0]
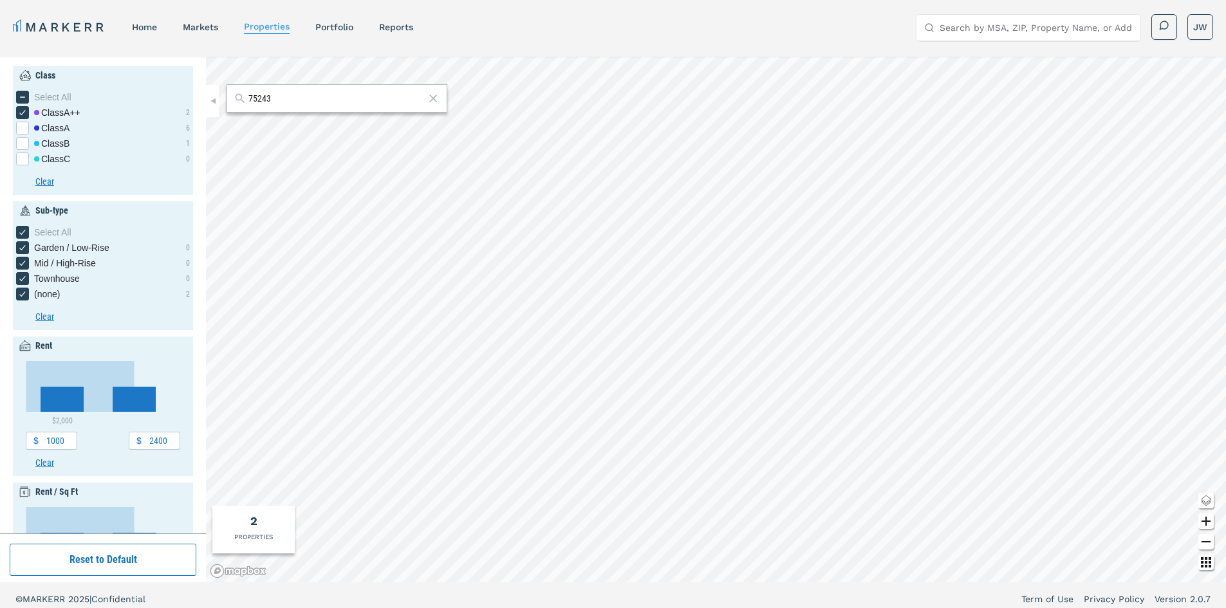
drag, startPoint x: 299, startPoint y: 104, endPoint x: 260, endPoint y: 99, distance: 39.0
click at [260, 99] on input "75243" at bounding box center [336, 98] width 176 height 13
type input "75054"
click at [300, 126] on div "[GEOGRAPHIC_DATA], [US_STATE]" at bounding box center [298, 126] width 124 height 13
type input "400"
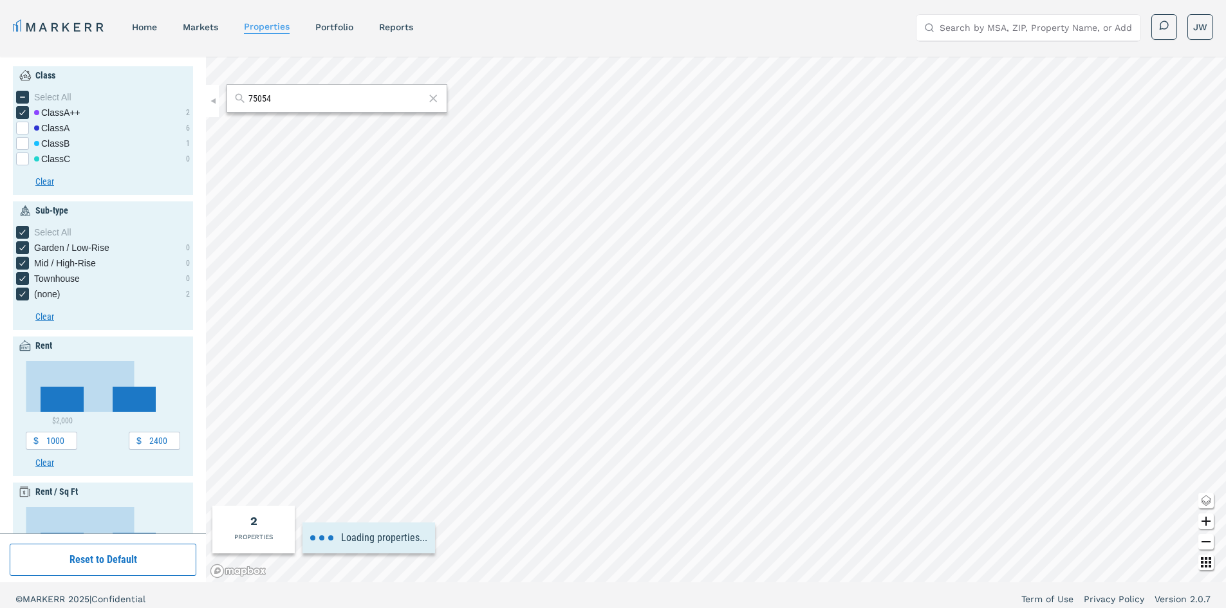
type input "2600"
type input "0.5"
type input "3"
type input "1970"
type input "2030"
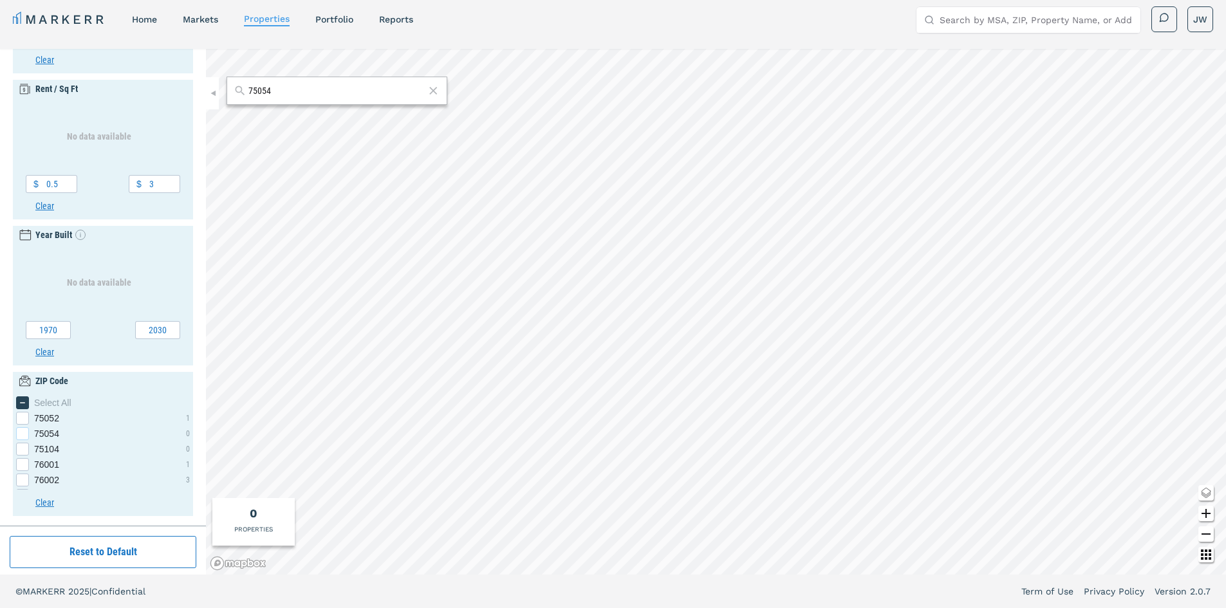
click at [51, 431] on span "75054" at bounding box center [46, 433] width 25 height 13
click at [24, 431] on input "75054" at bounding box center [20, 431] width 8 height 8
checkbox input "true"
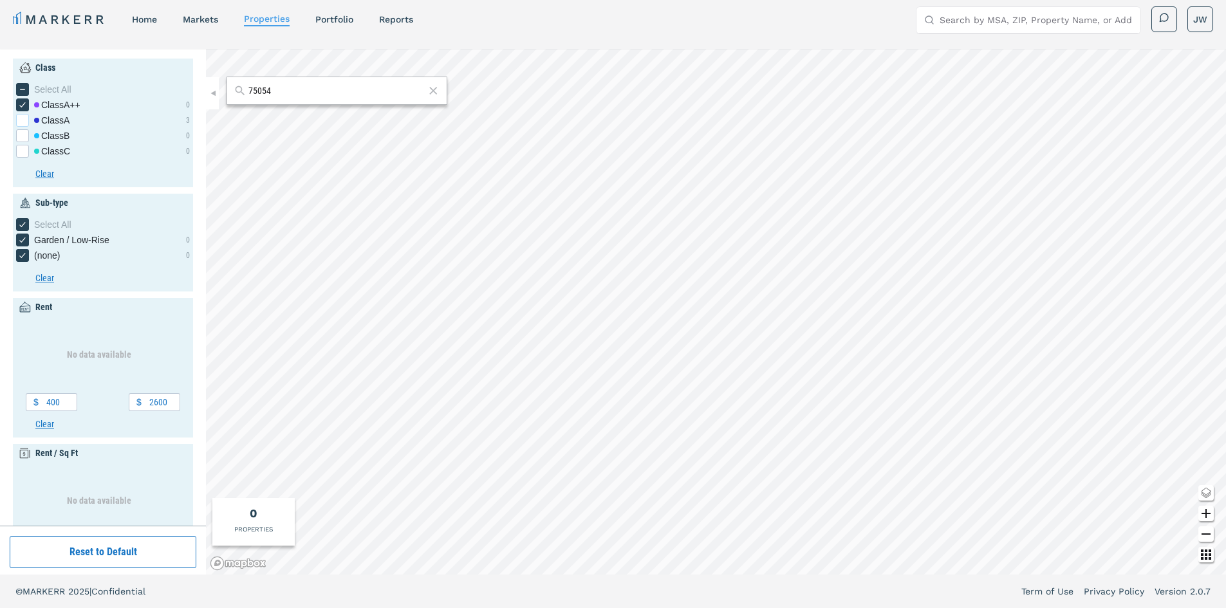
click at [20, 118] on div "[object Object] checkbox input" at bounding box center [22, 120] width 13 height 13
click at [20, 118] on input "Class A" at bounding box center [20, 118] width 8 height 8
checkbox input "true"
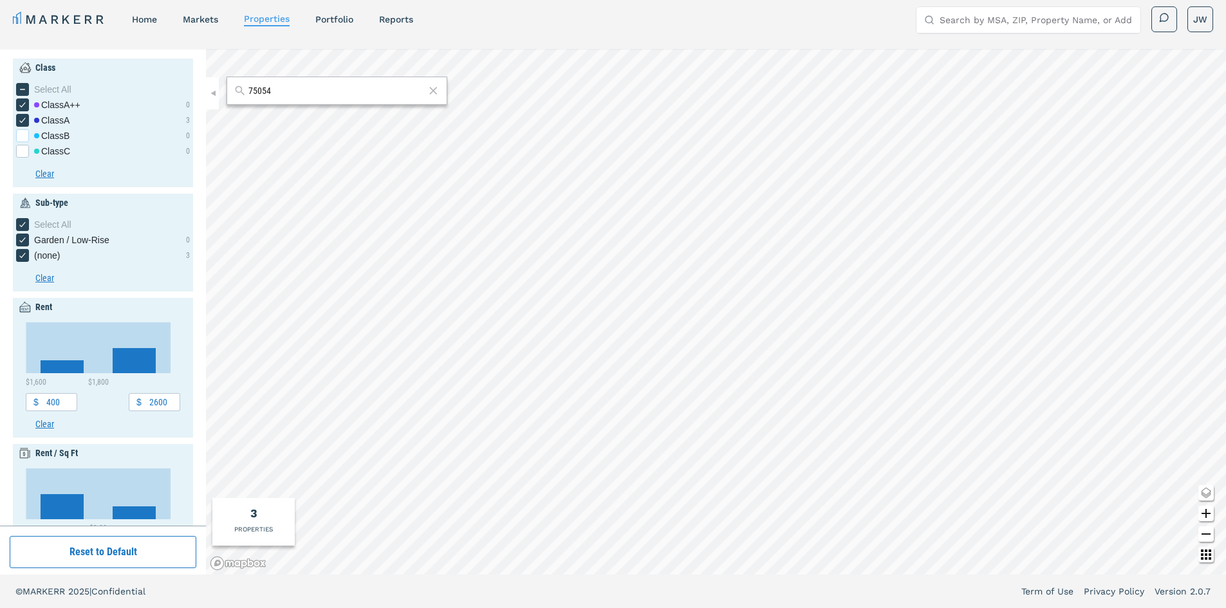
click at [21, 133] on div "[object Object] checkbox input" at bounding box center [22, 135] width 13 height 13
click at [21, 133] on input "Class B" at bounding box center [20, 133] width 8 height 8
checkbox input "true"
click at [26, 152] on div "[object Object] checkbox input" at bounding box center [22, 151] width 13 height 13
click at [24, 152] on input "Class C" at bounding box center [20, 149] width 8 height 8
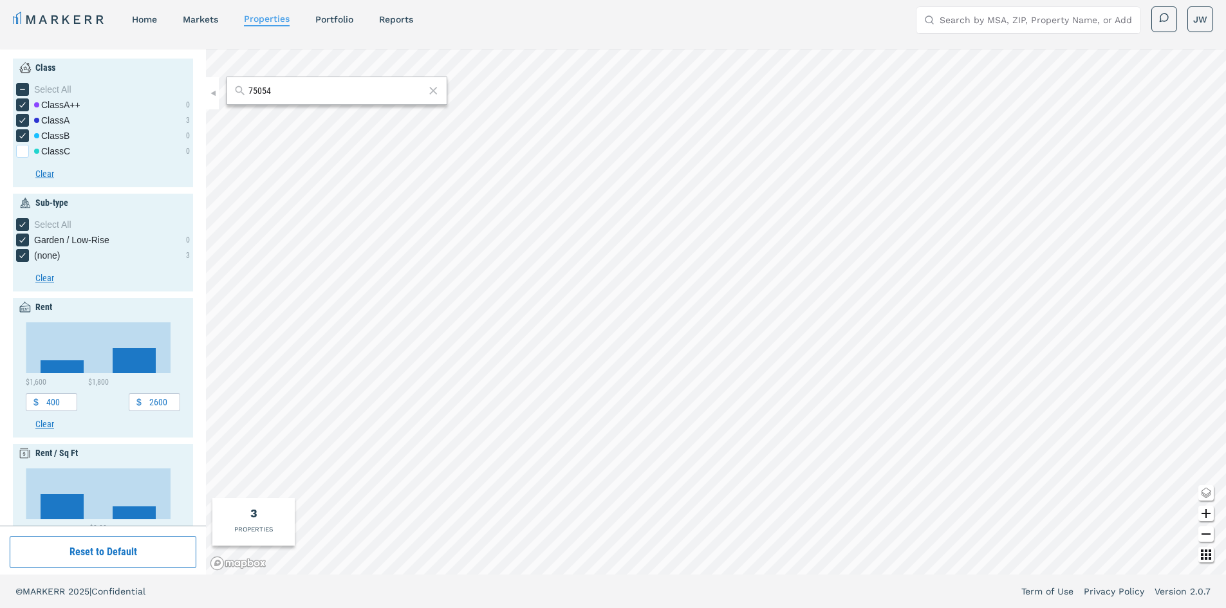
checkbox input "true"
drag, startPoint x: 21, startPoint y: 93, endPoint x: 24, endPoint y: 111, distance: 18.4
click at [22, 97] on ul "Select All Class A++ 0 Class A 3 Class B 0 Class C 0" at bounding box center [103, 120] width 174 height 75
click at [21, 89] on icon "[object Object] checkbox input" at bounding box center [22, 89] width 10 height 10
click at [21, 89] on input "Select All" at bounding box center [20, 87] width 8 height 8
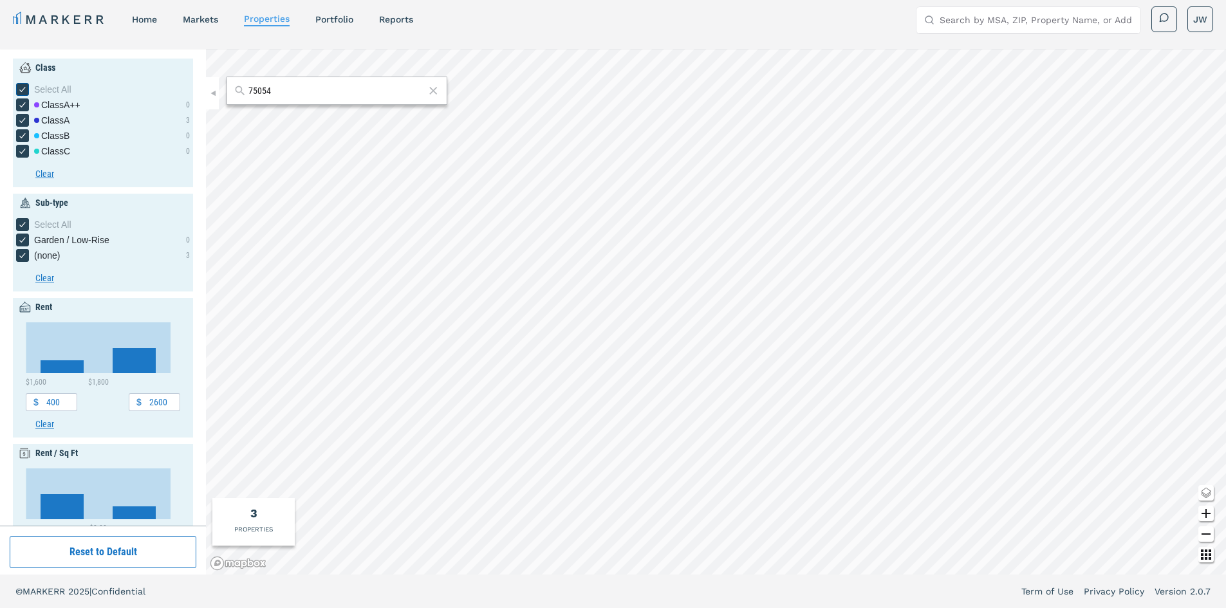
checkbox input "false"
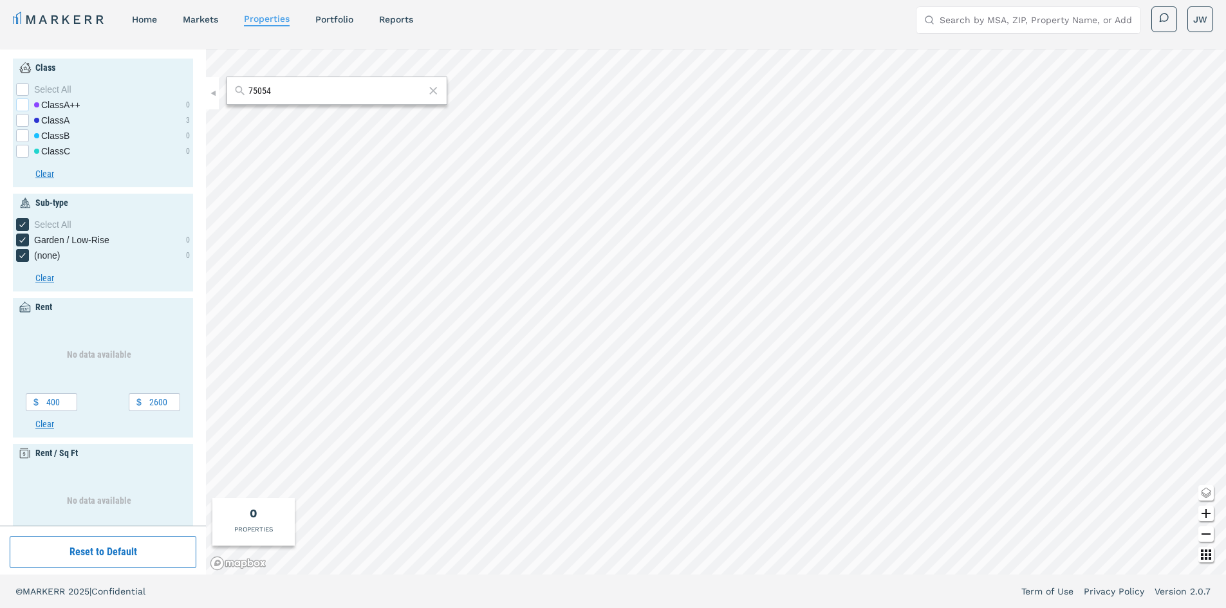
click at [24, 108] on div "[object Object] checkbox input" at bounding box center [22, 104] width 13 height 13
click at [24, 107] on input "Class A++" at bounding box center [20, 102] width 8 height 8
checkbox input "true"
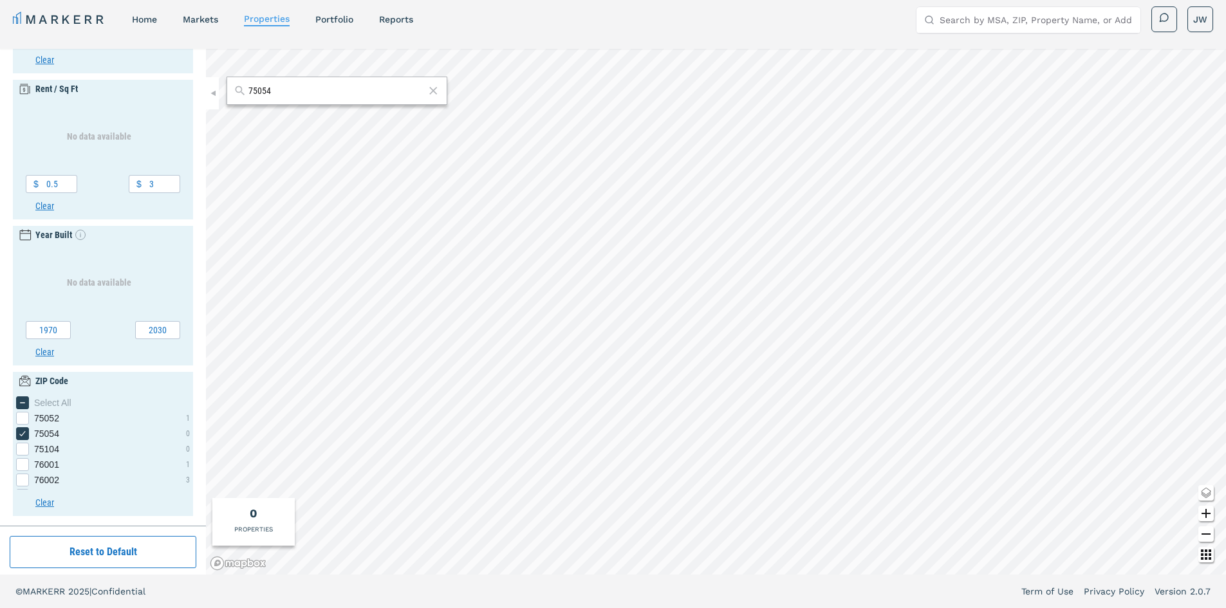
scroll to position [15, 0]
type input "1000"
type input "3000"
type input "1"
type input "5"
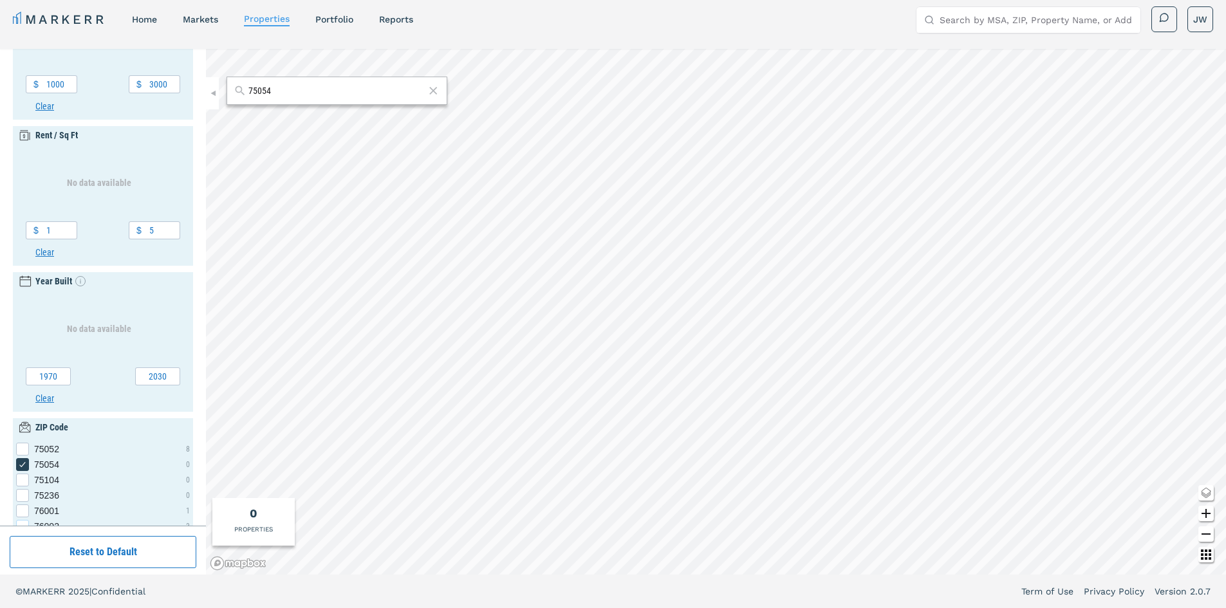
scroll to position [411, 0]
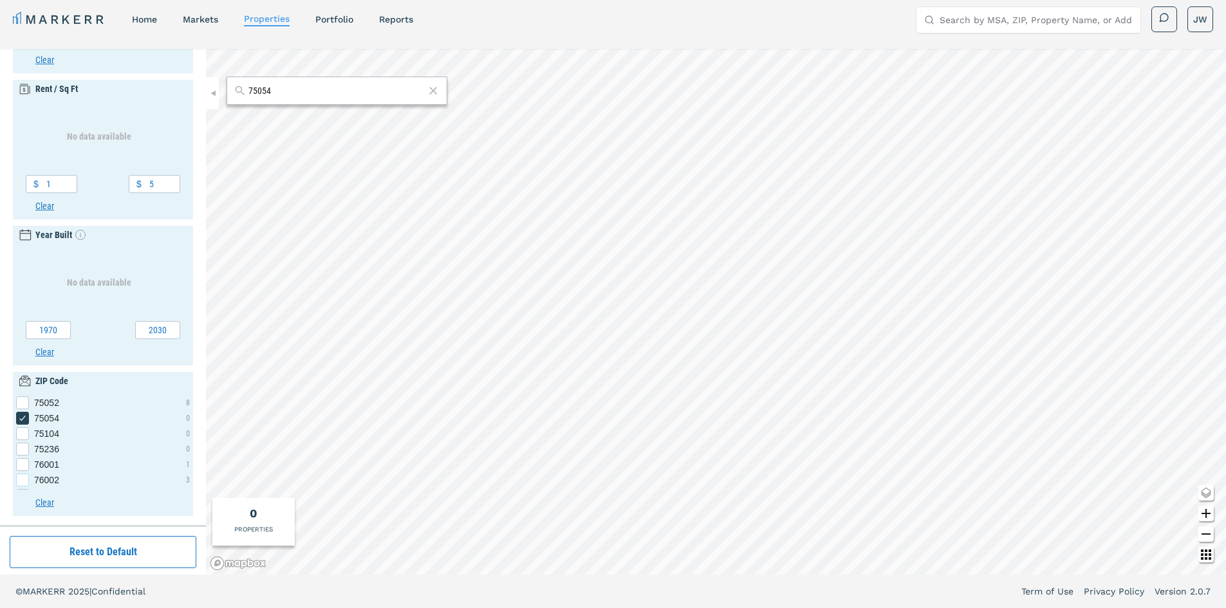
click at [51, 480] on span "76002" at bounding box center [46, 480] width 25 height 13
click at [24, 480] on input "76002" at bounding box center [20, 478] width 8 height 8
click at [49, 481] on span "76002" at bounding box center [46, 480] width 25 height 13
click at [24, 481] on input "76002" at bounding box center [20, 478] width 8 height 8
checkbox input "false"
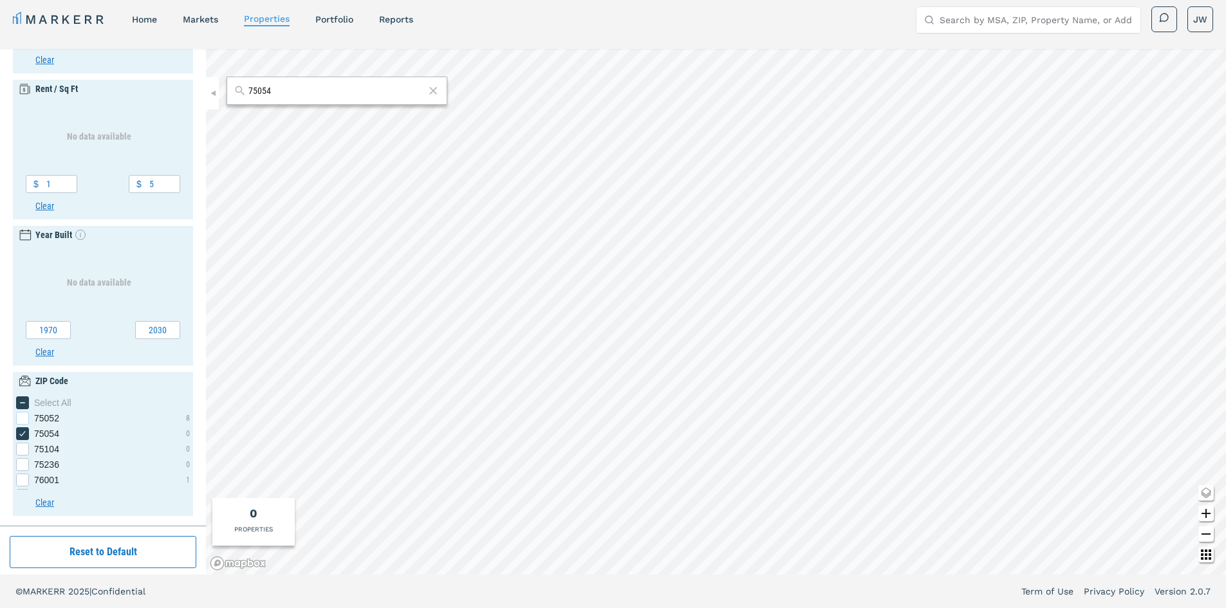
click at [48, 419] on span "75052" at bounding box center [46, 418] width 25 height 13
click at [24, 419] on input "75052" at bounding box center [20, 416] width 8 height 8
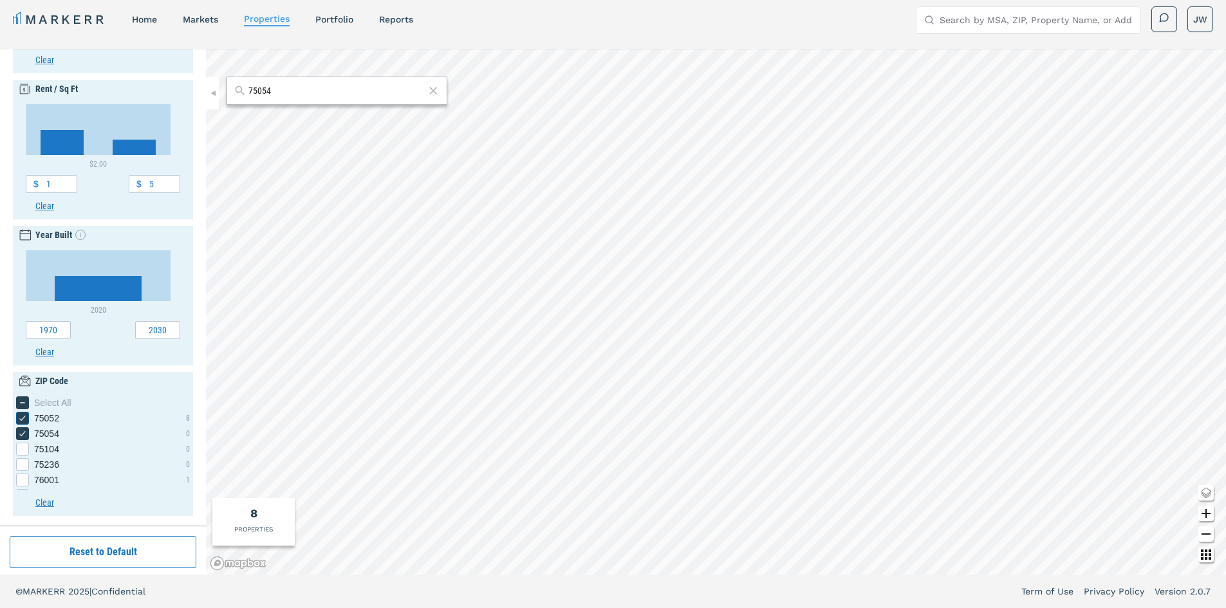
click at [25, 417] on icon "75052 checkbox input" at bounding box center [22, 418] width 10 height 10
click at [24, 417] on input "75052" at bounding box center [20, 416] width 8 height 8
checkbox input "false"
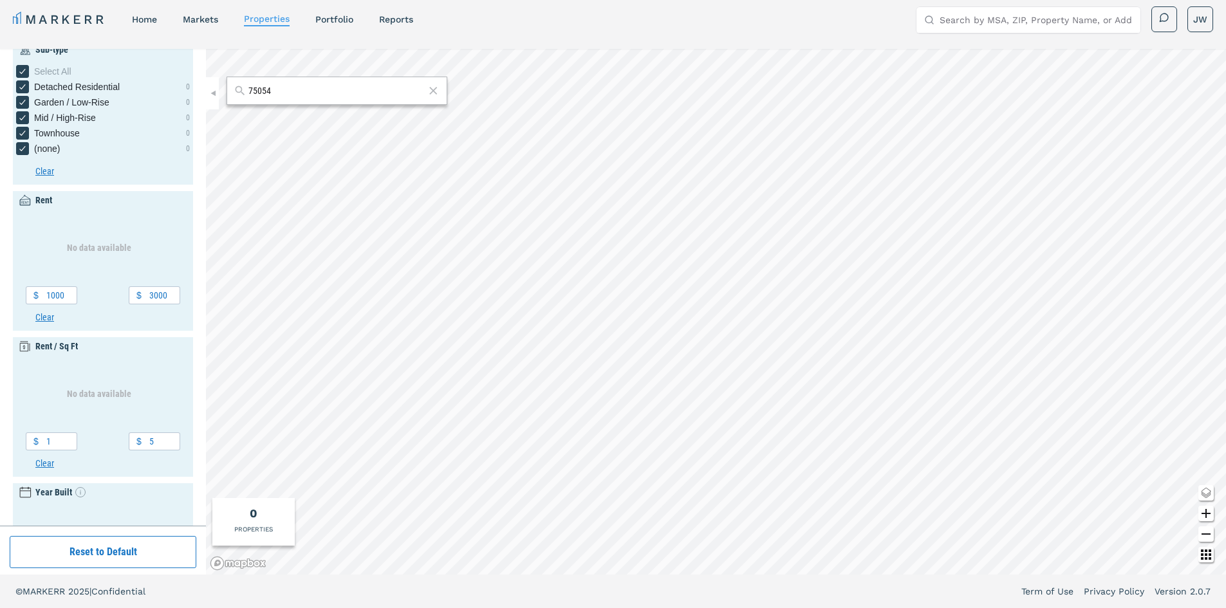
scroll to position [0, 0]
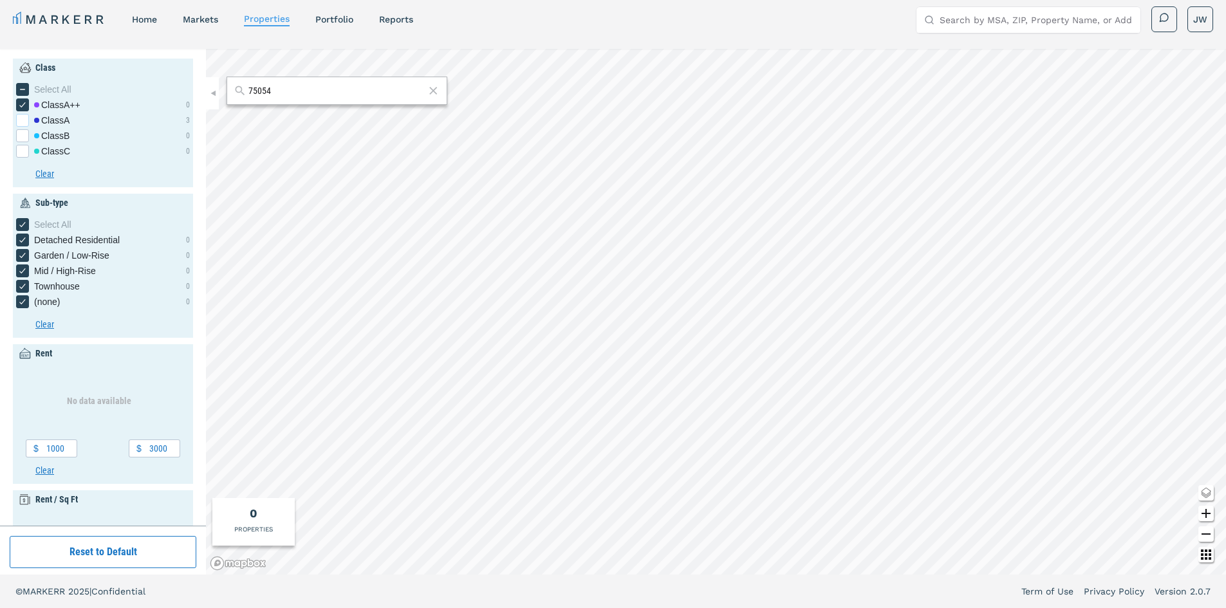
drag, startPoint x: 26, startPoint y: 108, endPoint x: 23, endPoint y: 122, distance: 13.8
click at [26, 108] on icon "[object Object] checkbox input" at bounding box center [22, 105] width 10 height 10
click at [24, 107] on input "Class A++" at bounding box center [20, 102] width 8 height 8
checkbox input "false"
click at [23, 122] on div "[object Object] checkbox input" at bounding box center [22, 120] width 13 height 13
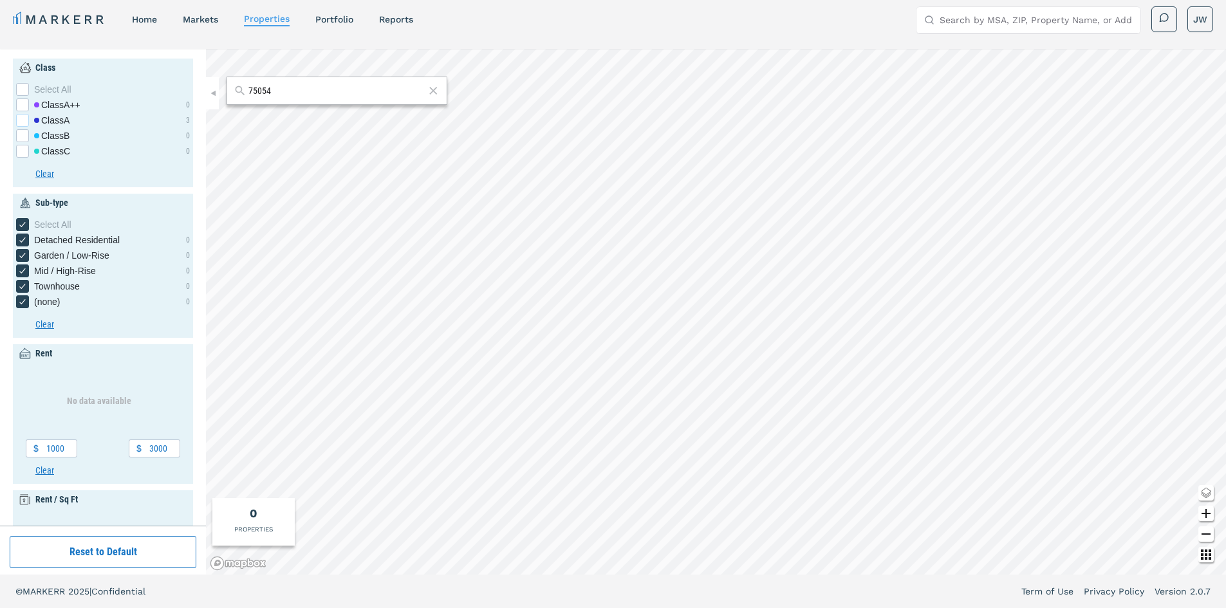
click at [23, 122] on input "Class A" at bounding box center [20, 118] width 8 height 8
checkbox input "true"
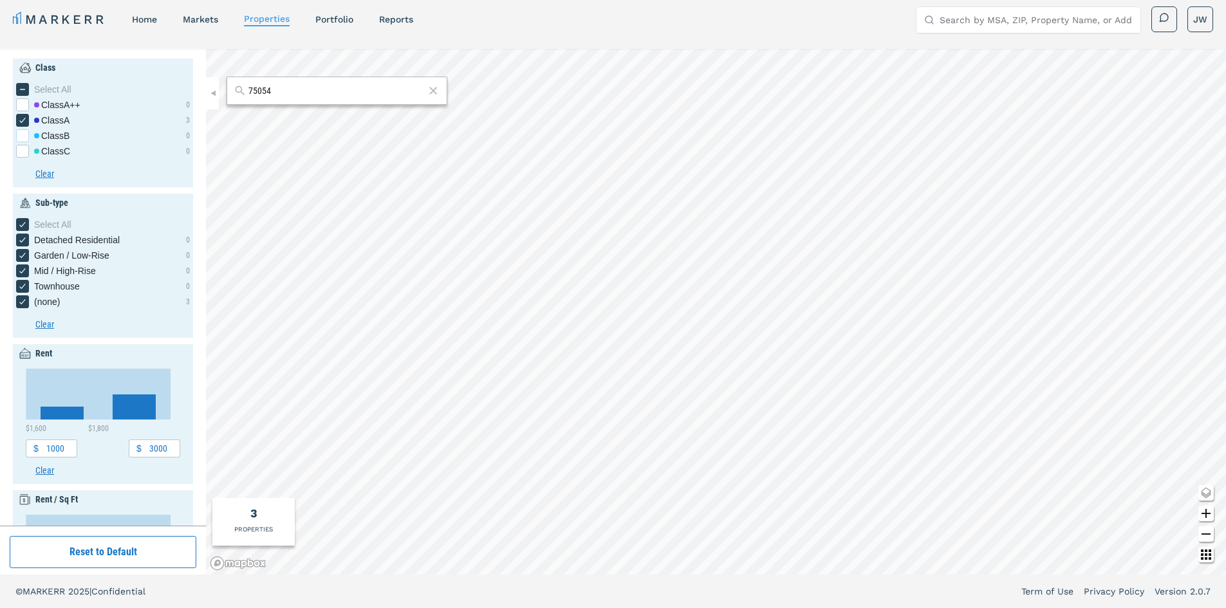
click at [22, 138] on div "[object Object] checkbox input" at bounding box center [22, 135] width 13 height 13
click at [22, 138] on input "Class B" at bounding box center [20, 133] width 8 height 8
checkbox input "true"
click at [20, 118] on icon "[object Object] checkbox input" at bounding box center [22, 120] width 10 height 10
click at [20, 118] on input "Class A" at bounding box center [20, 118] width 8 height 8
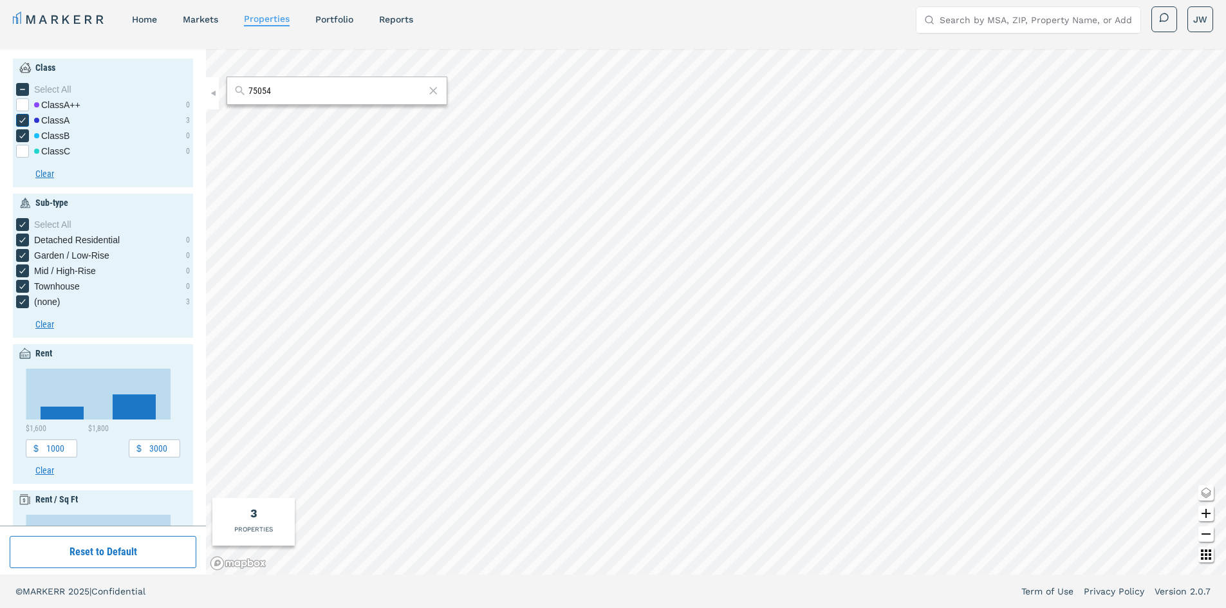
checkbox input "false"
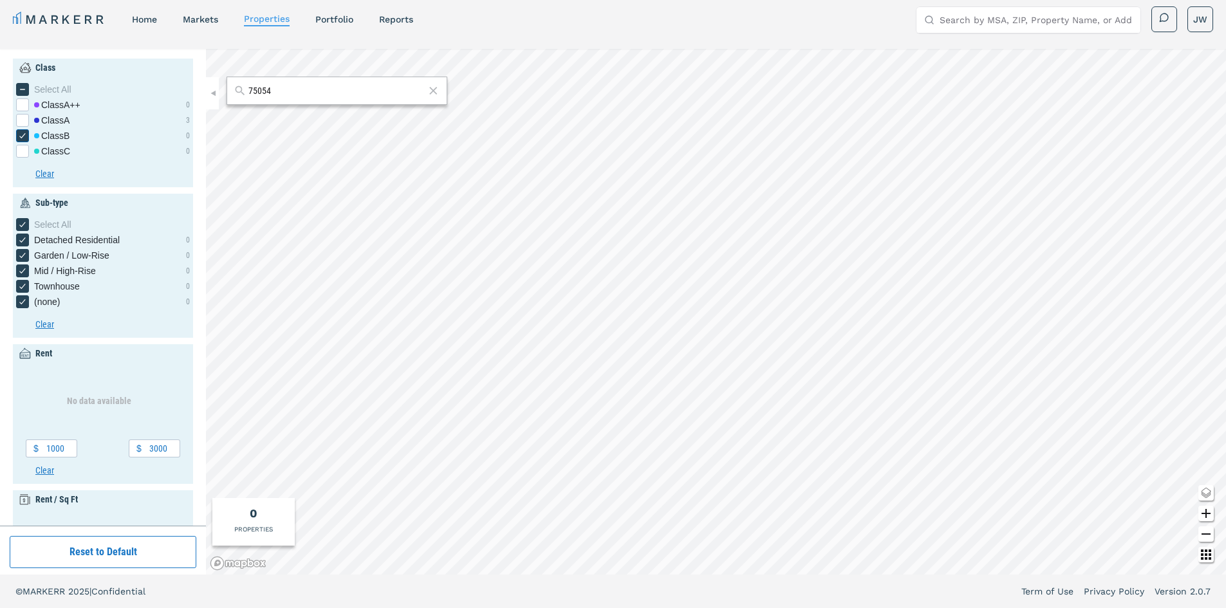
click at [25, 103] on div "[object Object] checkbox input" at bounding box center [22, 104] width 13 height 13
click at [24, 103] on input "Class A++" at bounding box center [20, 102] width 8 height 8
checkbox input "true"
click at [20, 135] on icon "[object Object] checkbox input" at bounding box center [22, 136] width 10 height 10
click at [20, 135] on input "Class B" at bounding box center [20, 133] width 8 height 8
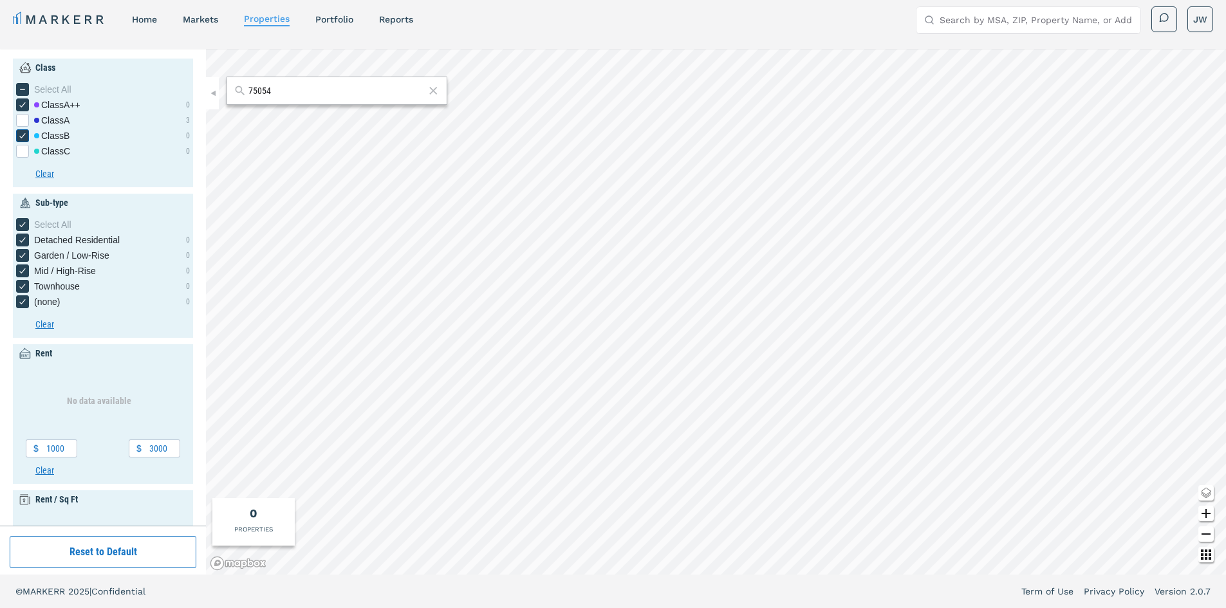
checkbox input "false"
click at [346, 33] on div "MARKERR home markets properties Portfolio reports Search by MSA, ZIP, Property …" at bounding box center [613, 18] width 1226 height 52
click at [346, 27] on nav "MARKERR home markets properties Portfolio reports" at bounding box center [213, 19] width 400 height 18
click at [346, 23] on link "Portfolio" at bounding box center [334, 19] width 38 height 10
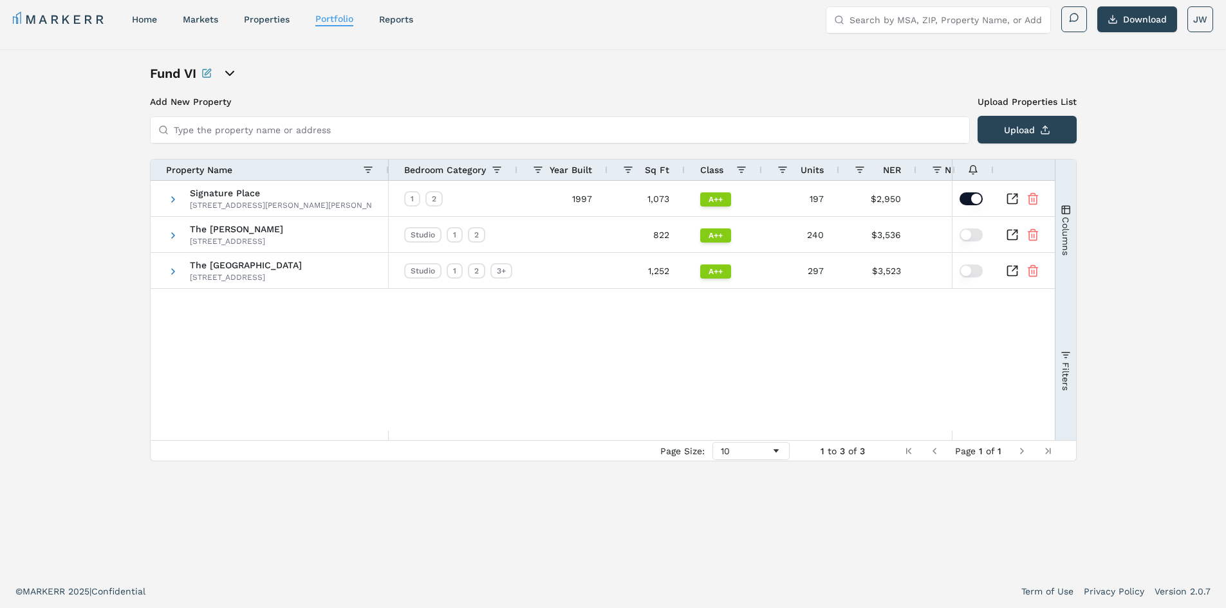
click at [236, 73] on icon "open portfolio options" at bounding box center [229, 73] width 15 height 15
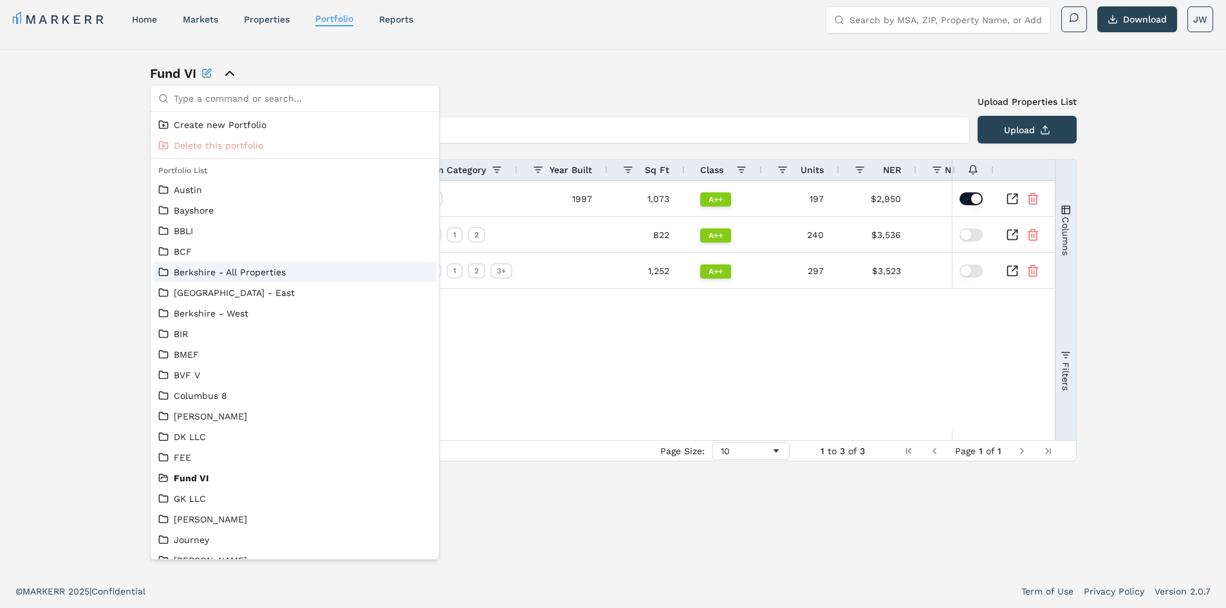
click at [216, 274] on link "Berkshire - All Properties" at bounding box center [294, 272] width 273 height 13
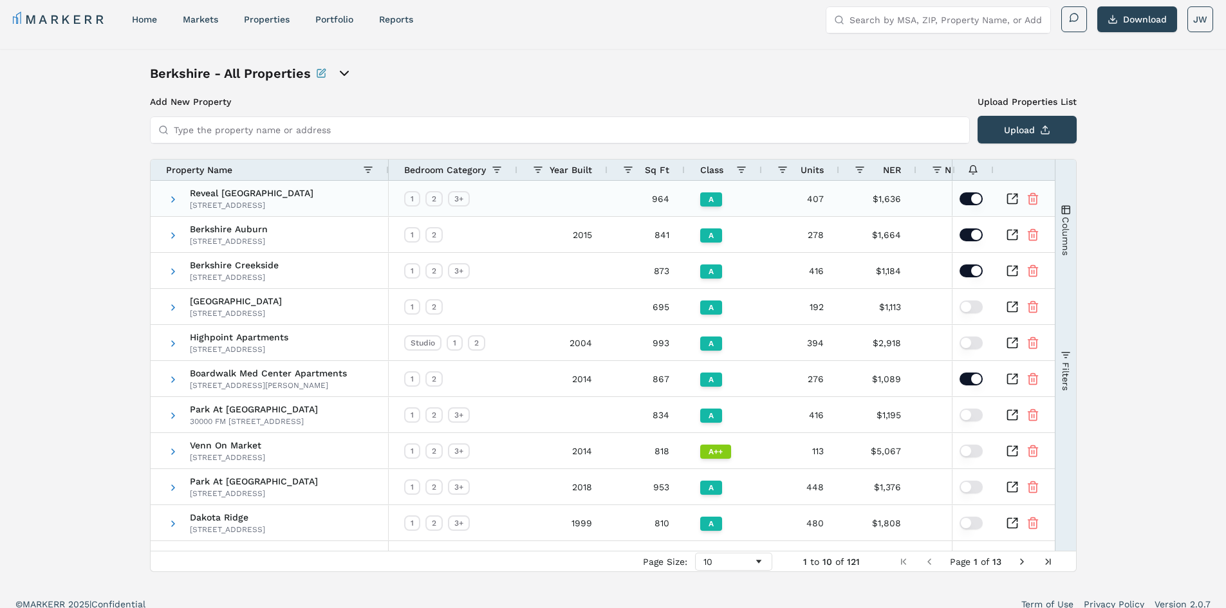
click at [726, 171] on div "Class" at bounding box center [718, 170] width 36 height 14
click at [735, 169] on span at bounding box center [731, 170] width 10 height 10
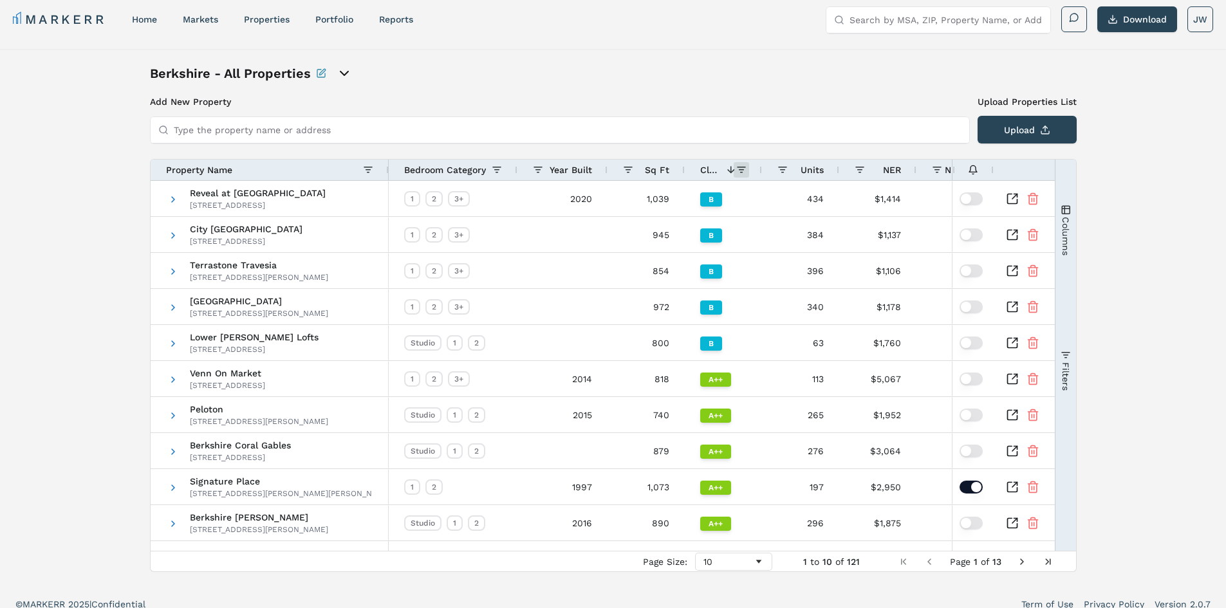
click at [740, 171] on span at bounding box center [741, 170] width 10 height 10
click at [747, 275] on input "Filter List" at bounding box center [747, 277] width 10 height 10
checkbox input "false"
click at [748, 244] on input "Filter List" at bounding box center [747, 241] width 10 height 10
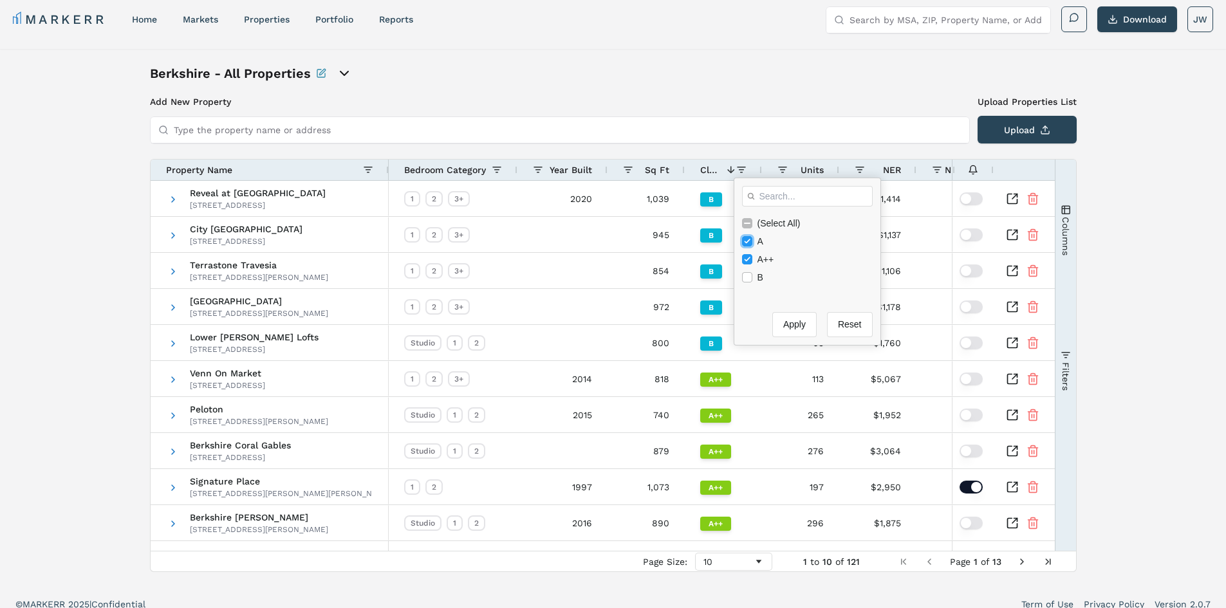
checkbox input "false"
click at [795, 328] on button "Apply" at bounding box center [795, 324] width 44 height 25
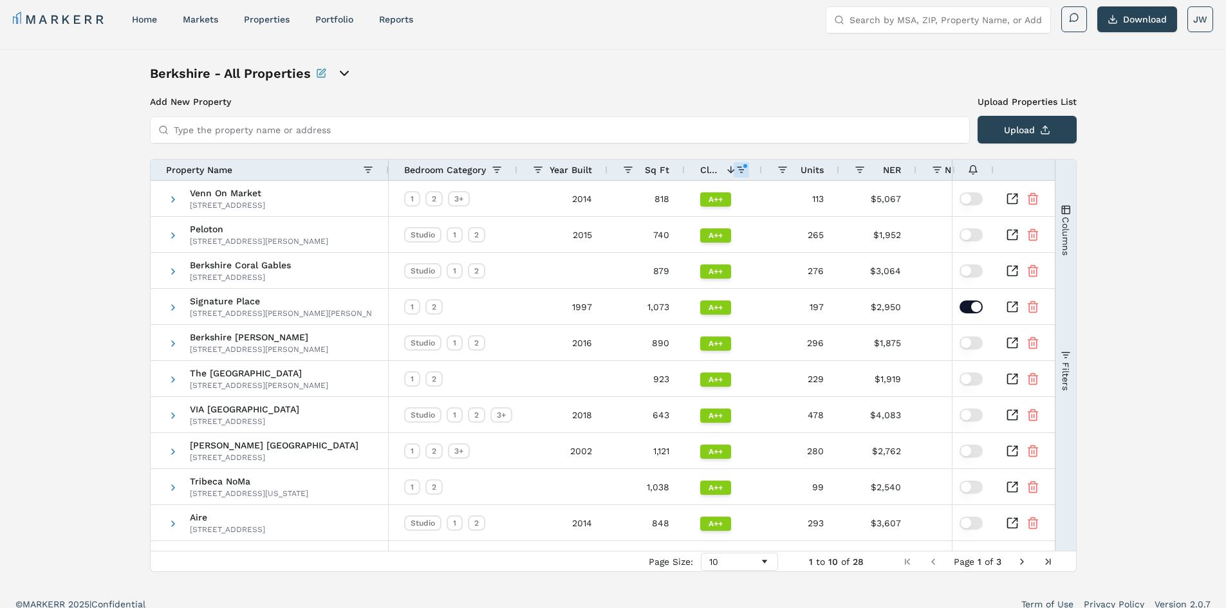
click at [122, 314] on div "Berkshire - All Properties Add New Property Upload Properties List Type the pro…" at bounding box center [613, 318] width 1226 height 539
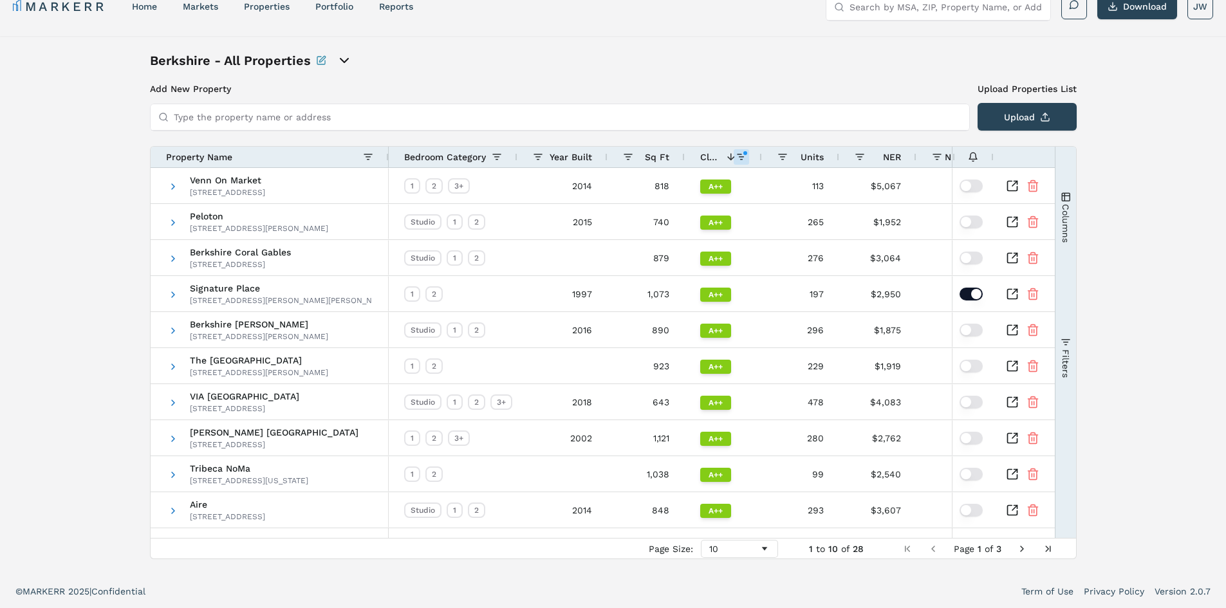
click at [1025, 553] on span "Next Page" at bounding box center [1022, 549] width 10 height 10
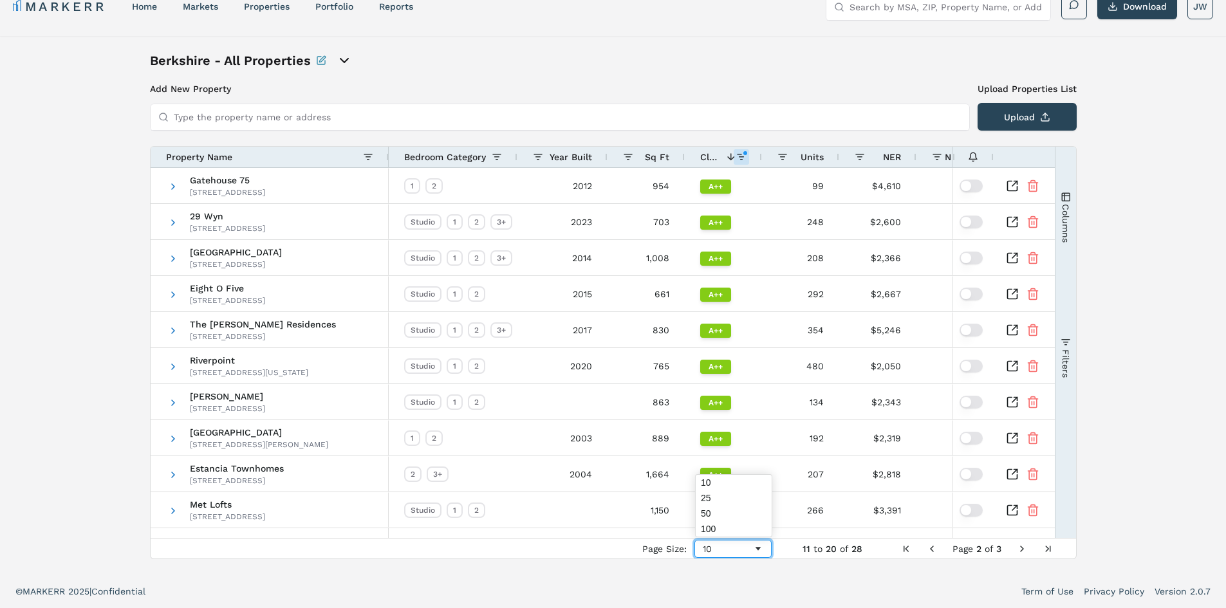
click at [755, 549] on span "Page Size" at bounding box center [758, 549] width 10 height 10
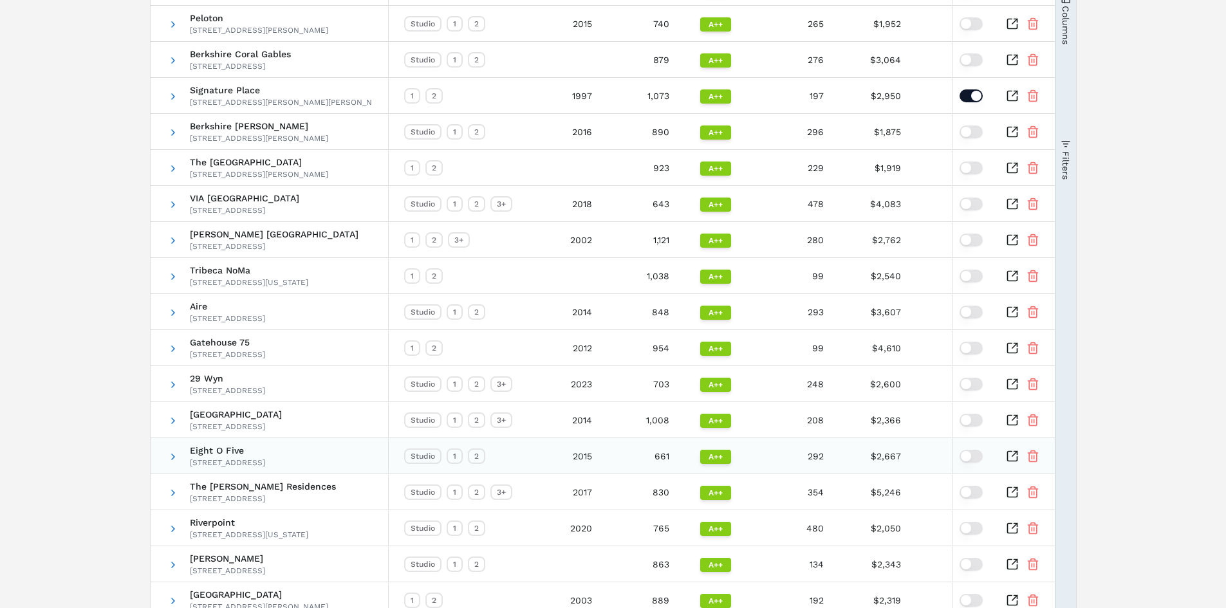
scroll to position [0, 0]
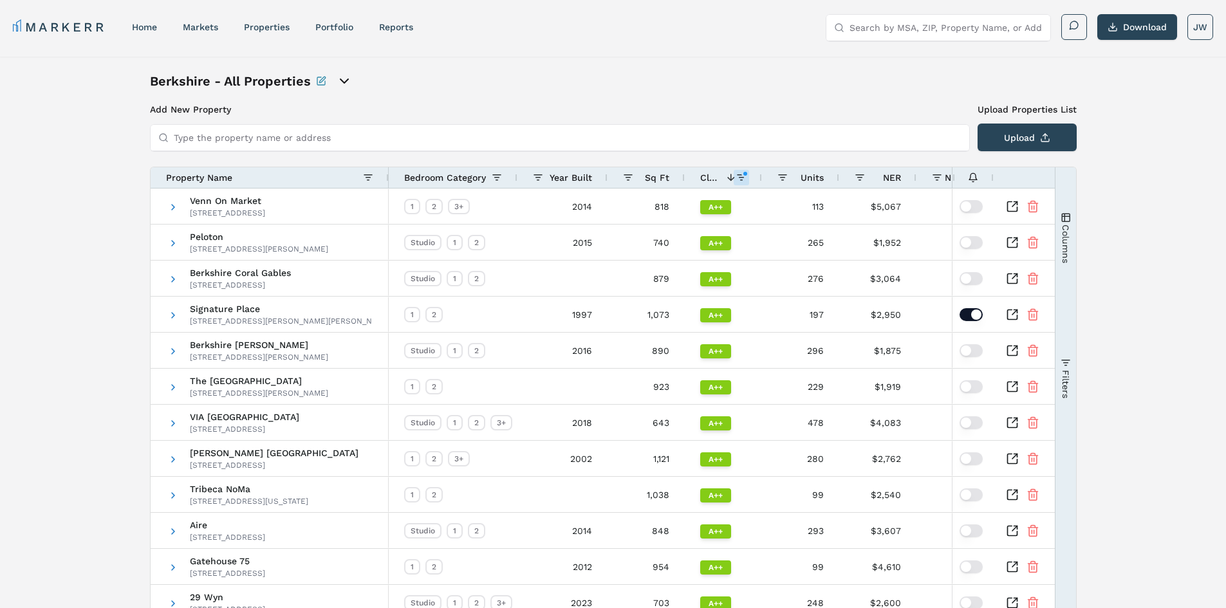
click at [713, 173] on span "Class" at bounding box center [709, 178] width 18 height 10
click at [740, 173] on span at bounding box center [741, 178] width 10 height 10
click at [747, 268] on input "Filter List" at bounding box center [747, 267] width 10 height 10
checkbox input "false"
click at [747, 252] on input "Filter List" at bounding box center [747, 249] width 10 height 10
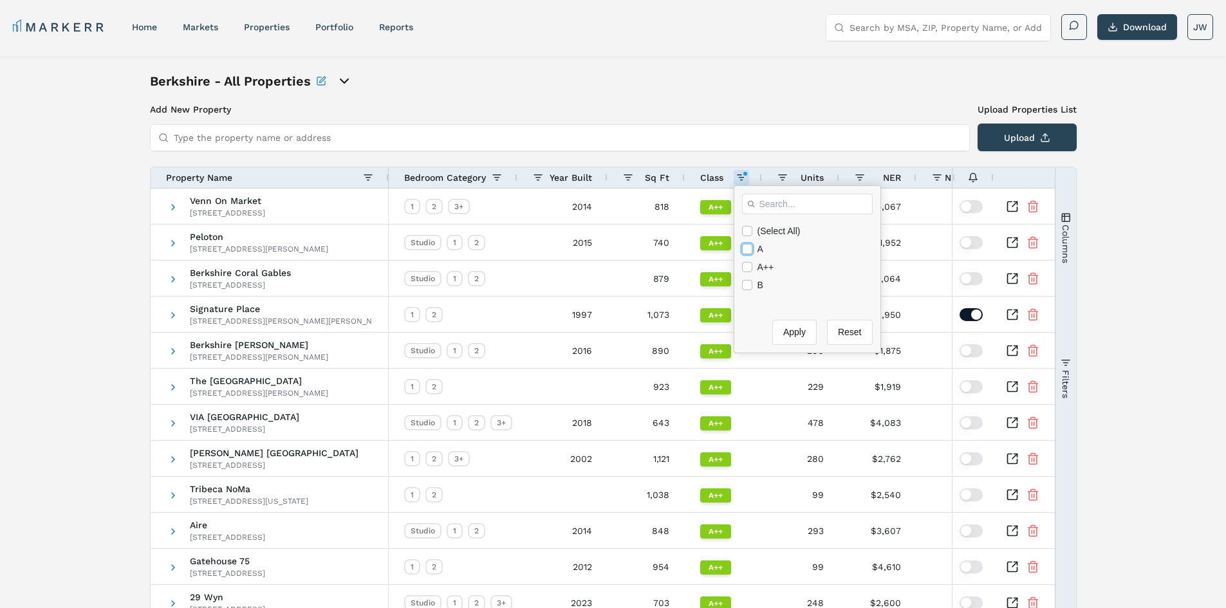
checkbox input "true"
checkbox input "false"
click at [793, 328] on button "Apply" at bounding box center [795, 332] width 44 height 25
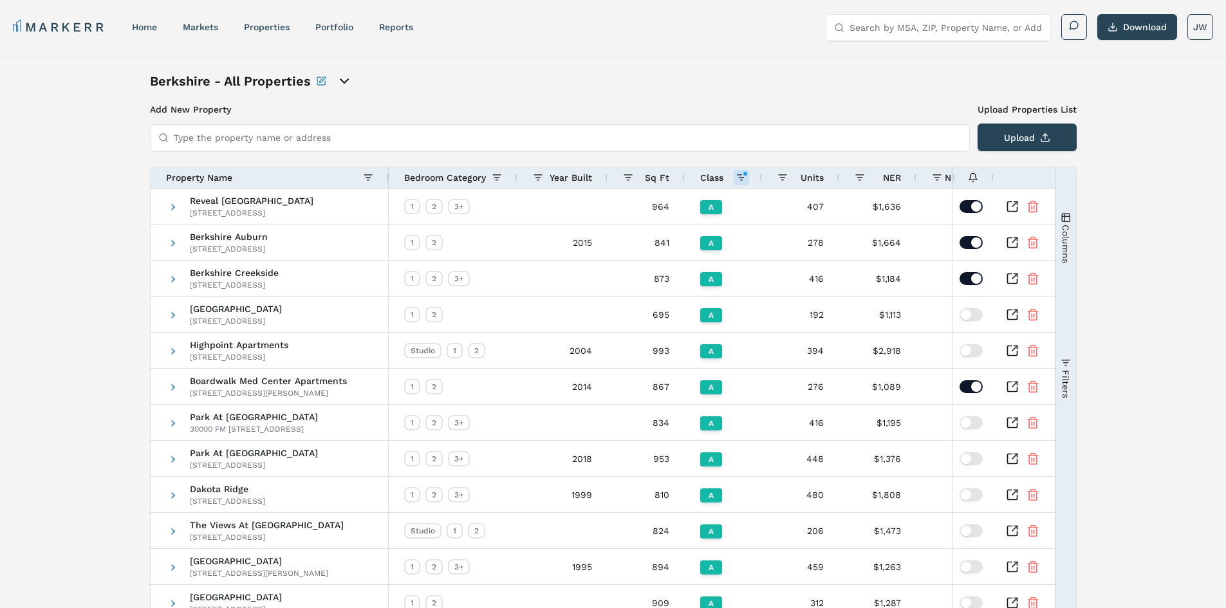
click at [625, 126] on input "Type the property name or address" at bounding box center [568, 138] width 788 height 26
click at [713, 179] on span "Class" at bounding box center [711, 178] width 23 height 10
click at [736, 174] on span at bounding box center [731, 178] width 10 height 10
click at [740, 181] on span at bounding box center [741, 178] width 10 height 10
click at [747, 286] on input "Filter List" at bounding box center [747, 285] width 10 height 10
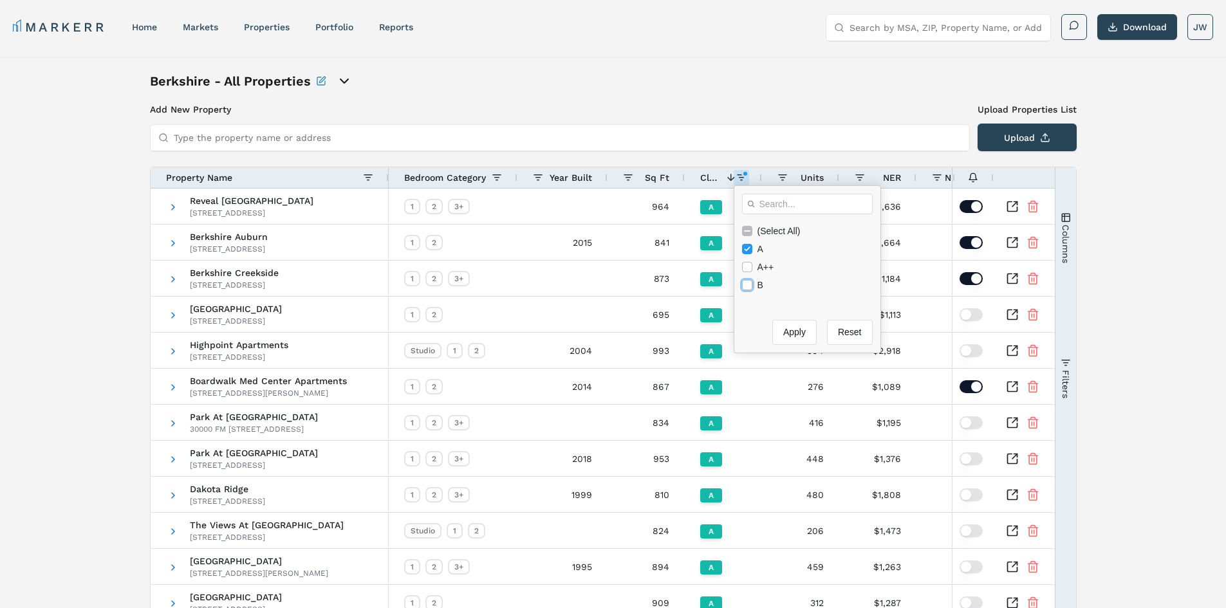
checkbox input "true"
click at [749, 248] on input "Filter List" at bounding box center [747, 249] width 10 height 10
checkbox input "false"
click at [783, 328] on button "Apply" at bounding box center [795, 332] width 44 height 25
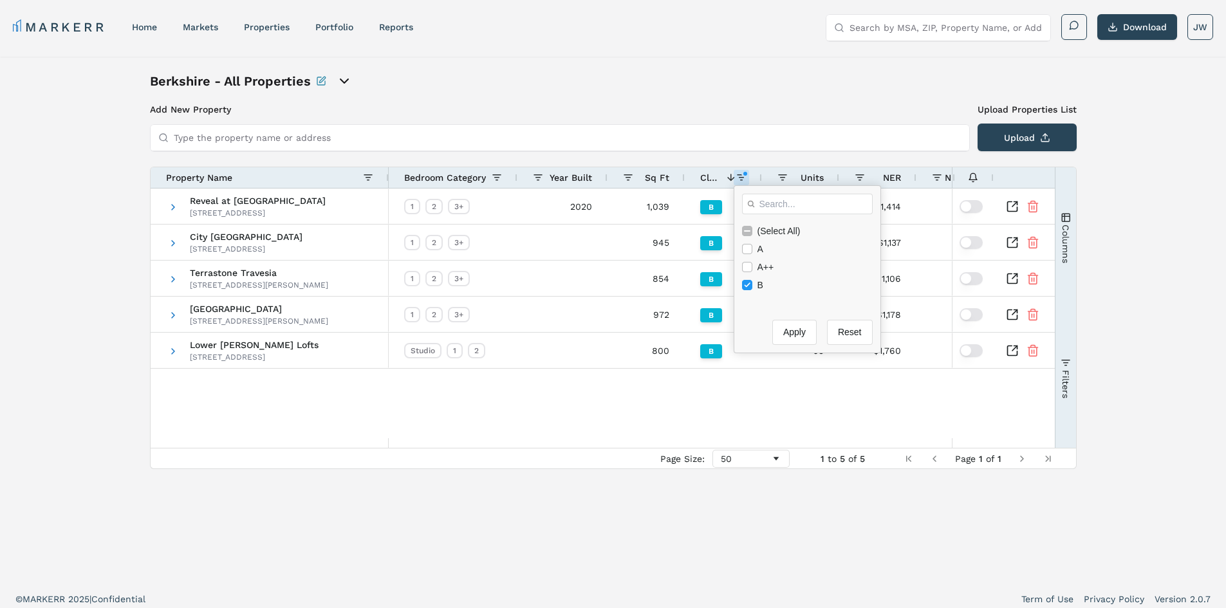
drag, startPoint x: 700, startPoint y: 528, endPoint x: 668, endPoint y: 505, distance: 39.7
click at [700, 528] on div "Berkshire - All Properties Add New Property Upload Properties List Type the pro…" at bounding box center [613, 319] width 927 height 495
drag, startPoint x: 1122, startPoint y: 28, endPoint x: 1067, endPoint y: 42, distance: 56.7
click at [1122, 28] on button "Download" at bounding box center [1138, 27] width 80 height 26
click at [344, 76] on icon "open portfolio options" at bounding box center [344, 80] width 15 height 15
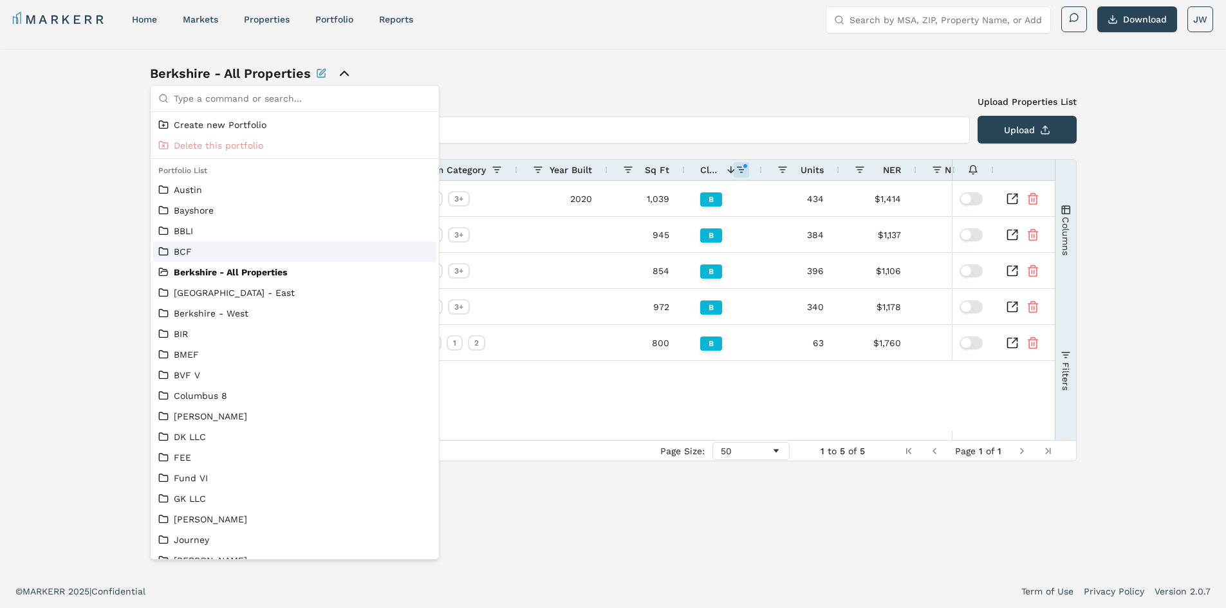
scroll to position [64, 0]
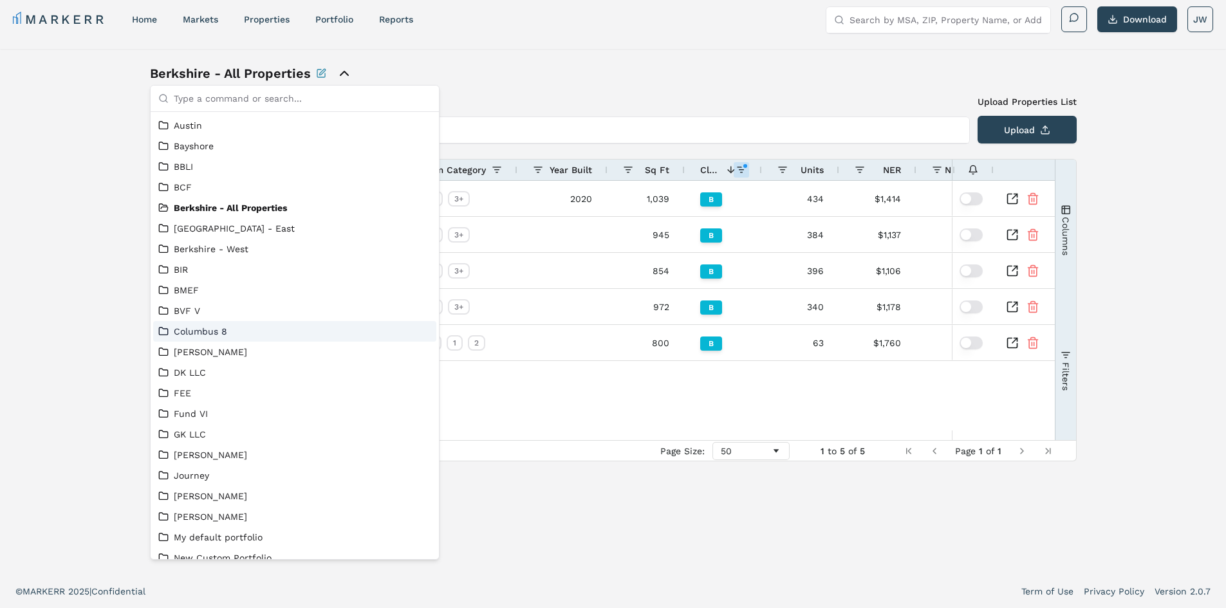
click at [203, 328] on link "Columbus 8" at bounding box center [294, 331] width 273 height 13
